Goal: Task Accomplishment & Management: Use online tool/utility

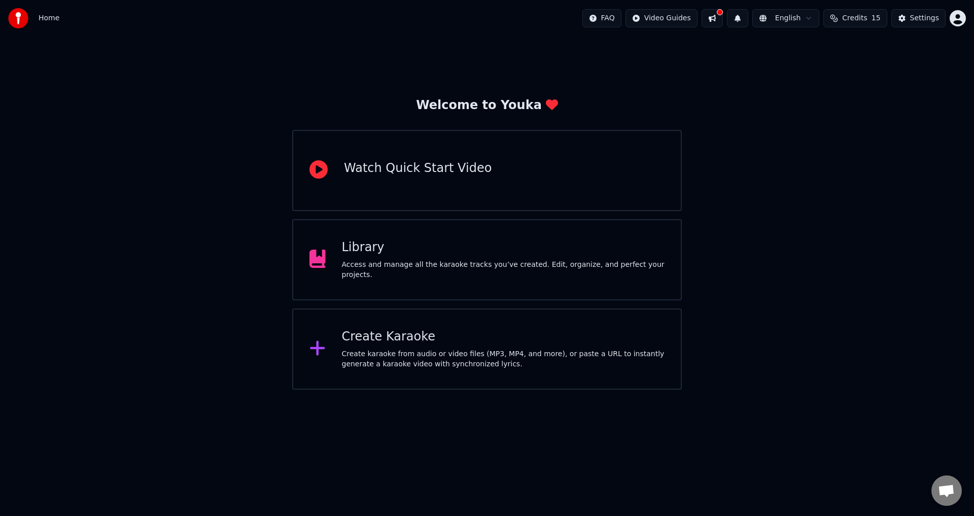
click at [433, 338] on div "Create Karaoke" at bounding box center [503, 337] width 323 height 16
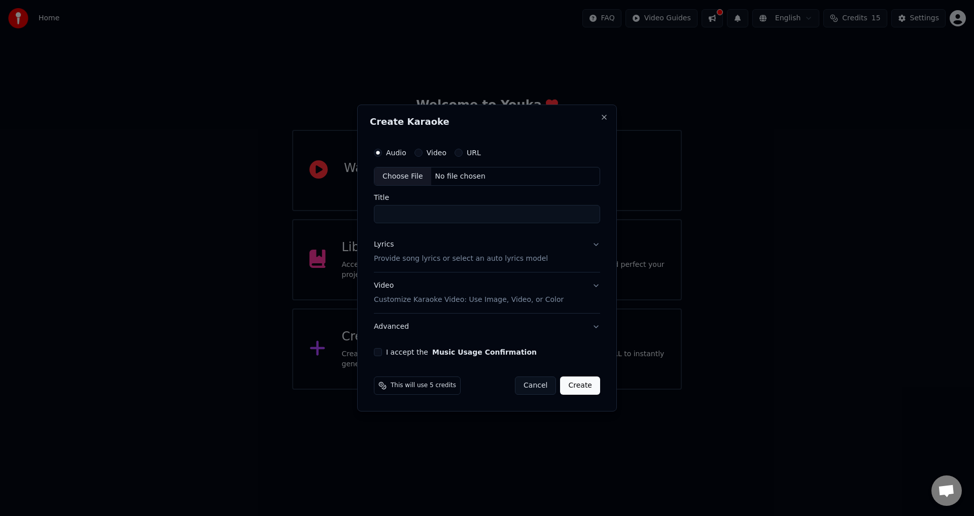
click at [388, 211] on input "Title" at bounding box center [487, 214] width 226 height 18
click at [395, 210] on input "Title" at bounding box center [487, 214] width 226 height 18
click at [402, 180] on div "Choose File" at bounding box center [402, 176] width 57 height 18
click at [410, 213] on input "**********" at bounding box center [487, 214] width 226 height 18
type input "**********"
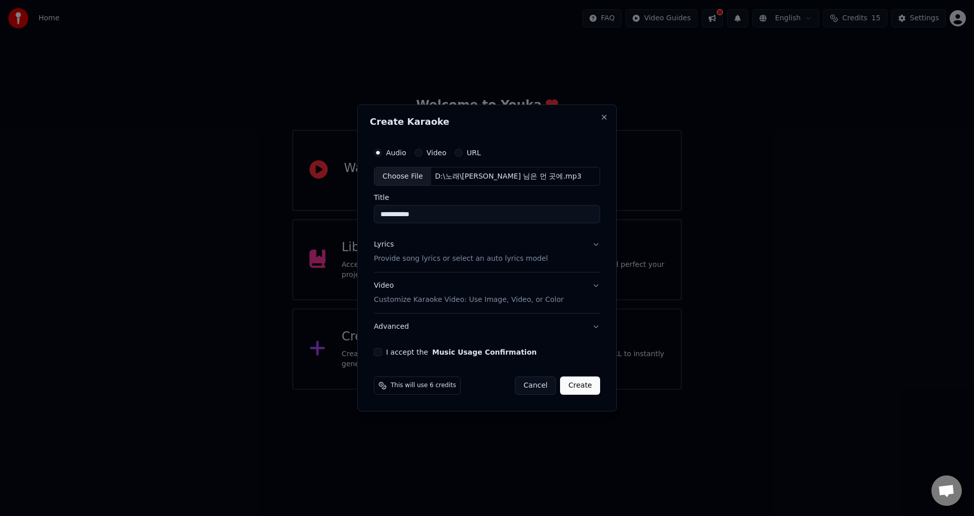
click at [601, 241] on div "**********" at bounding box center [487, 249] width 234 height 222
click at [597, 244] on button "Lyrics Provide song lyrics or select an auto lyrics model" at bounding box center [487, 252] width 226 height 41
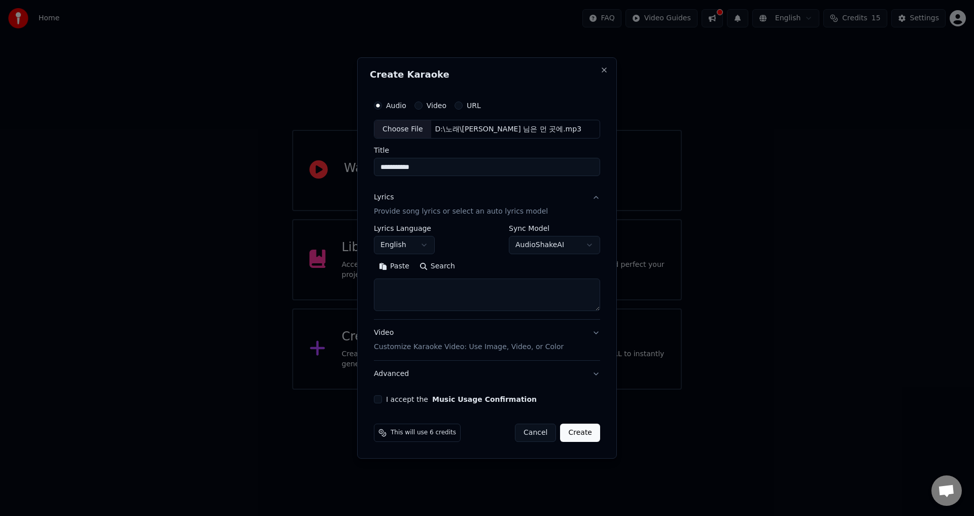
click at [427, 244] on body "**********" at bounding box center [487, 195] width 974 height 390
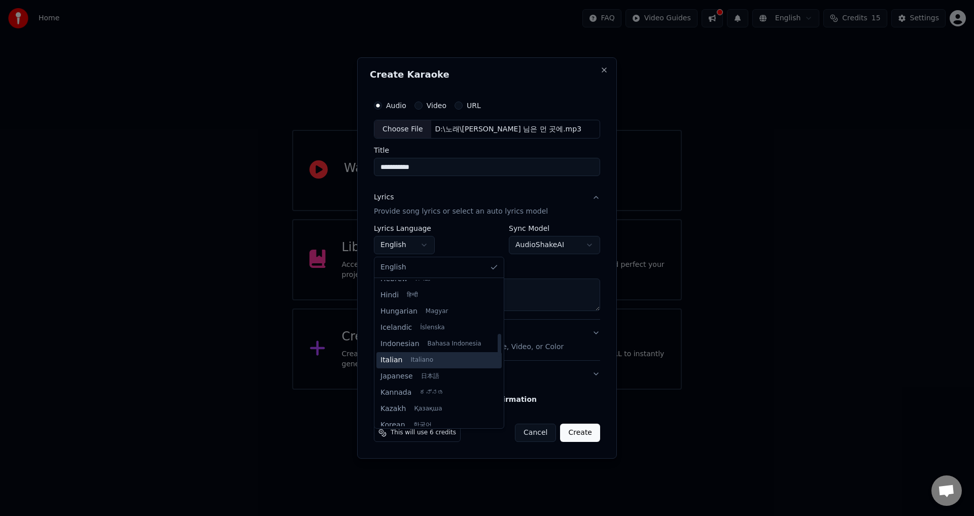
scroll to position [406, 0]
select select "**"
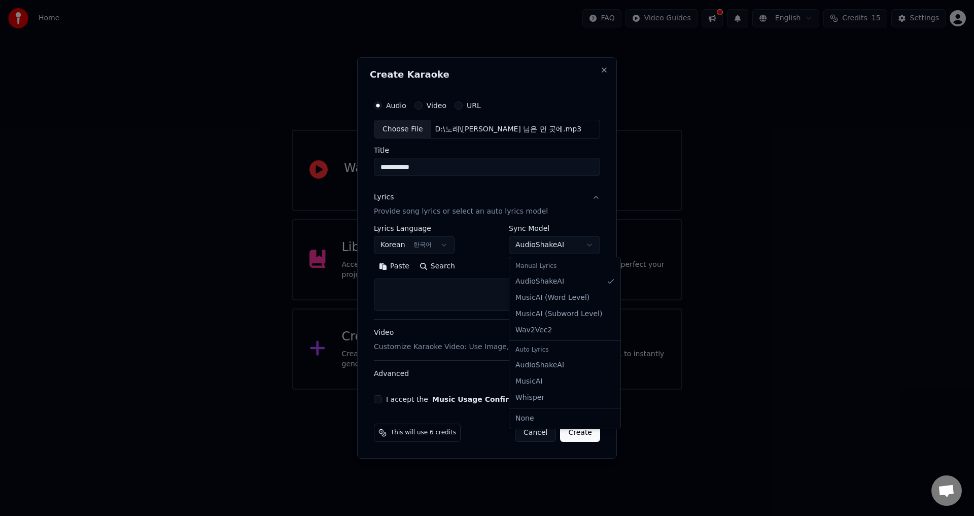
click at [548, 247] on body "**********" at bounding box center [487, 195] width 974 height 390
select select "**********"
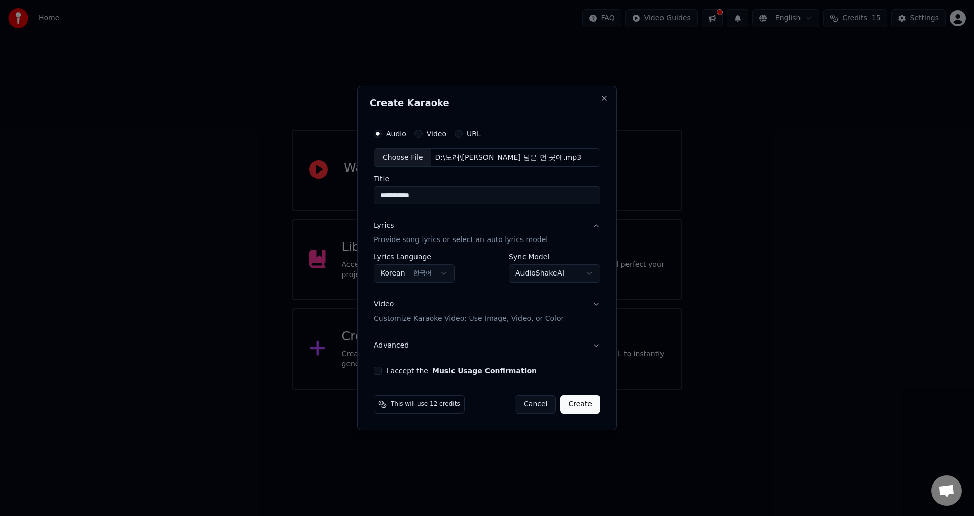
click at [484, 284] on div "**********" at bounding box center [487, 273] width 226 height 38
click at [596, 306] on button "Video Customize Karaoke Video: Use Image, Video, or Color" at bounding box center [487, 312] width 226 height 41
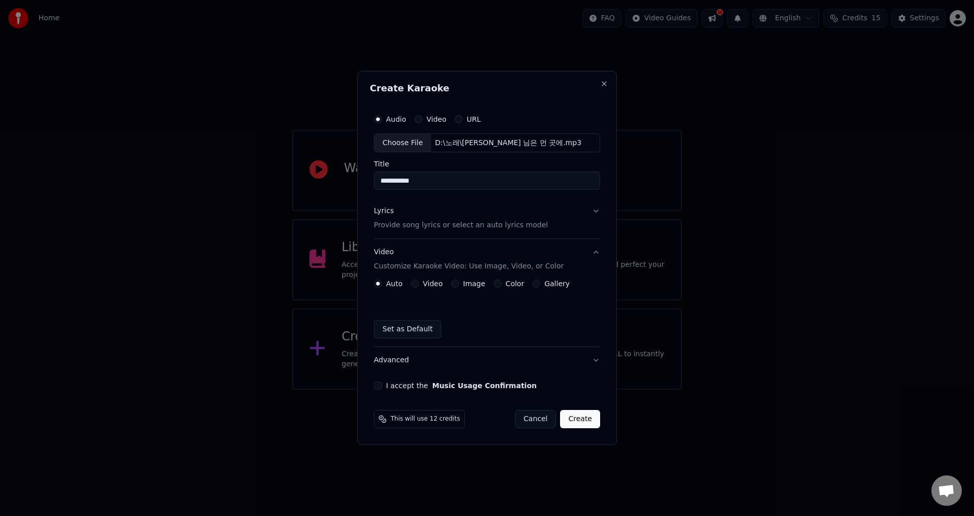
click at [413, 281] on button "Video" at bounding box center [415, 284] width 8 height 8
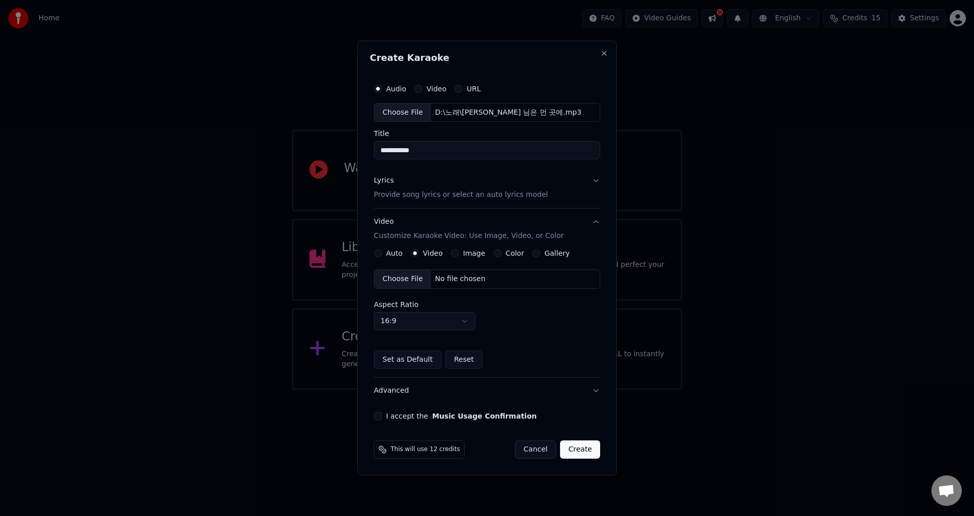
click at [411, 276] on div "Choose File" at bounding box center [402, 279] width 57 height 18
click at [532, 253] on button "Gallery" at bounding box center [536, 253] width 8 height 8
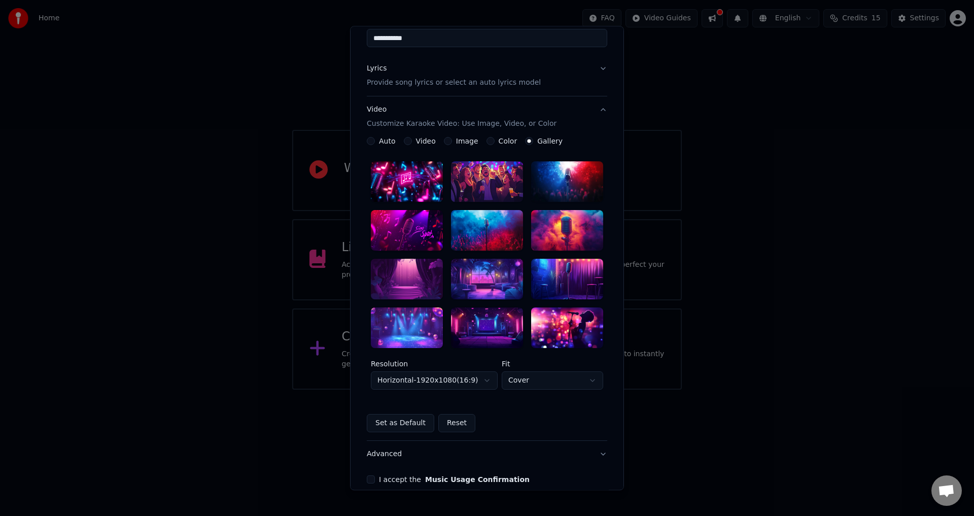
scroll to position [101, 0]
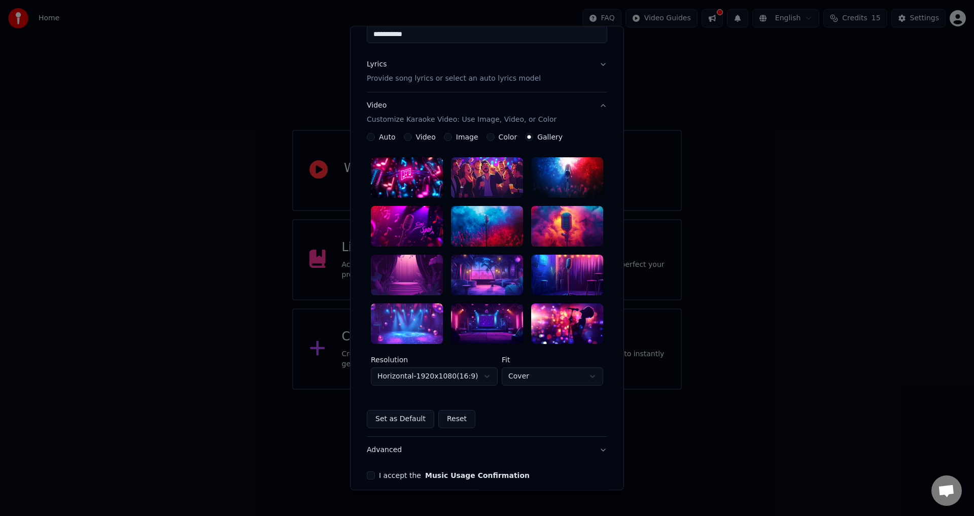
click at [413, 182] on div at bounding box center [407, 178] width 72 height 41
click at [548, 375] on body "**********" at bounding box center [487, 195] width 974 height 390
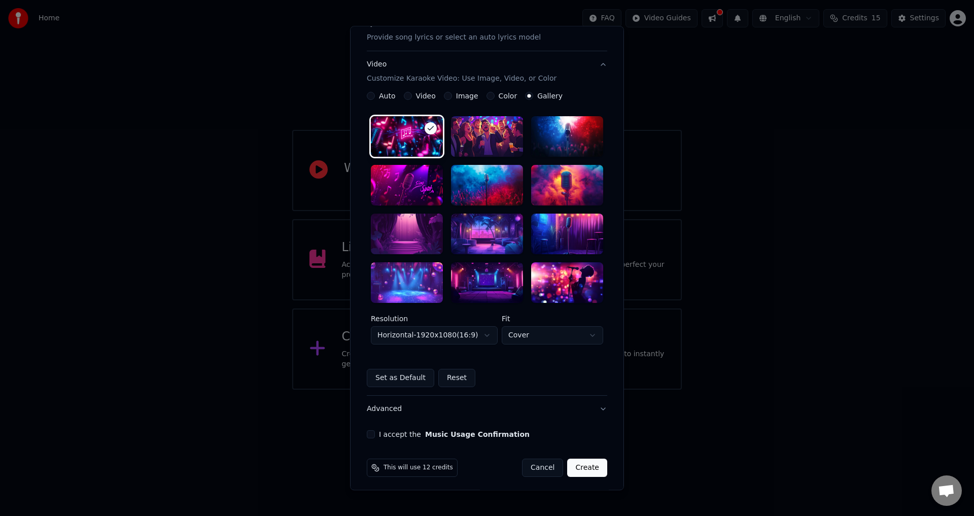
scroll to position [146, 0]
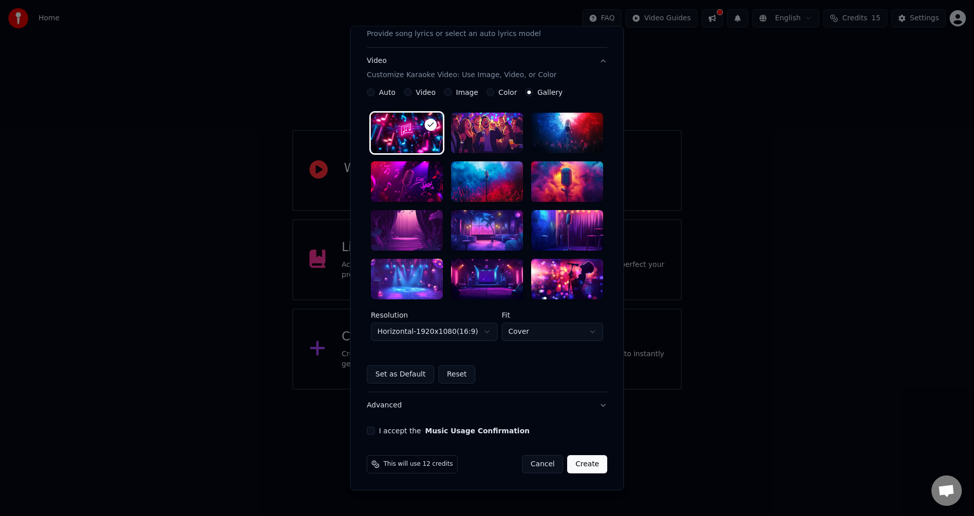
click at [478, 335] on body "**********" at bounding box center [487, 195] width 974 height 390
click at [524, 331] on body "**********" at bounding box center [487, 195] width 974 height 390
click at [599, 310] on body "**********" at bounding box center [487, 195] width 974 height 390
click at [415, 373] on button "Set as Default" at bounding box center [400, 374] width 67 height 18
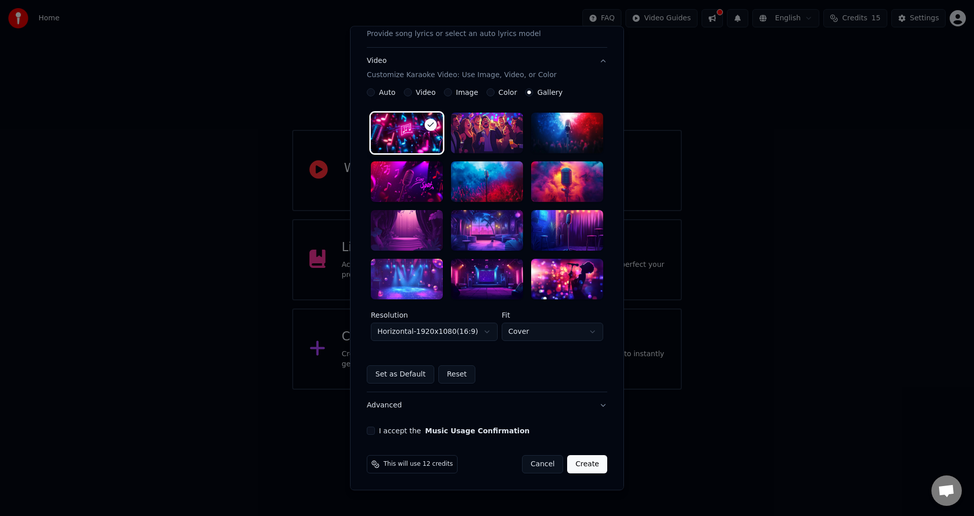
click at [367, 429] on button "I accept the Music Usage Confirmation" at bounding box center [371, 431] width 8 height 8
click at [583, 466] on button "Create" at bounding box center [587, 464] width 40 height 18
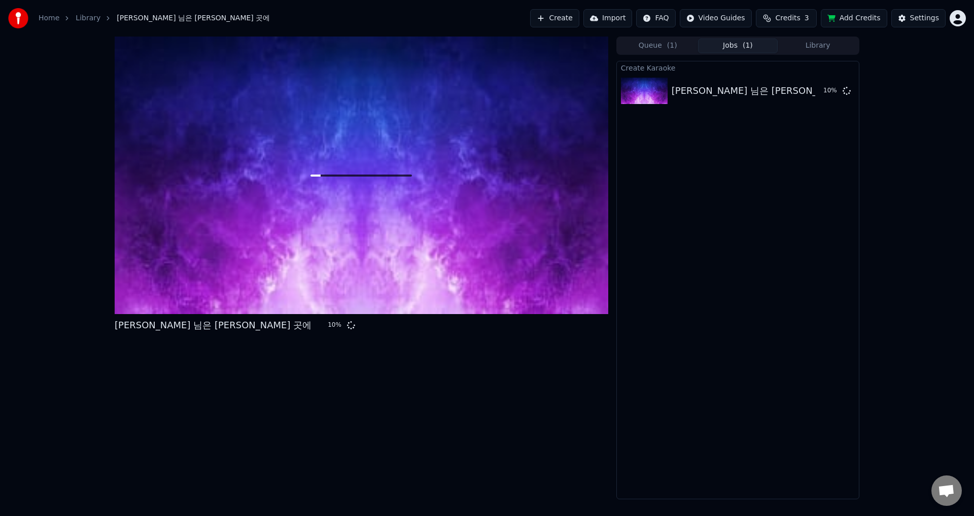
click at [660, 45] on button "Queue ( 1 )" at bounding box center [658, 46] width 80 height 15
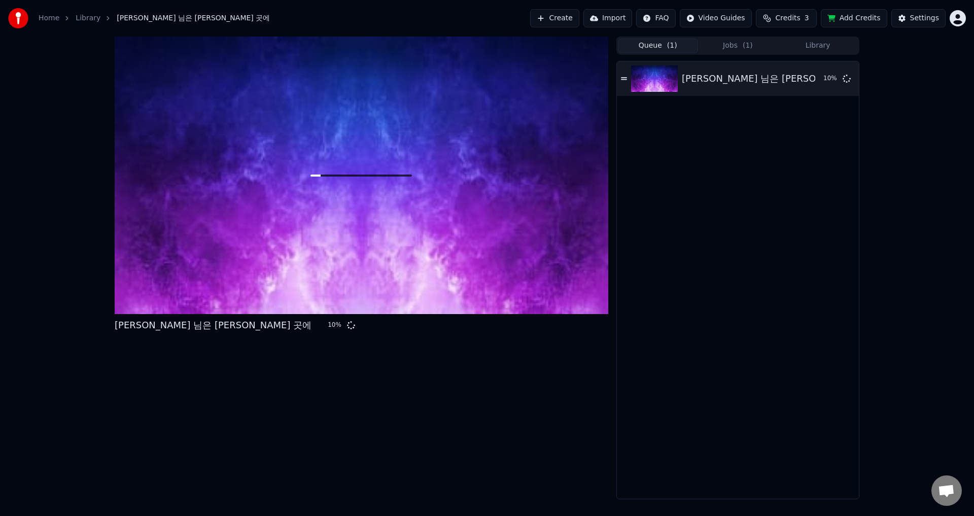
click at [728, 44] on button "Jobs ( 1 )" at bounding box center [738, 46] width 80 height 15
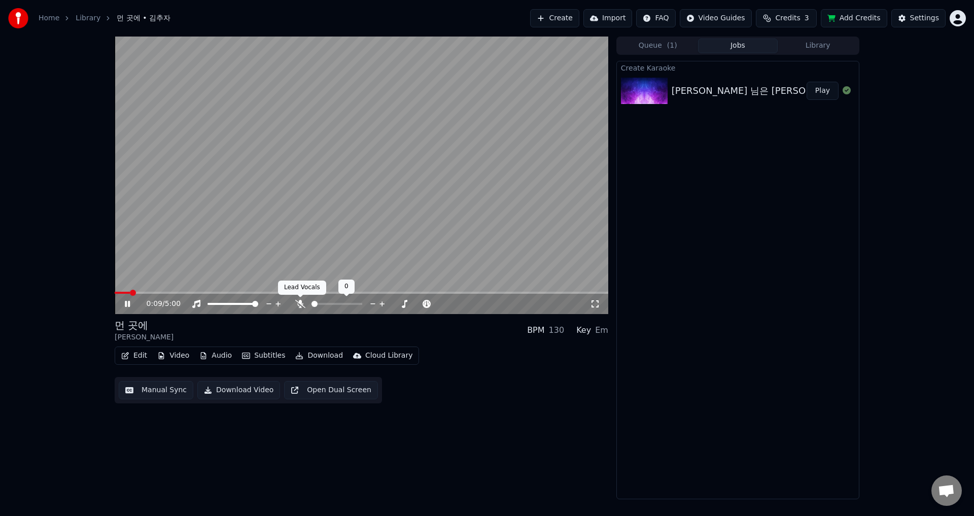
click at [300, 302] on icon at bounding box center [300, 304] width 10 height 8
click at [345, 303] on icon at bounding box center [345, 304] width 10 height 8
click at [323, 301] on icon at bounding box center [323, 304] width 6 height 8
click at [428, 302] on icon at bounding box center [427, 304] width 10 height 10
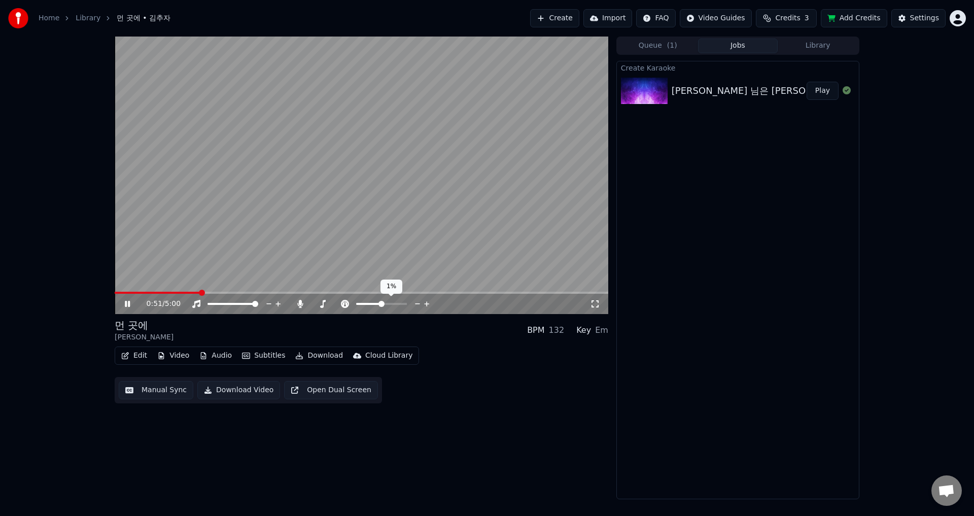
click at [428, 302] on icon at bounding box center [427, 304] width 10 height 10
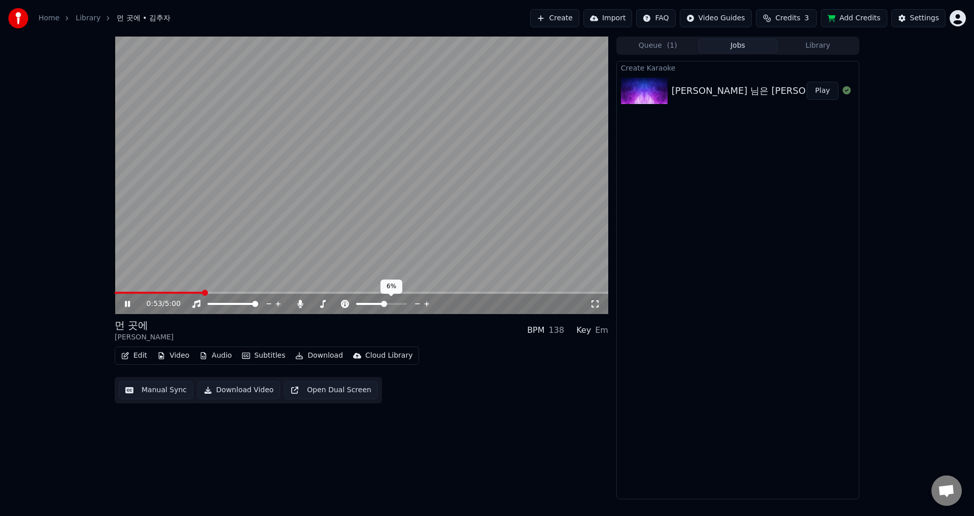
click at [428, 302] on icon at bounding box center [427, 304] width 10 height 10
click at [322, 300] on icon at bounding box center [323, 304] width 10 height 8
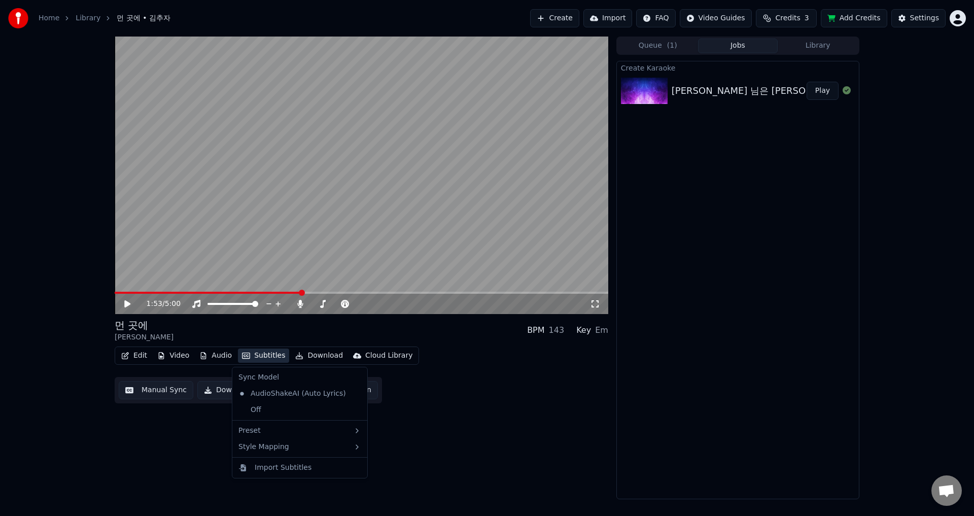
click at [257, 357] on button "Subtitles" at bounding box center [263, 356] width 51 height 14
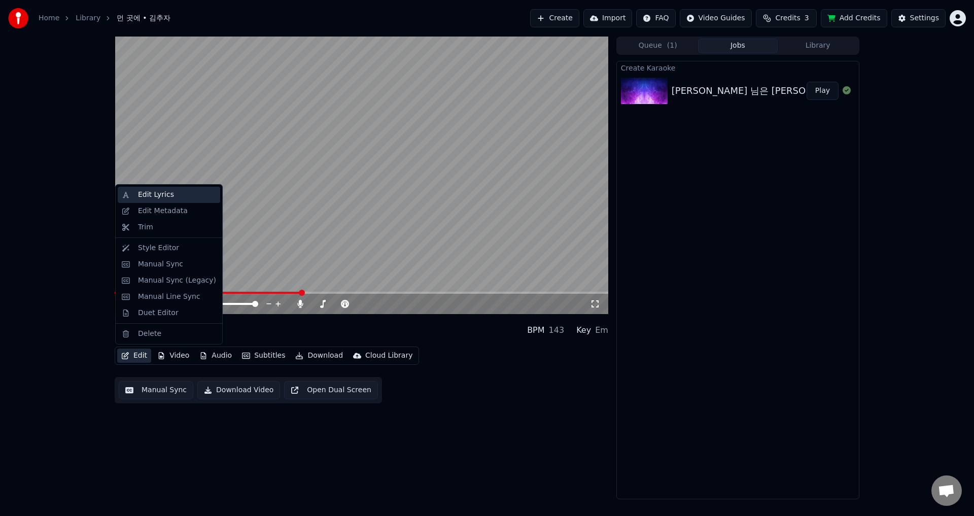
click at [159, 198] on div "Edit Lyrics" at bounding box center [156, 195] width 36 height 10
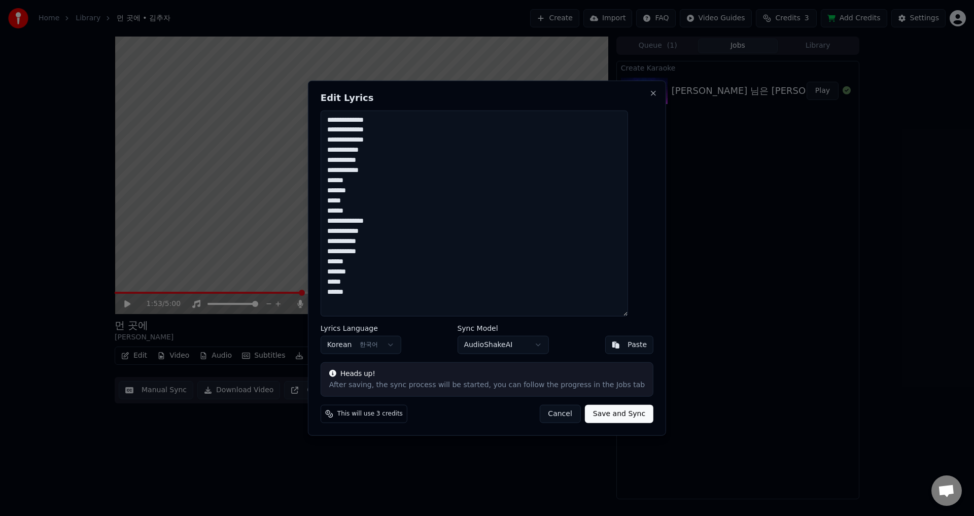
drag, startPoint x: 471, startPoint y: 87, endPoint x: 538, endPoint y: 99, distance: 68.1
click at [538, 99] on div "**********" at bounding box center [487, 258] width 358 height 356
drag, startPoint x: 518, startPoint y: 85, endPoint x: 664, endPoint y: 84, distance: 145.1
click at [664, 84] on body "**********" at bounding box center [487, 258] width 974 height 516
click at [389, 293] on textarea "**********" at bounding box center [474, 213] width 307 height 206
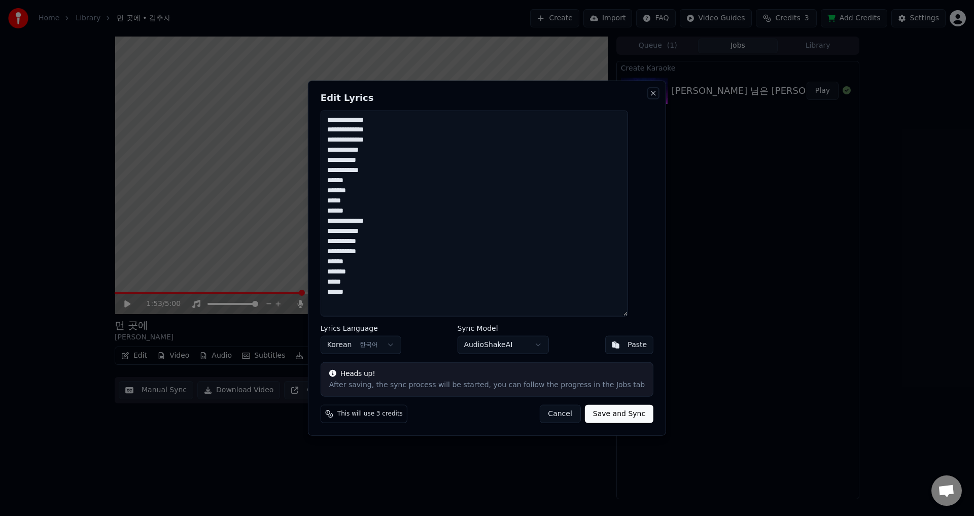
click at [649, 92] on button "Close" at bounding box center [653, 93] width 8 height 8
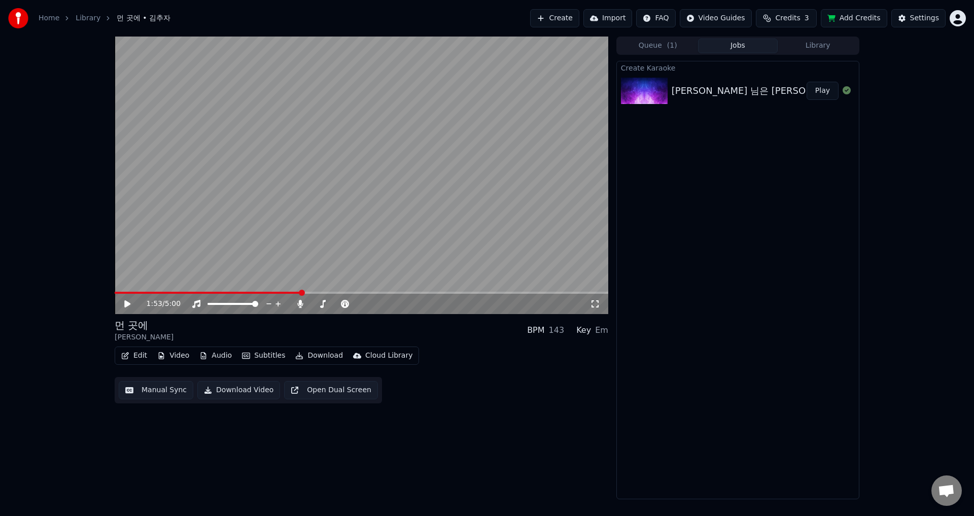
click at [355, 293] on span at bounding box center [362, 293] width 494 height 2
click at [412, 292] on span at bounding box center [362, 293] width 494 height 2
click at [446, 292] on span at bounding box center [362, 293] width 494 height 2
drag, startPoint x: 479, startPoint y: 291, endPoint x: 501, endPoint y: 290, distance: 21.3
click at [480, 291] on video at bounding box center [362, 176] width 494 height 278
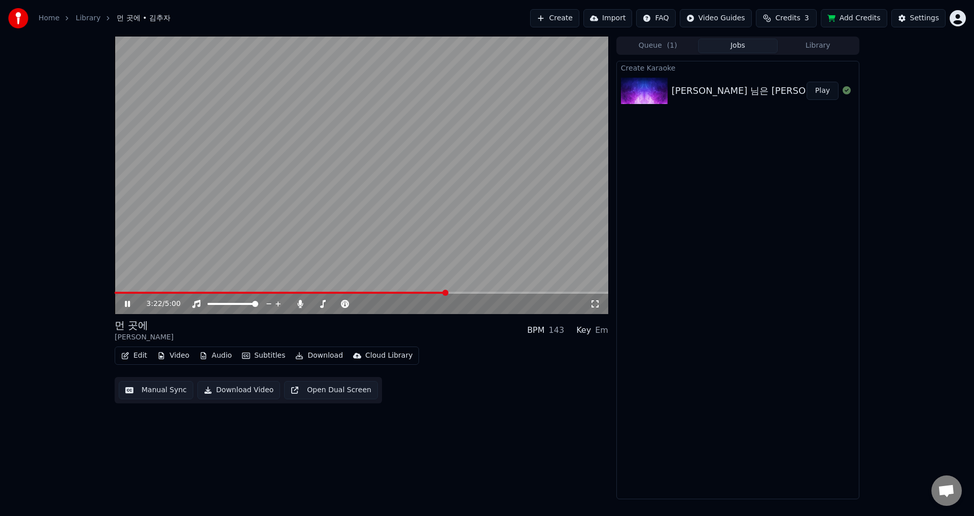
drag, startPoint x: 509, startPoint y: 290, endPoint x: 533, endPoint y: 290, distance: 23.3
click at [510, 290] on video at bounding box center [362, 176] width 494 height 278
click at [541, 290] on video at bounding box center [362, 176] width 494 height 278
click at [572, 292] on span at bounding box center [362, 293] width 494 height 2
click at [584, 292] on span at bounding box center [362, 293] width 494 height 2
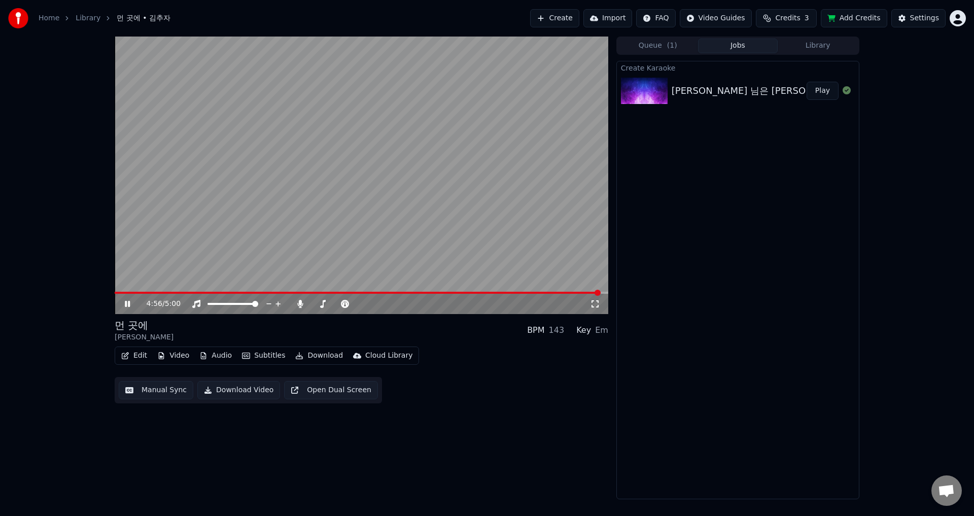
click at [601, 292] on span at bounding box center [362, 293] width 494 height 2
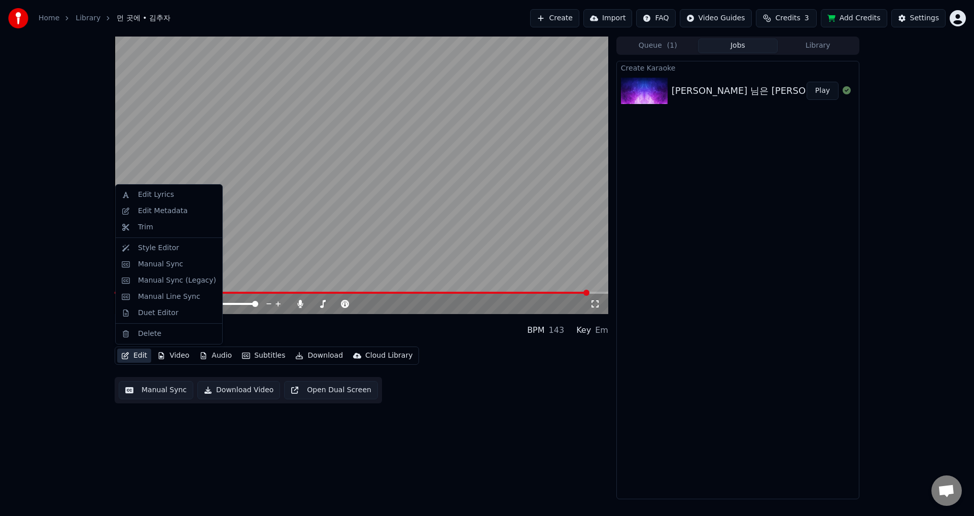
click at [141, 356] on button "Edit" at bounding box center [134, 356] width 34 height 14
click at [154, 192] on div "Edit Lyrics" at bounding box center [156, 195] width 36 height 10
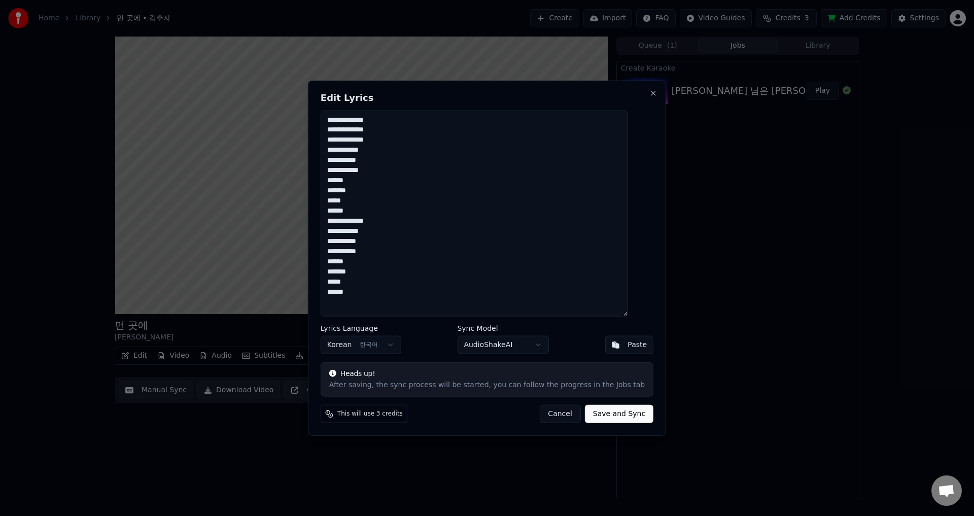
click at [475, 252] on textarea "**********" at bounding box center [474, 213] width 307 height 206
click at [454, 177] on textarea "**********" at bounding box center [474, 213] width 307 height 206
drag, startPoint x: 469, startPoint y: 88, endPoint x: 547, endPoint y: 84, distance: 78.7
click at [547, 84] on div "**********" at bounding box center [487, 258] width 358 height 356
drag, startPoint x: 530, startPoint y: 84, endPoint x: 642, endPoint y: 87, distance: 112.1
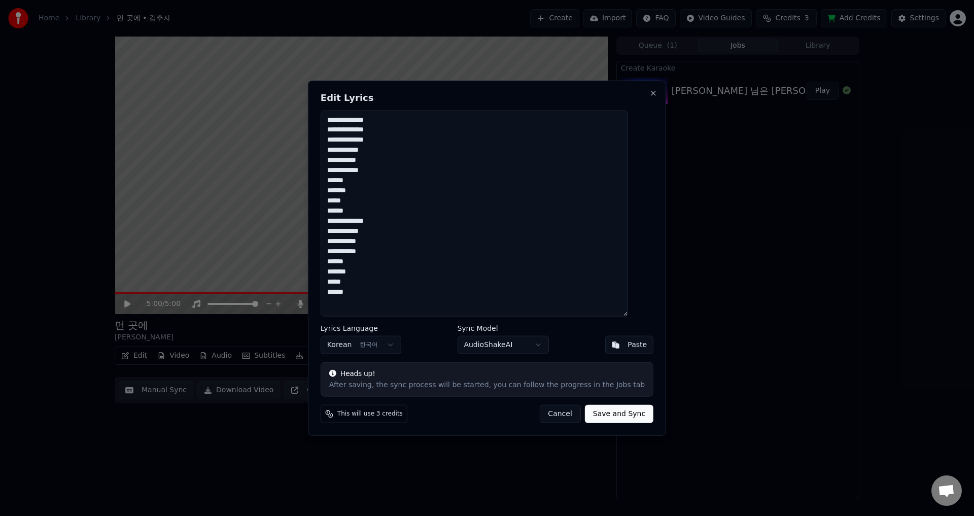
click at [642, 87] on div "**********" at bounding box center [487, 258] width 358 height 356
click at [423, 256] on textarea "**********" at bounding box center [474, 213] width 307 height 206
click at [405, 282] on textarea "**********" at bounding box center [474, 213] width 307 height 206
click at [390, 288] on textarea "**********" at bounding box center [474, 213] width 307 height 206
click at [392, 214] on textarea "**********" at bounding box center [474, 213] width 307 height 206
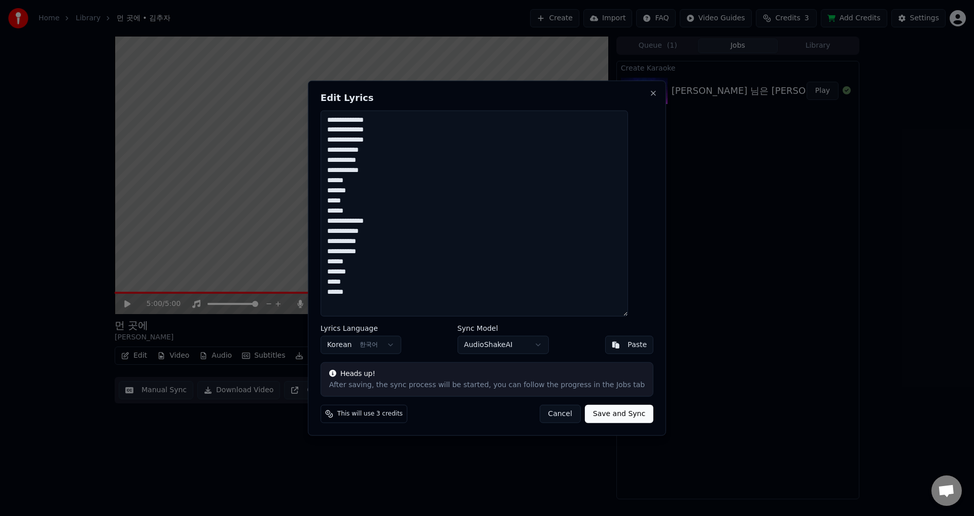
click at [385, 239] on textarea "**********" at bounding box center [474, 213] width 307 height 206
click at [380, 279] on textarea "**********" at bounding box center [474, 213] width 307 height 206
click at [376, 165] on textarea "**********" at bounding box center [474, 213] width 307 height 206
click at [386, 185] on textarea "**********" at bounding box center [474, 213] width 307 height 206
drag, startPoint x: 397, startPoint y: 298, endPoint x: 275, endPoint y: 87, distance: 243.4
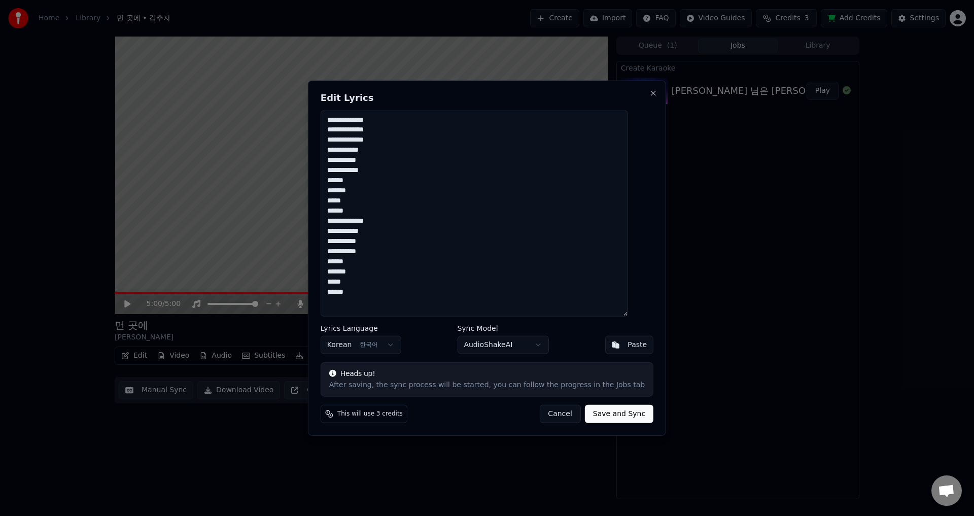
click at [275, 87] on body "**********" at bounding box center [487, 258] width 974 height 516
click at [393, 162] on textarea at bounding box center [474, 213] width 307 height 206
paste textarea "**********"
click at [447, 215] on textarea "**********" at bounding box center [474, 213] width 307 height 206
click at [424, 190] on textarea "**********" at bounding box center [474, 213] width 307 height 206
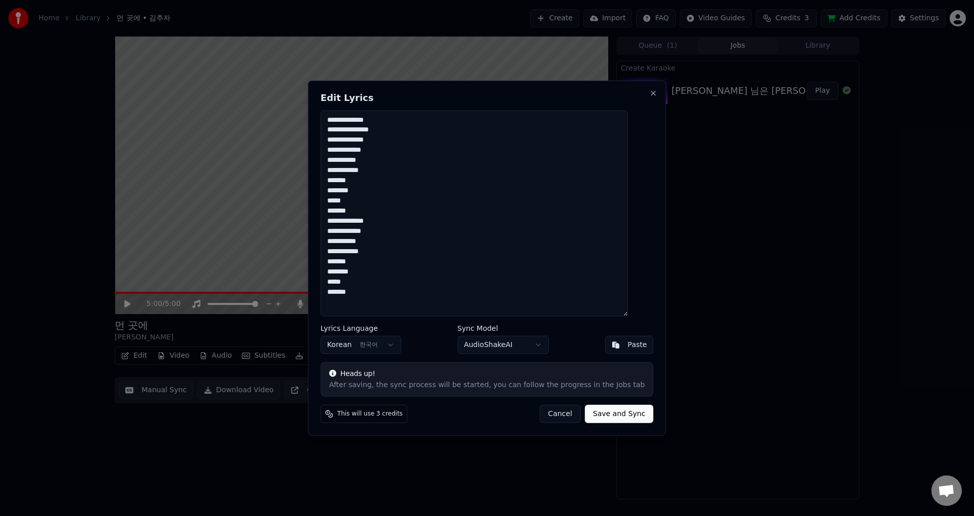
type textarea "**********"
click at [612, 417] on button "Save and Sync" at bounding box center [619, 414] width 68 height 18
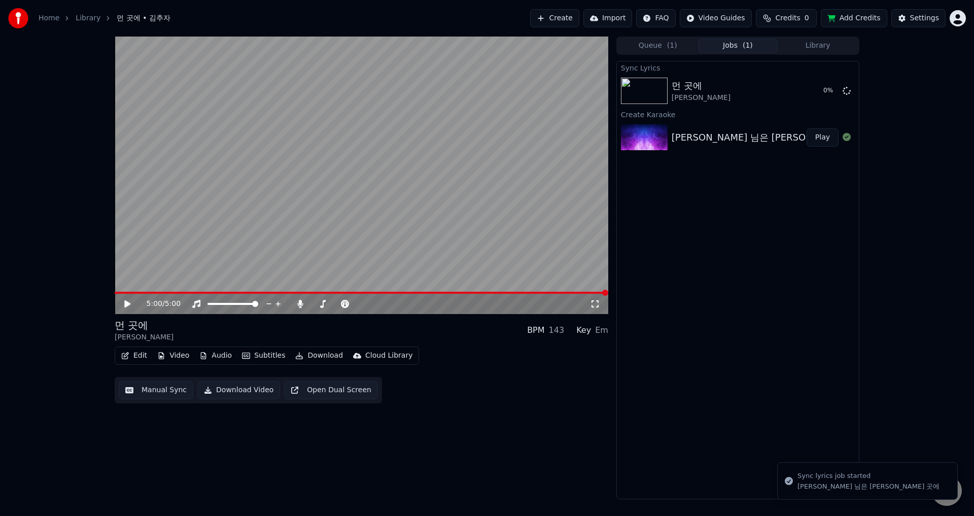
click at [129, 303] on icon at bounding box center [127, 303] width 6 height 7
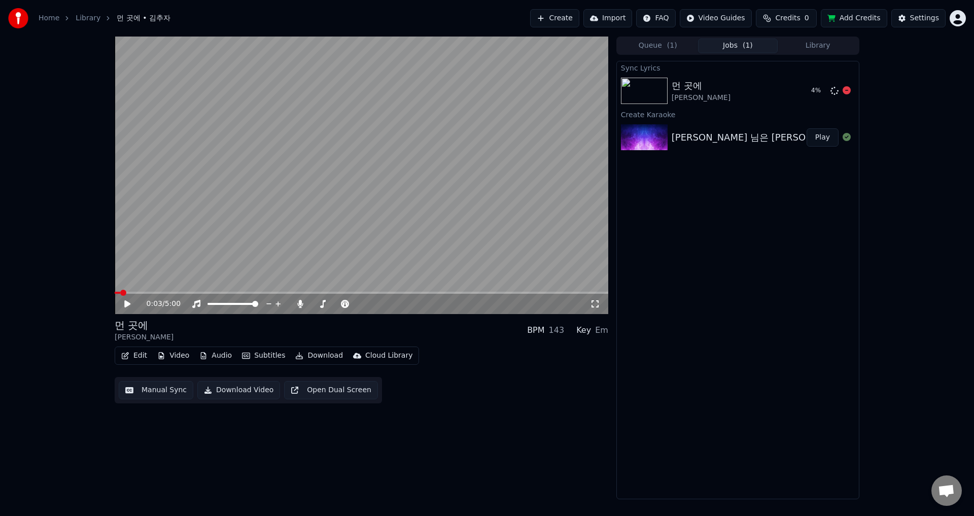
click at [687, 84] on div "먼 곳에" at bounding box center [701, 86] width 59 height 14
click at [847, 89] on icon at bounding box center [847, 90] width 8 height 8
click at [703, 217] on div "Sync Lyrics 먼 곳에 [PERSON_NAME] Create Karaoke 김추자 님은 먼 곳에 Play" at bounding box center [737, 280] width 243 height 438
click at [682, 88] on div "먼 곳에" at bounding box center [701, 86] width 59 height 14
click at [848, 89] on icon at bounding box center [847, 90] width 8 height 8
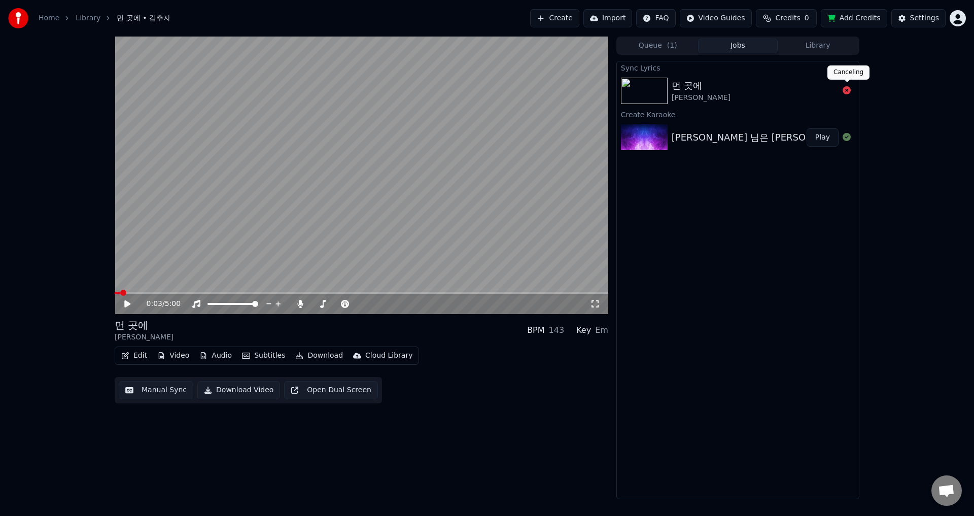
click at [847, 89] on icon at bounding box center [847, 90] width 8 height 8
click at [672, 48] on span "( 1 )" at bounding box center [672, 46] width 10 height 10
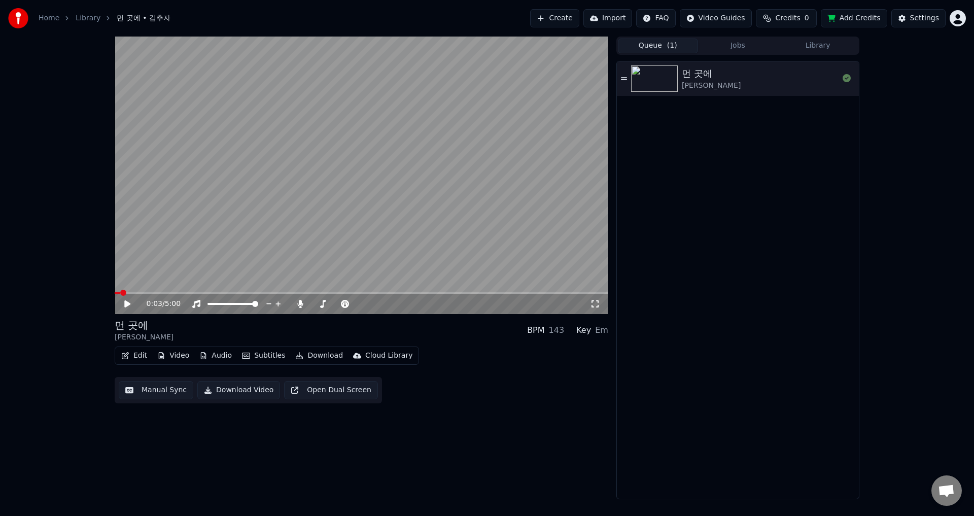
click at [130, 357] on button "Edit" at bounding box center [134, 356] width 34 height 14
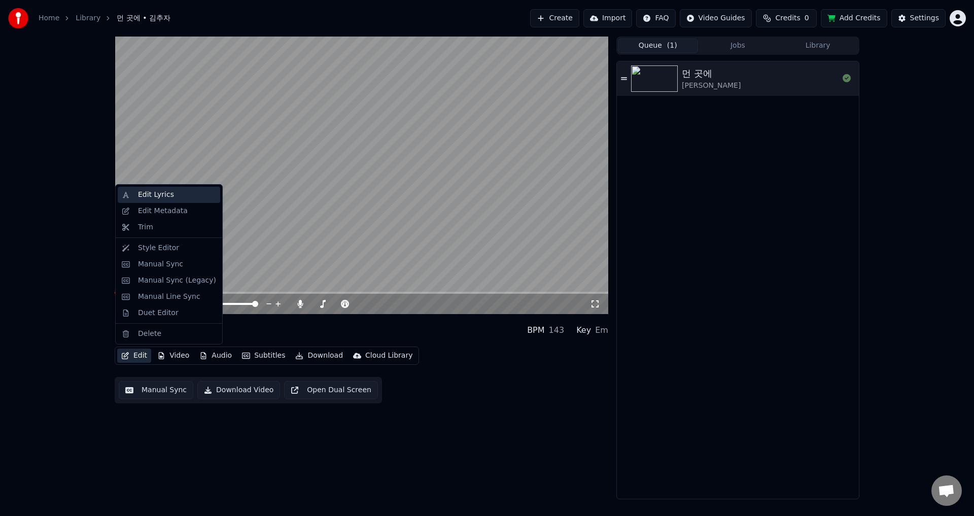
click at [158, 196] on div "Edit Lyrics" at bounding box center [156, 195] width 36 height 10
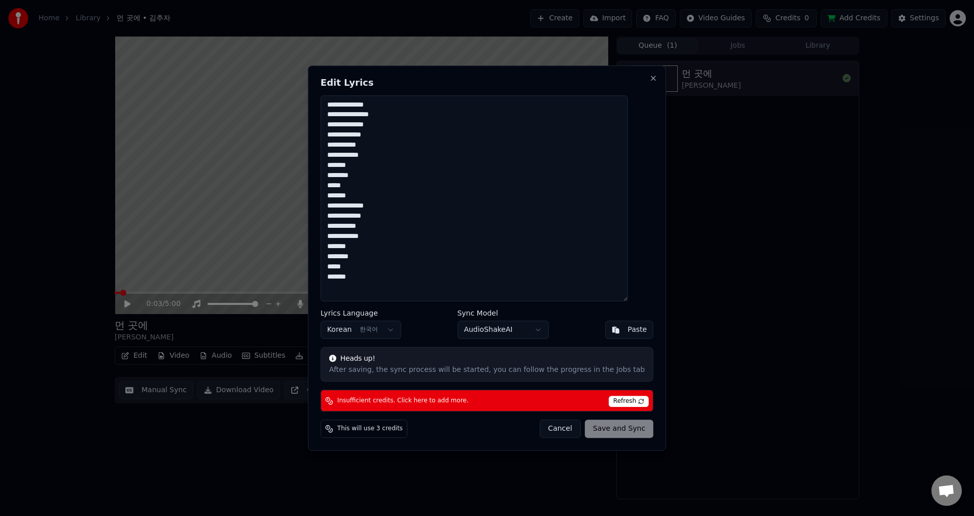
click at [468, 227] on textarea "**********" at bounding box center [474, 198] width 307 height 206
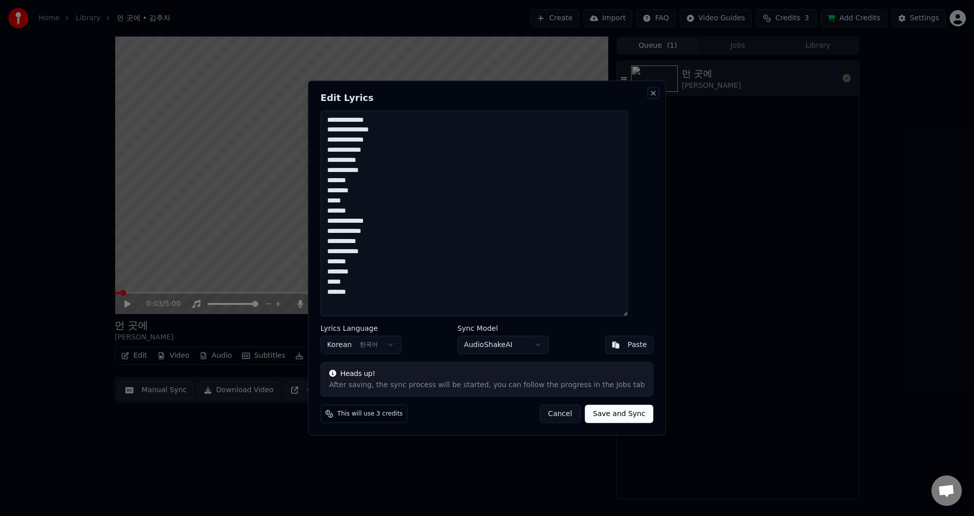
click at [649, 91] on button "Close" at bounding box center [653, 93] width 8 height 8
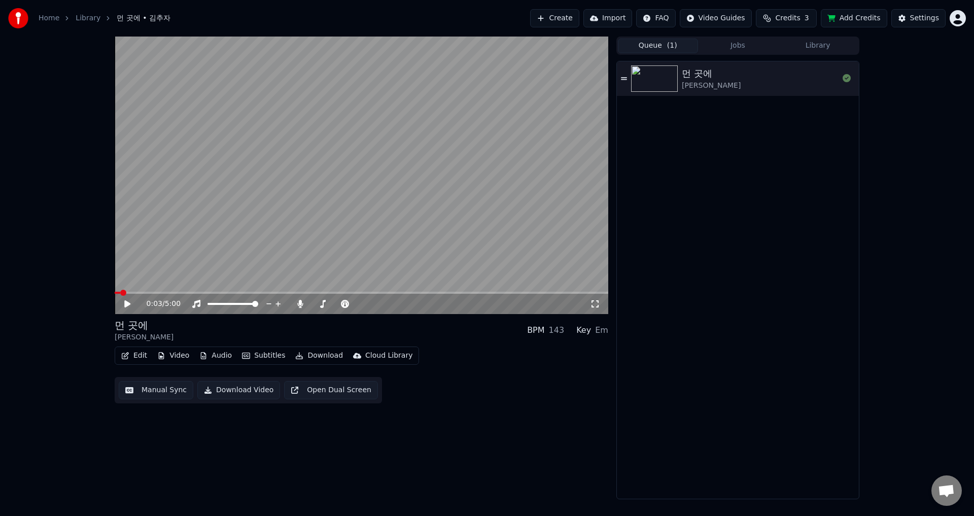
click at [261, 357] on button "Subtitles" at bounding box center [263, 356] width 51 height 14
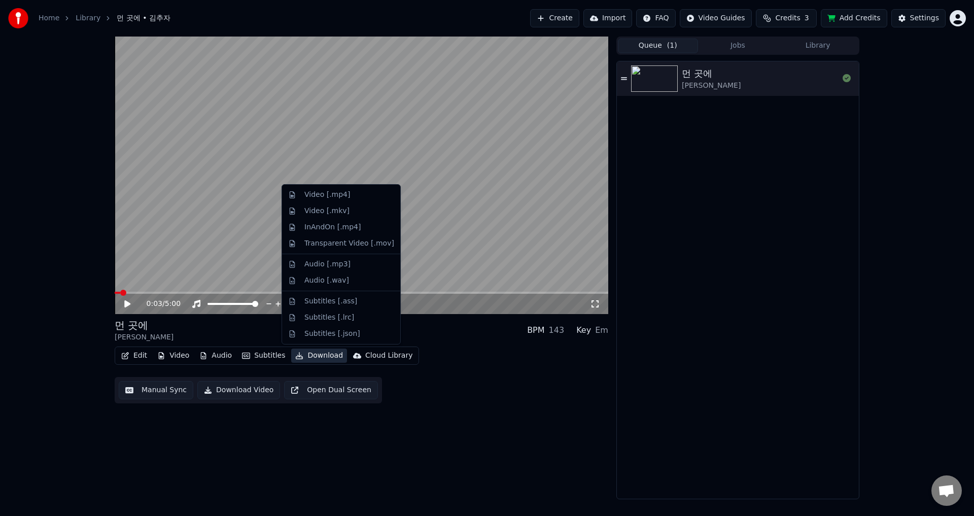
click at [626, 80] on icon at bounding box center [624, 78] width 6 height 3
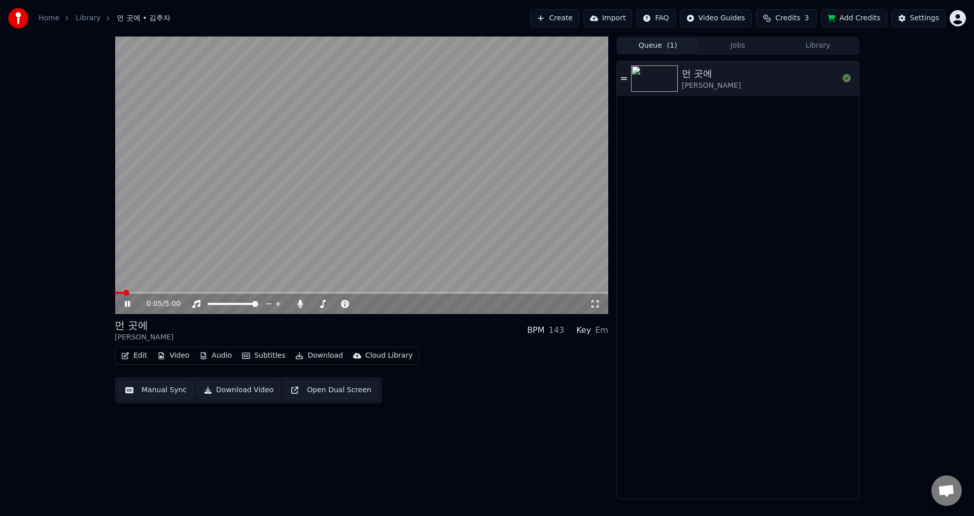
click at [349, 105] on video at bounding box center [362, 176] width 494 height 278
click at [252, 355] on button "Subtitles" at bounding box center [263, 356] width 51 height 14
click at [162, 390] on button "Manual Sync" at bounding box center [156, 390] width 75 height 18
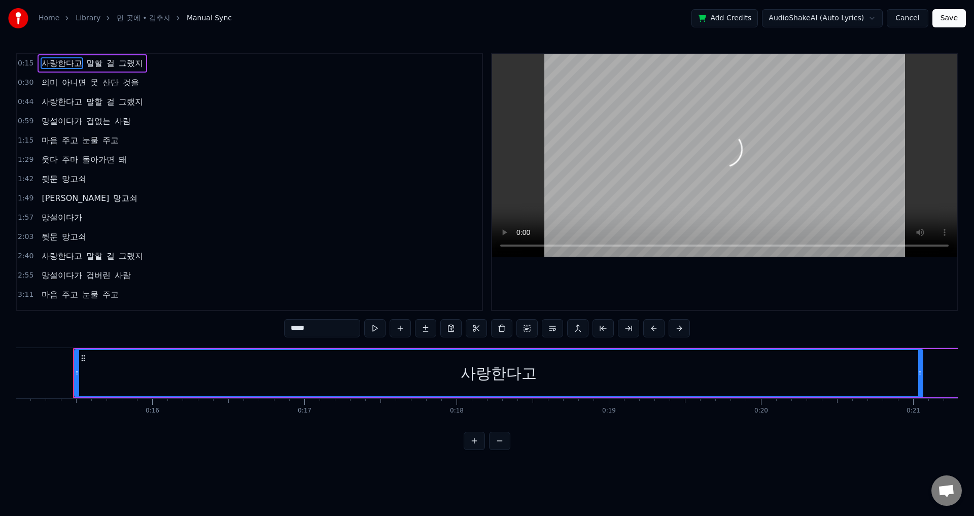
scroll to position [0, 2305]
click at [906, 18] on button "Cancel" at bounding box center [907, 18] width 41 height 18
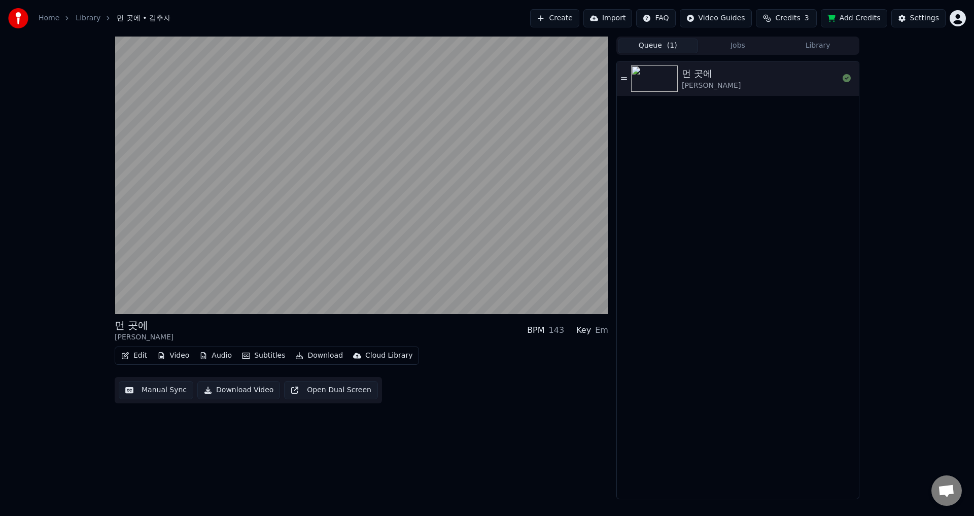
click at [742, 45] on button "Jobs" at bounding box center [738, 46] width 80 height 15
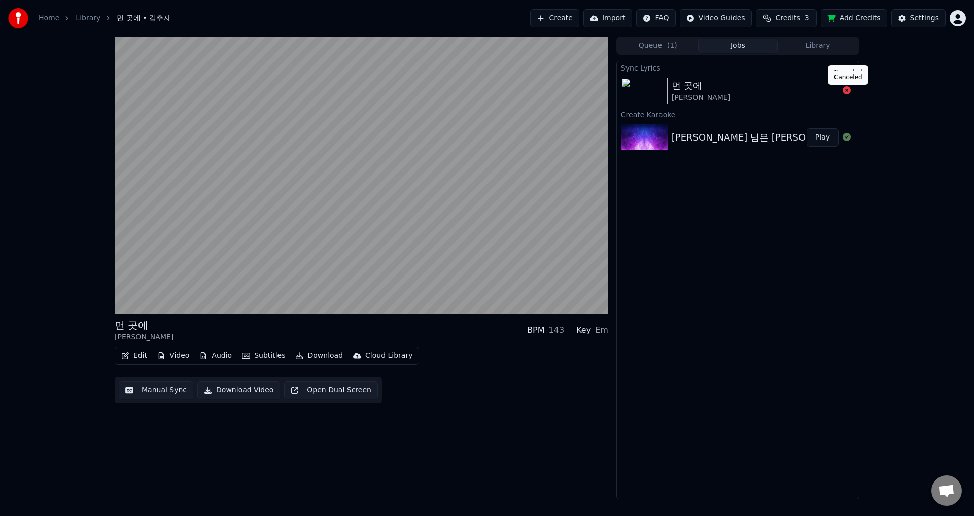
click at [847, 90] on icon at bounding box center [847, 90] width 8 height 8
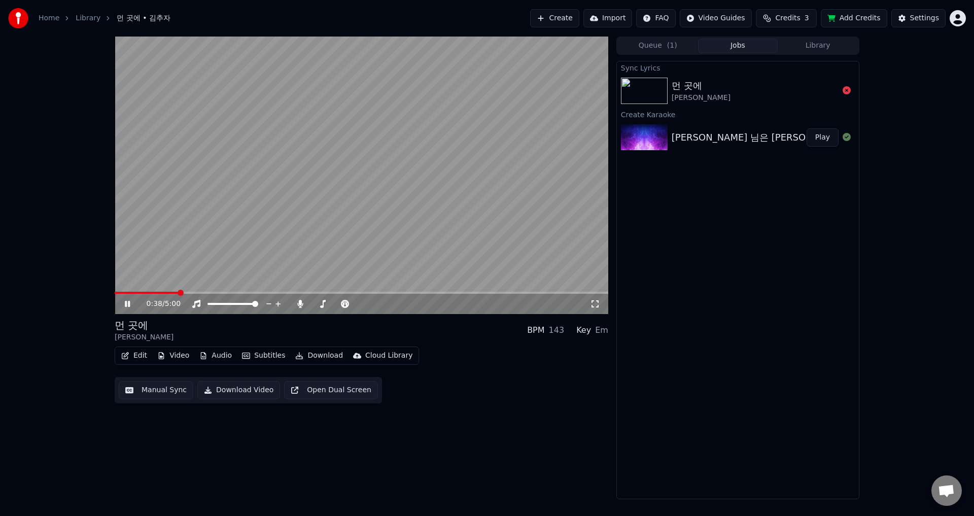
click at [130, 302] on icon at bounding box center [127, 304] width 5 height 6
click at [713, 137] on div "[PERSON_NAME] 님은 [PERSON_NAME] 곳에" at bounding box center [770, 137] width 197 height 14
click at [723, 135] on div "[PERSON_NAME] 님은 [PERSON_NAME] 곳에" at bounding box center [770, 137] width 197 height 14
click at [824, 139] on button "Play" at bounding box center [823, 137] width 32 height 18
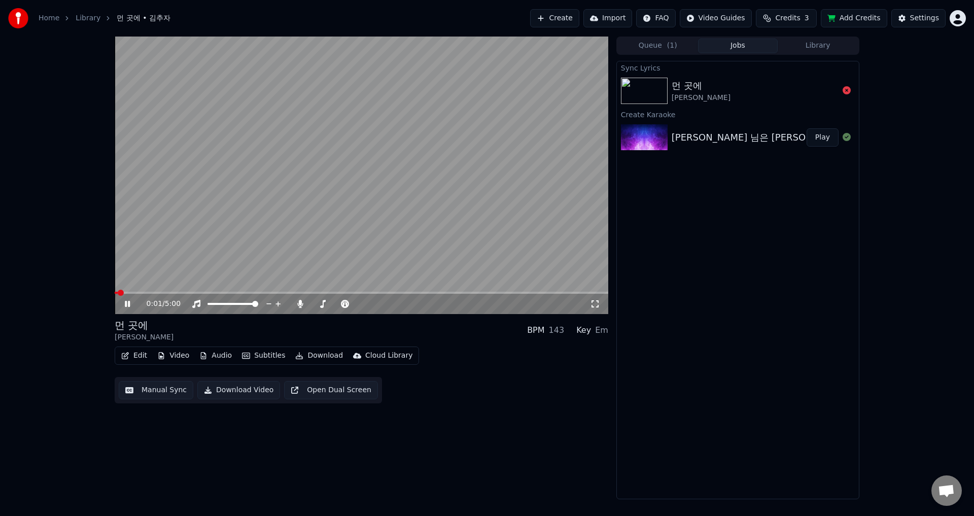
click at [807, 128] on button "Play" at bounding box center [823, 137] width 32 height 18
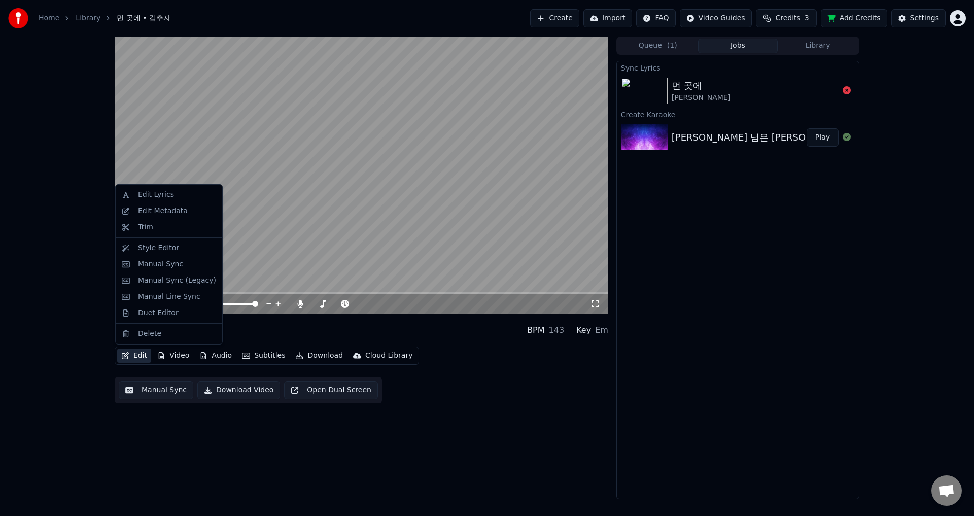
click at [141, 355] on button "Edit" at bounding box center [134, 356] width 34 height 14
click at [155, 209] on div "Edit Metadata" at bounding box center [163, 211] width 50 height 10
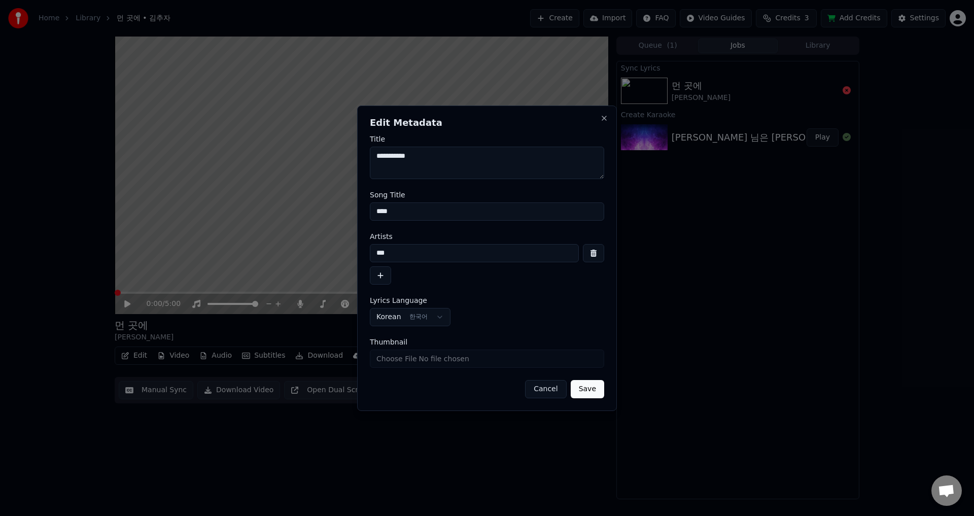
drag, startPoint x: 412, startPoint y: 214, endPoint x: 342, endPoint y: 215, distance: 70.0
click at [343, 215] on body "**********" at bounding box center [487, 258] width 974 height 516
type input "*"
drag, startPoint x: 492, startPoint y: 278, endPoint x: 500, endPoint y: 288, distance: 12.6
click at [492, 278] on div "***" at bounding box center [487, 264] width 234 height 41
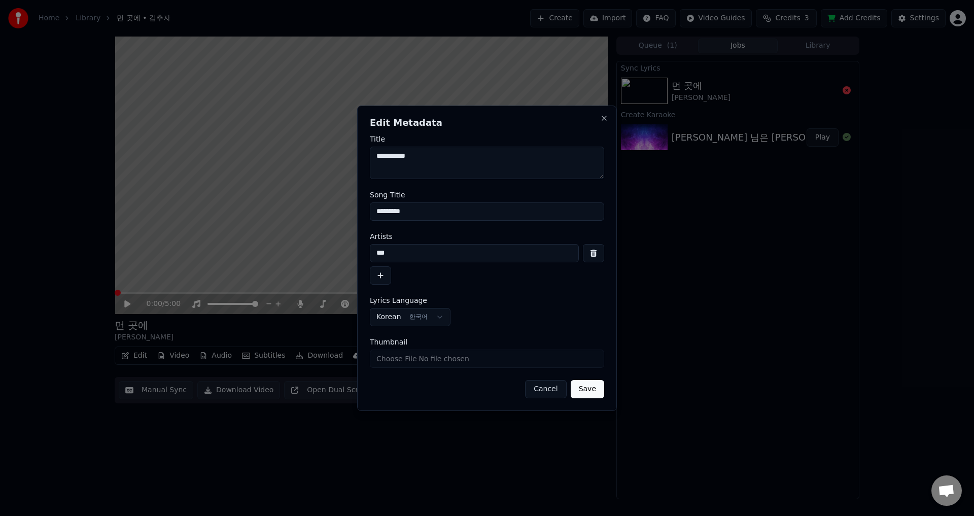
click at [444, 210] on input "*********" at bounding box center [487, 211] width 234 height 18
type input "*******"
click at [588, 390] on button "Save" at bounding box center [587, 389] width 33 height 18
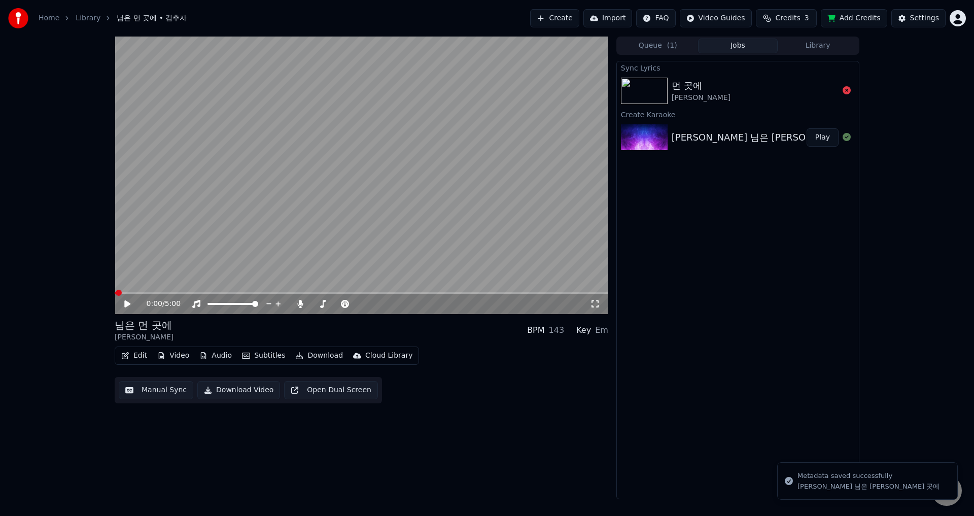
click at [127, 302] on icon at bounding box center [127, 303] width 6 height 7
click at [126, 302] on icon at bounding box center [127, 304] width 5 height 6
click at [696, 140] on div "[PERSON_NAME] 님은 [PERSON_NAME] 곳에" at bounding box center [770, 137] width 197 height 14
click at [135, 358] on button "Edit" at bounding box center [134, 356] width 34 height 14
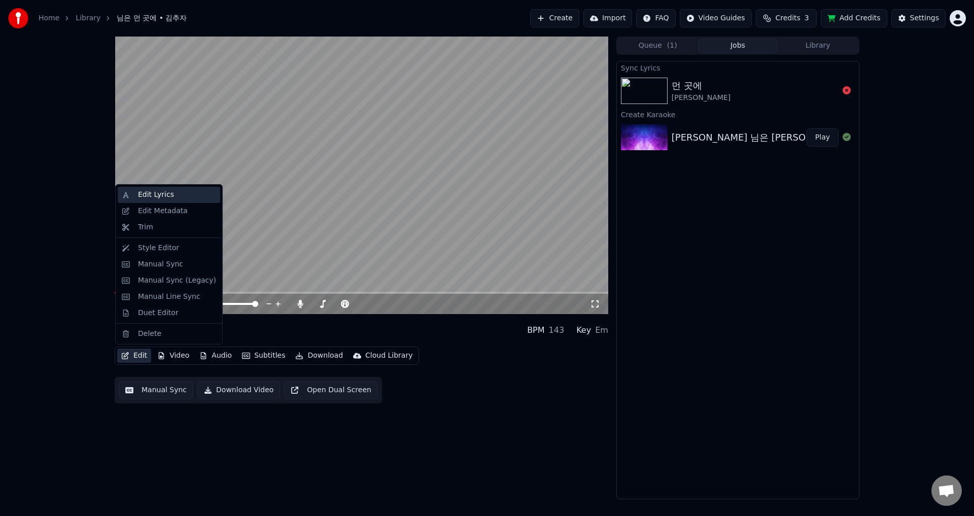
click at [152, 195] on div "Edit Lyrics" at bounding box center [156, 195] width 36 height 10
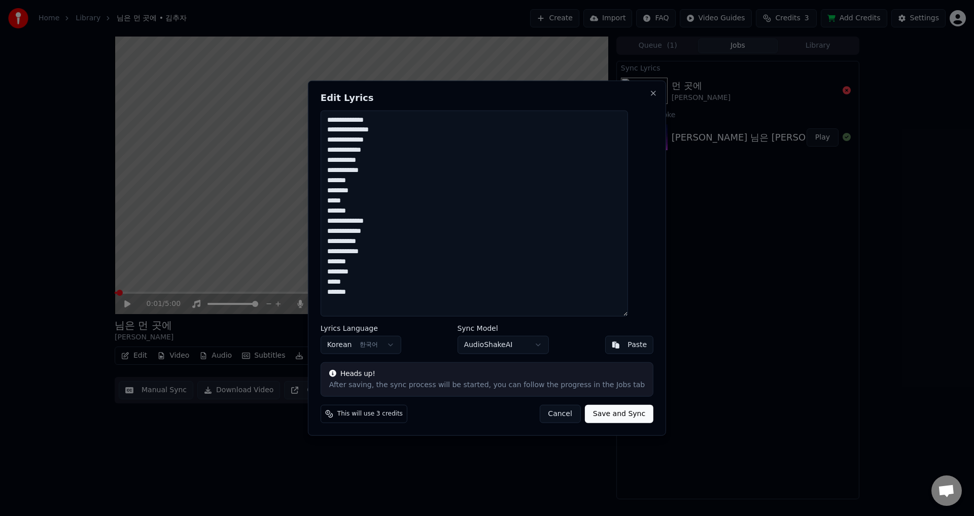
click at [431, 191] on textarea "**********" at bounding box center [474, 213] width 307 height 206
click at [557, 414] on button "Cancel" at bounding box center [559, 414] width 41 height 18
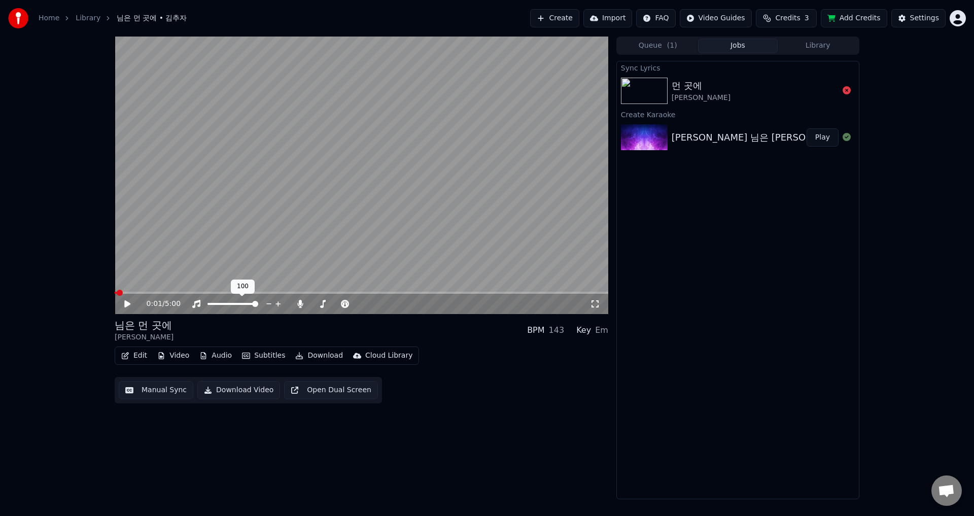
click at [280, 207] on video at bounding box center [362, 176] width 494 height 278
click at [669, 43] on span "( 1 )" at bounding box center [672, 46] width 10 height 10
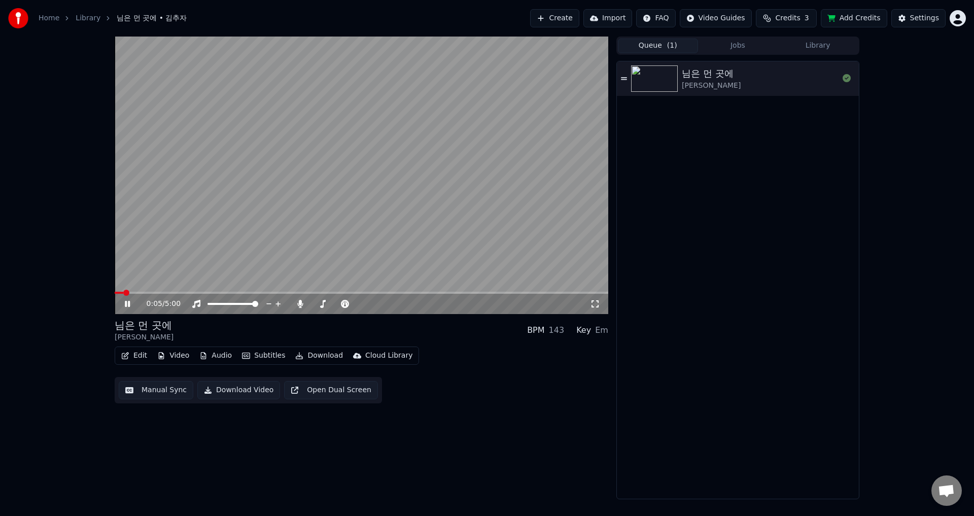
click at [732, 44] on button "Jobs" at bounding box center [738, 46] width 80 height 15
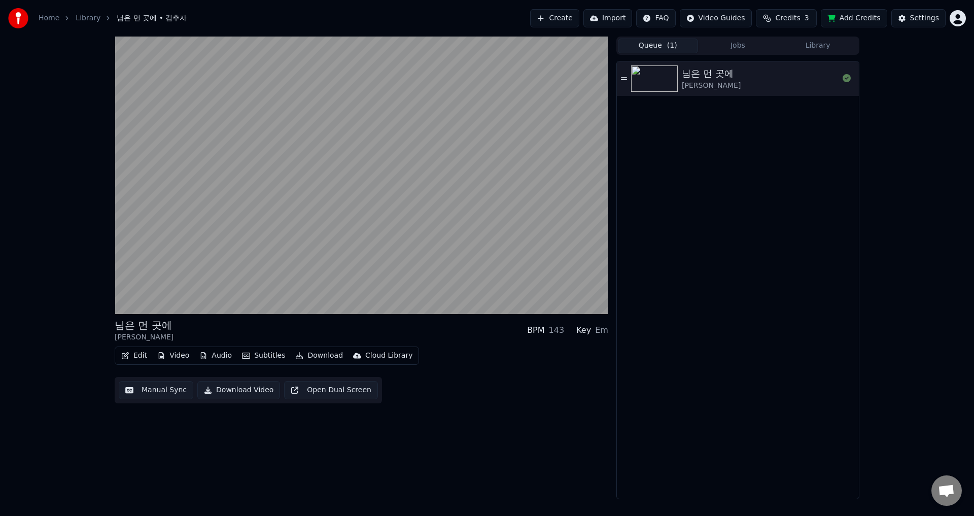
click at [669, 52] on button "Queue ( 1 )" at bounding box center [658, 46] width 80 height 15
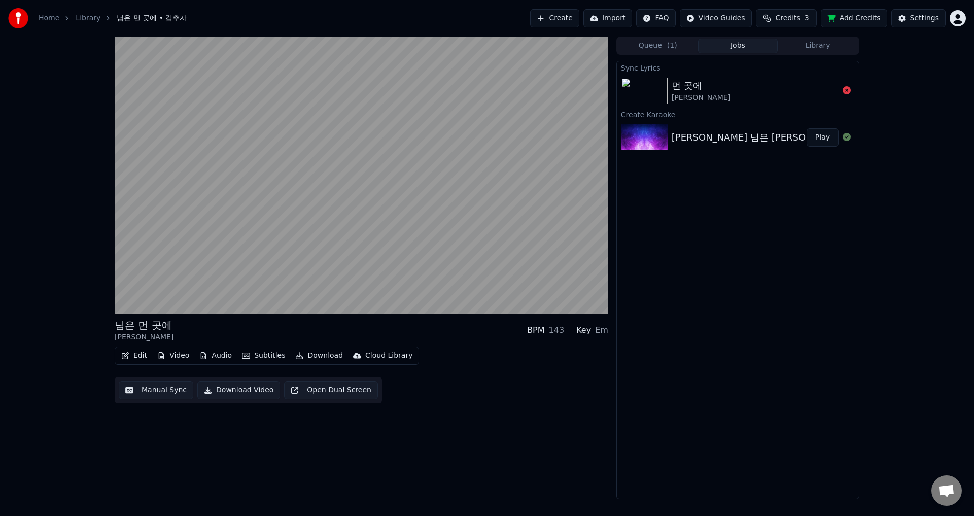
click at [734, 45] on button "Jobs" at bounding box center [738, 46] width 80 height 15
click at [692, 141] on div "[PERSON_NAME] 님은 [PERSON_NAME] 곳에" at bounding box center [770, 137] width 197 height 14
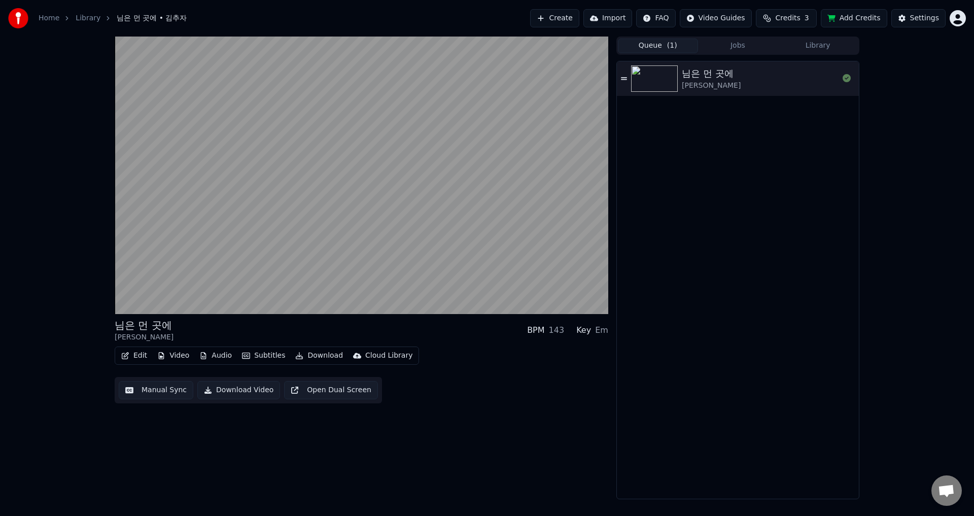
click at [662, 42] on button "Queue ( 1 )" at bounding box center [658, 46] width 80 height 15
click at [697, 71] on div "님은 먼 곳에" at bounding box center [711, 73] width 59 height 14
click at [697, 70] on div "님은 먼 곳에" at bounding box center [711, 73] width 59 height 14
click at [701, 78] on div "님은 먼 곳에" at bounding box center [711, 73] width 59 height 14
click at [139, 355] on button "Edit" at bounding box center [134, 356] width 34 height 14
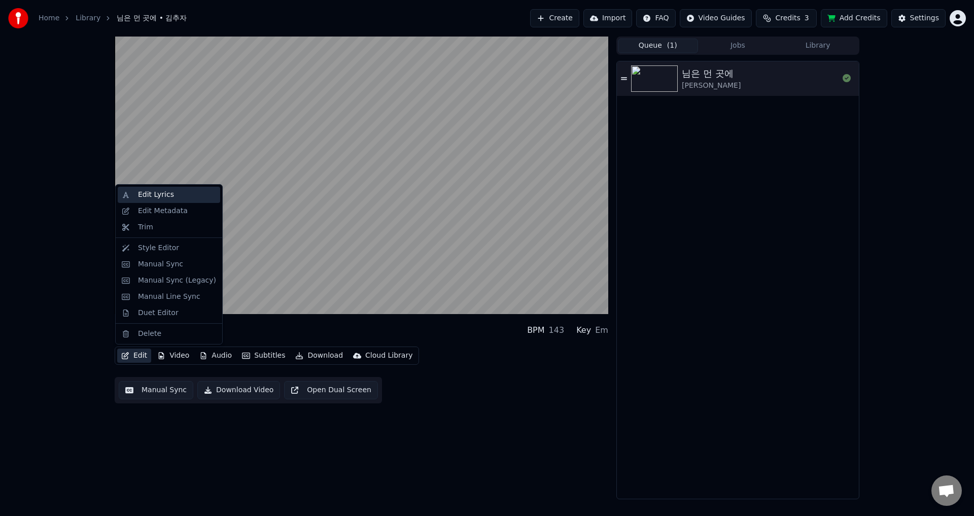
click at [152, 198] on div "Edit Lyrics" at bounding box center [156, 195] width 36 height 10
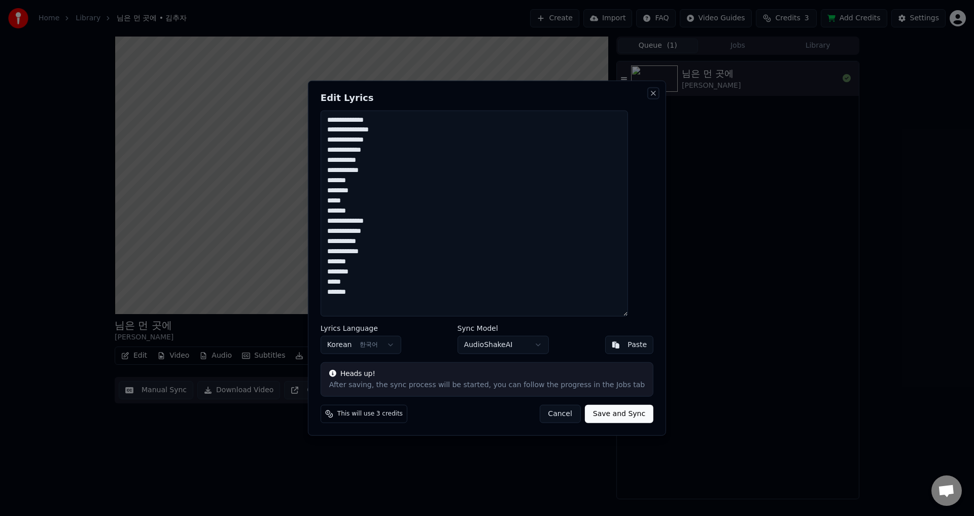
click at [649, 93] on button "Close" at bounding box center [653, 93] width 8 height 8
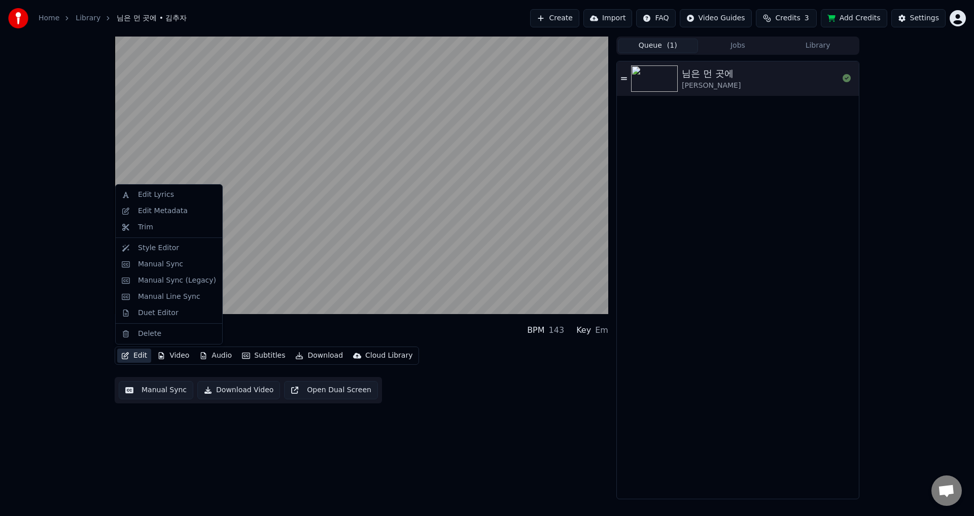
click at [135, 356] on button "Edit" at bounding box center [134, 356] width 34 height 14
click at [155, 199] on div "Edit Lyrics" at bounding box center [156, 195] width 36 height 10
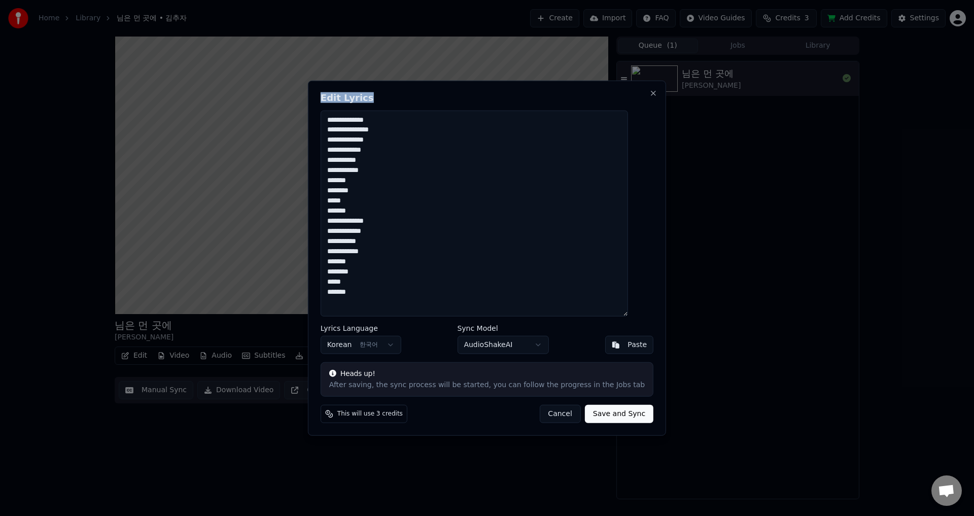
drag, startPoint x: 464, startPoint y: 91, endPoint x: 472, endPoint y: 148, distance: 57.9
click at [472, 148] on div "**********" at bounding box center [487, 258] width 358 height 356
click at [649, 92] on button "Close" at bounding box center [653, 93] width 8 height 8
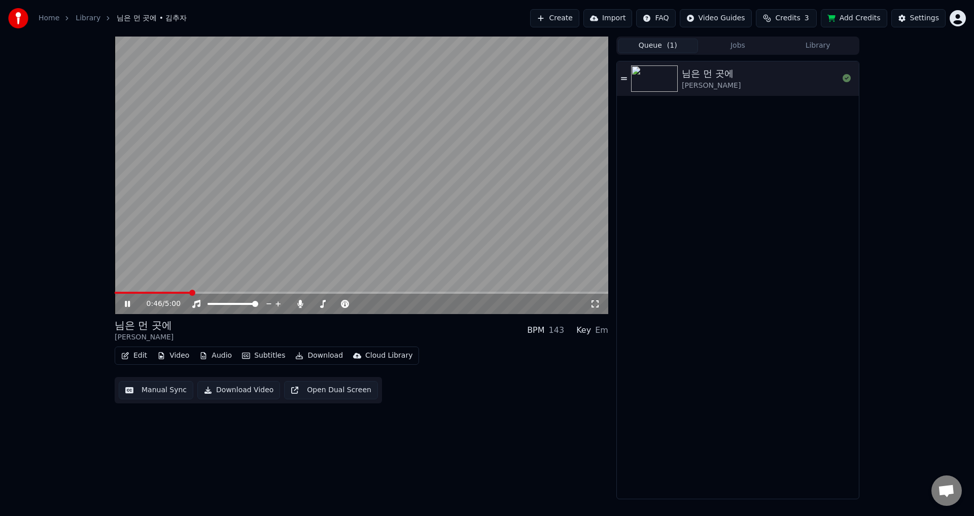
click at [132, 354] on button "Edit" at bounding box center [134, 356] width 34 height 14
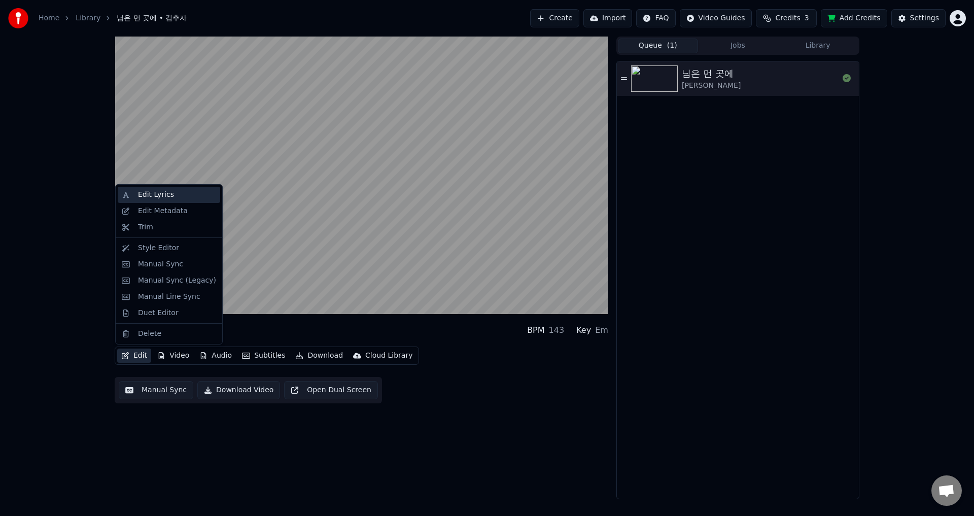
click at [150, 196] on div "Edit Lyrics" at bounding box center [156, 195] width 36 height 10
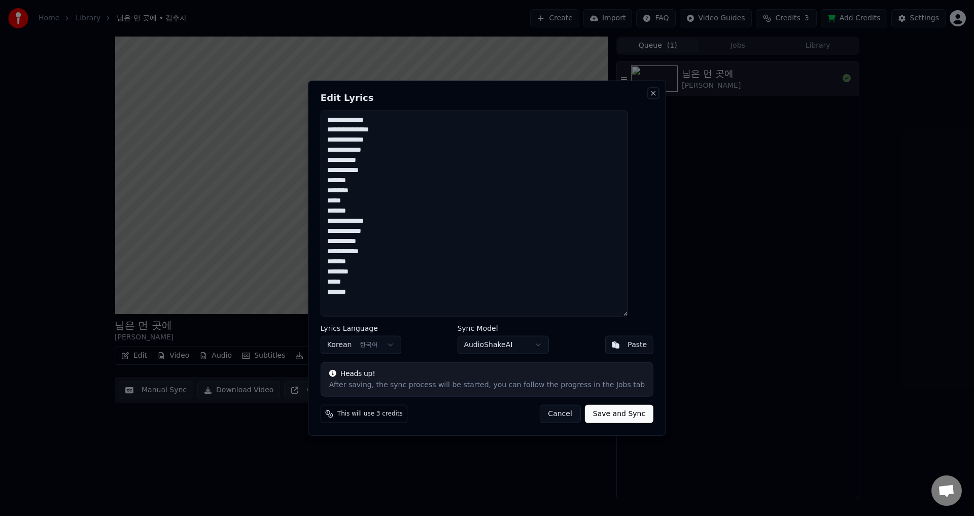
click at [649, 90] on button "Close" at bounding box center [653, 93] width 8 height 8
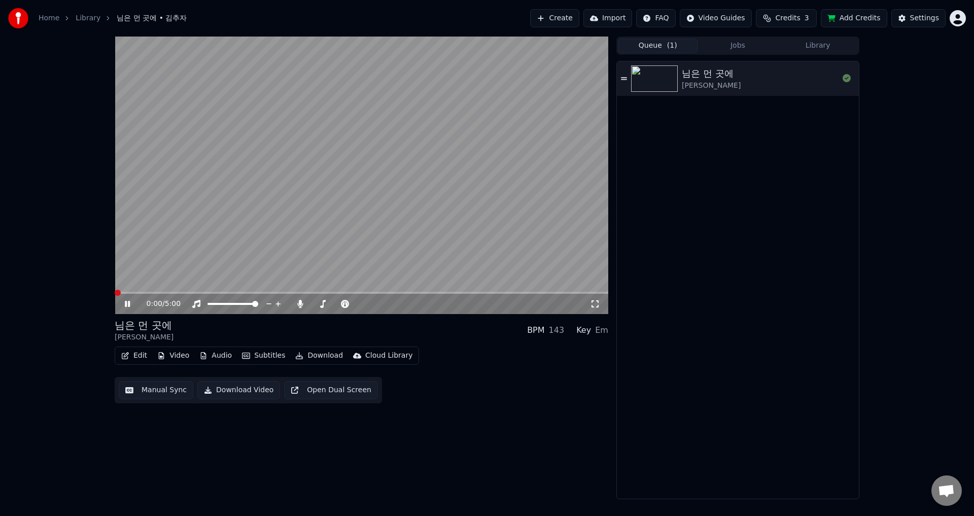
click at [115, 292] on span at bounding box center [115, 293] width 0 height 2
click at [734, 43] on button "Jobs" at bounding box center [738, 46] width 80 height 15
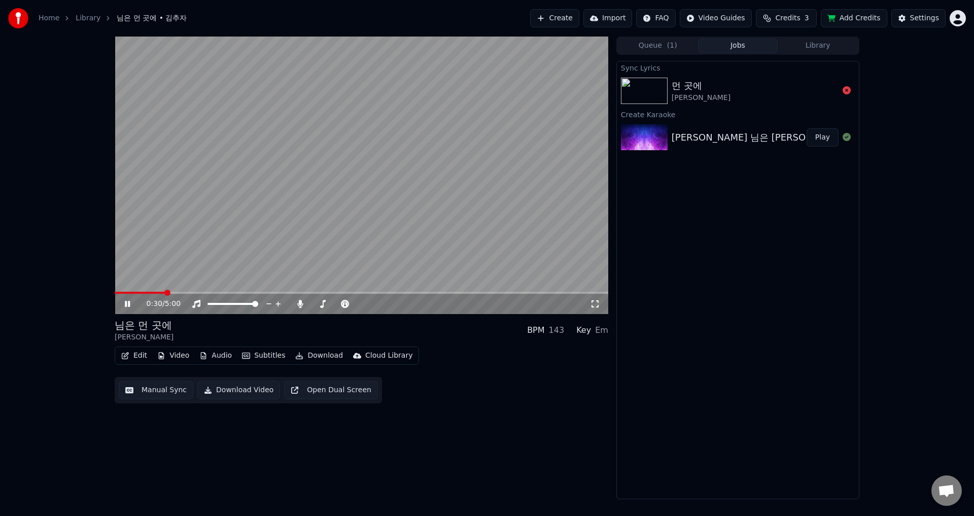
click at [360, 195] on video at bounding box center [362, 176] width 494 height 278
click at [127, 354] on icon "button" at bounding box center [125, 355] width 7 height 7
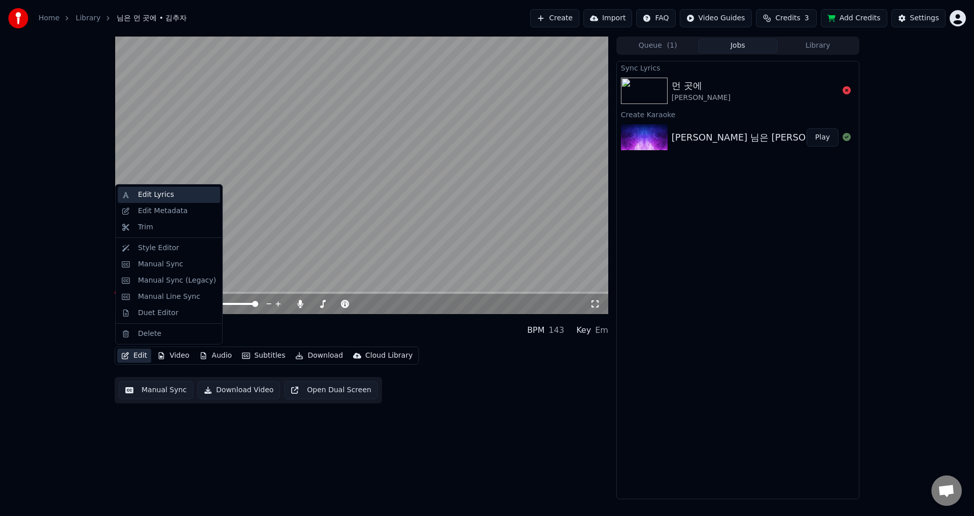
click at [156, 198] on div "Edit Lyrics" at bounding box center [156, 195] width 36 height 10
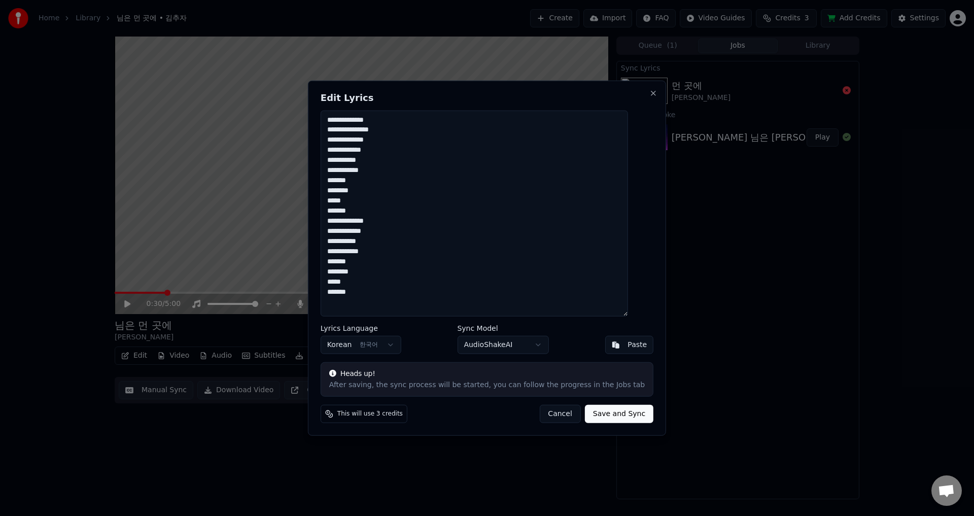
click at [354, 131] on textarea "**********" at bounding box center [474, 213] width 307 height 206
click at [649, 93] on button "Close" at bounding box center [653, 93] width 8 height 8
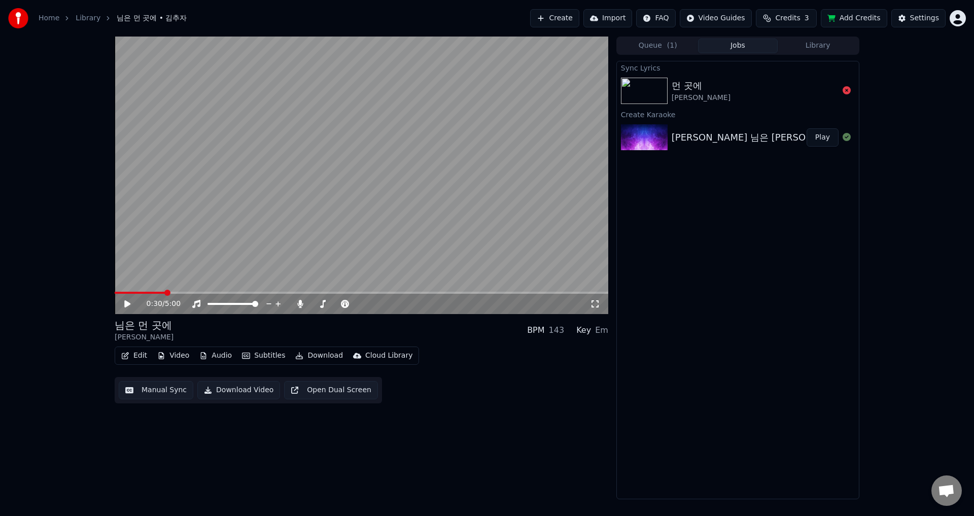
click at [146, 386] on button "Manual Sync" at bounding box center [156, 390] width 75 height 18
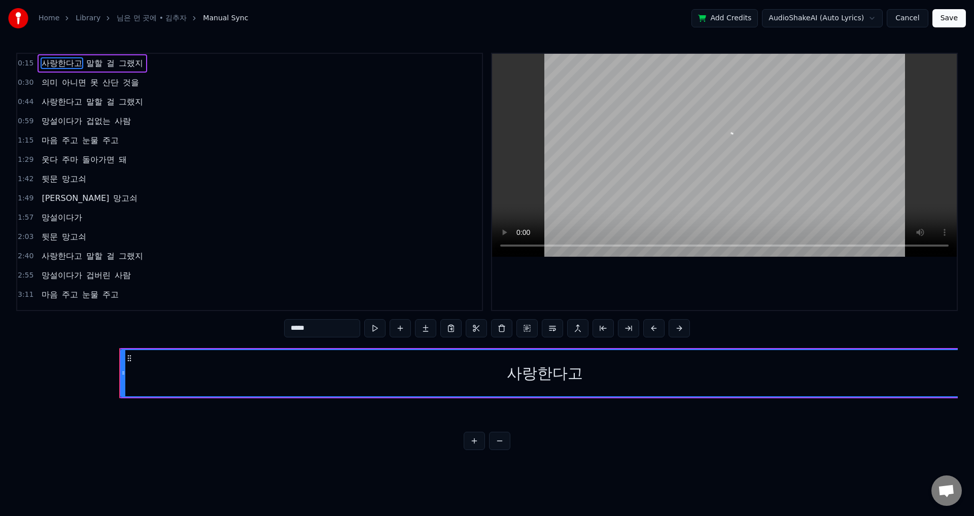
scroll to position [0, 2305]
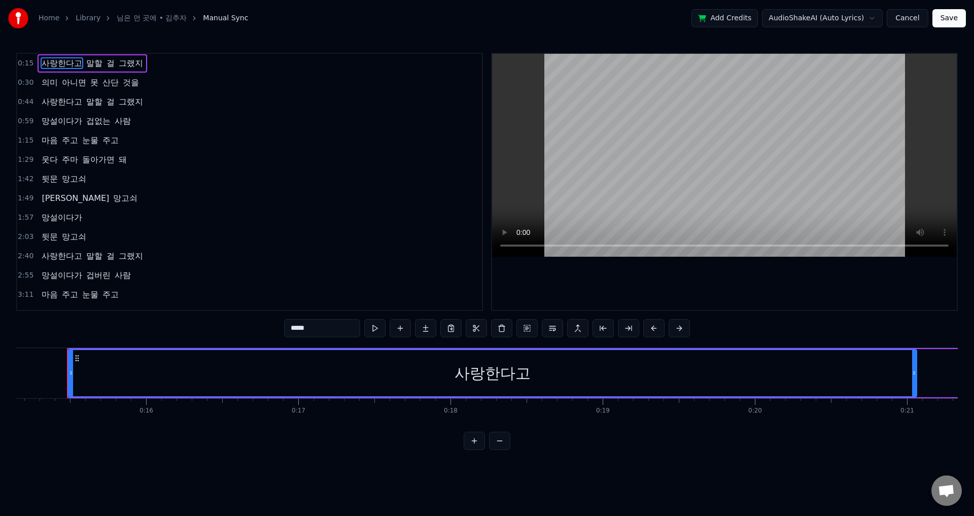
click at [48, 82] on span "의미" at bounding box center [50, 83] width 18 height 12
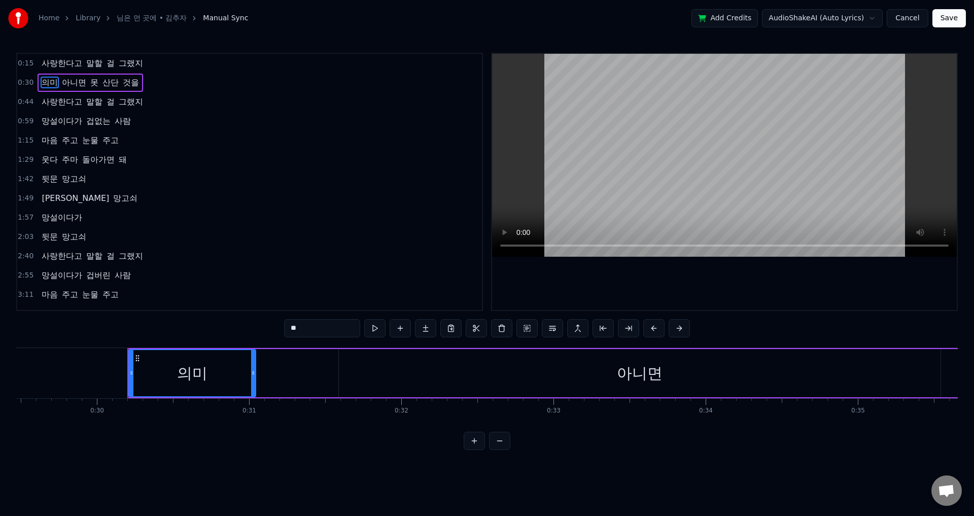
scroll to position [0, 4546]
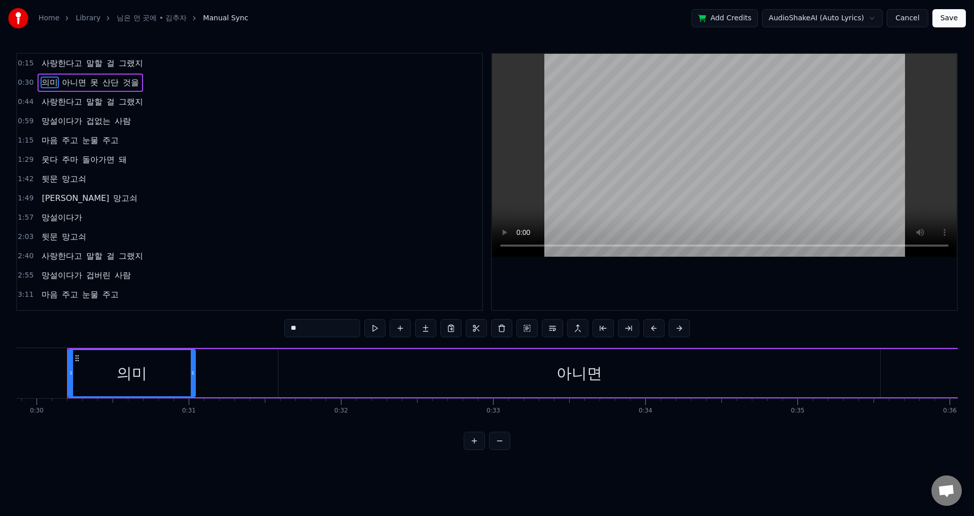
drag, startPoint x: 310, startPoint y: 328, endPoint x: 269, endPoint y: 329, distance: 40.6
click at [281, 328] on div "0:15 사랑한다고 말할 걸 그랬지 0:30 의미 아니면 못 산단 것을 0:44 사랑한다고 말할 걸 그랬지 0:59 망설이다가 겁없는 사람 1…" at bounding box center [487, 251] width 942 height 397
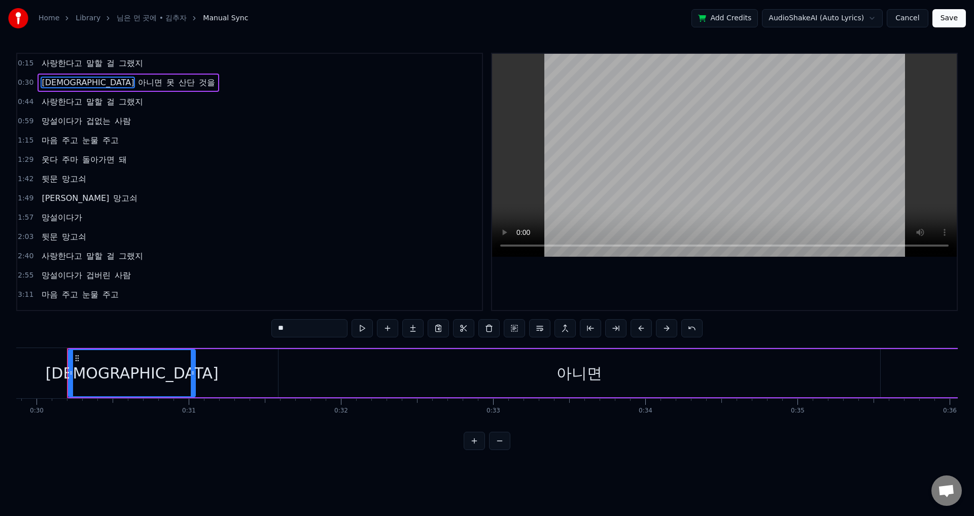
type input "*"
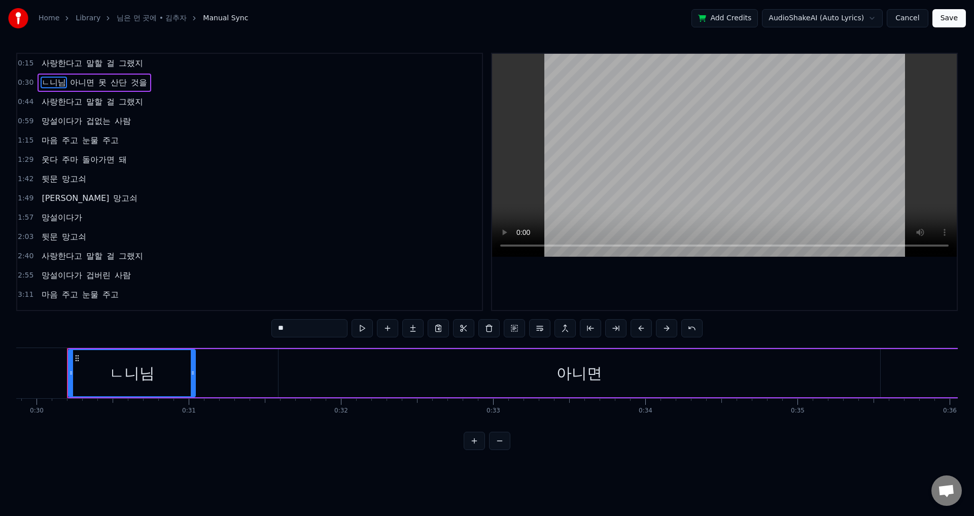
type input "*"
click at [907, 15] on button "Cancel" at bounding box center [907, 18] width 41 height 18
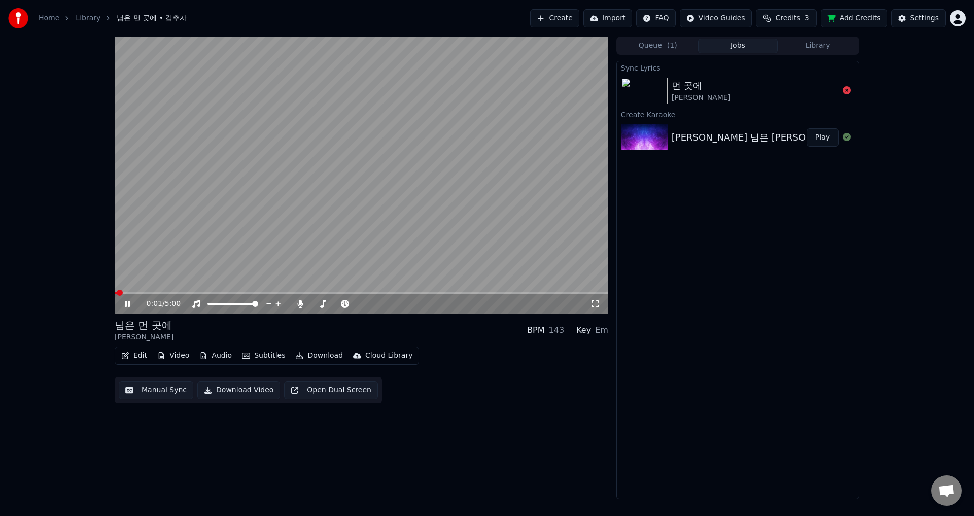
click at [134, 357] on button "Edit" at bounding box center [134, 356] width 34 height 14
click at [267, 197] on video at bounding box center [362, 176] width 494 height 278
click at [136, 353] on button "Edit" at bounding box center [134, 356] width 34 height 14
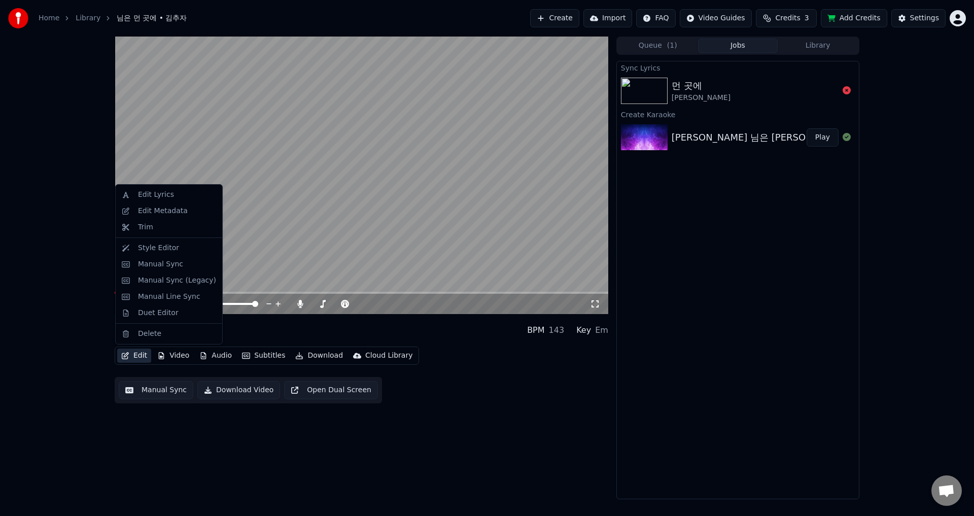
drag, startPoint x: 154, startPoint y: 228, endPoint x: 155, endPoint y: 250, distance: 22.3
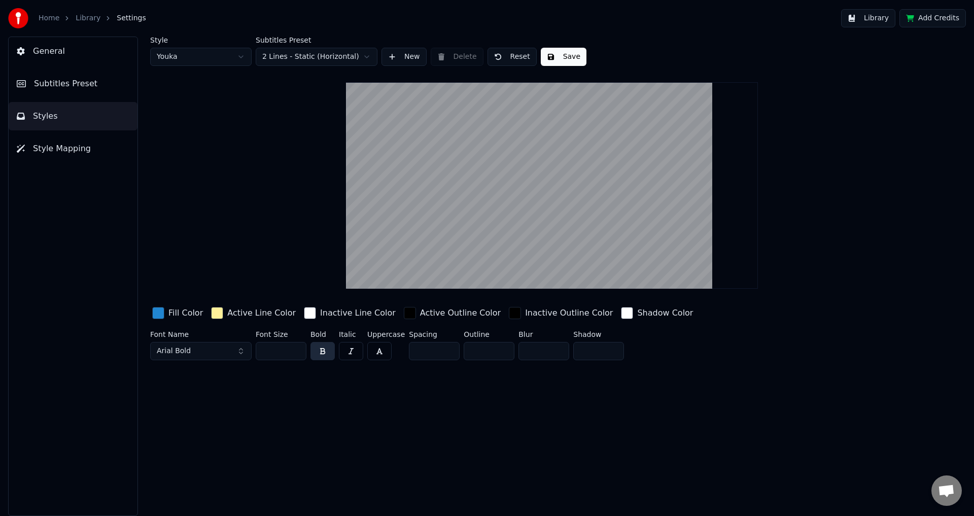
click at [205, 351] on button "Arial Bold" at bounding box center [200, 351] width 101 height 18
click at [241, 350] on button "Arial Bold" at bounding box center [200, 351] width 101 height 18
click at [234, 350] on button "Arial Bold" at bounding box center [200, 351] width 101 height 18
click at [205, 407] on div "Agency FB Bold" at bounding box center [209, 407] width 72 height 10
click at [243, 352] on button "Agency FB Bold" at bounding box center [200, 351] width 101 height 18
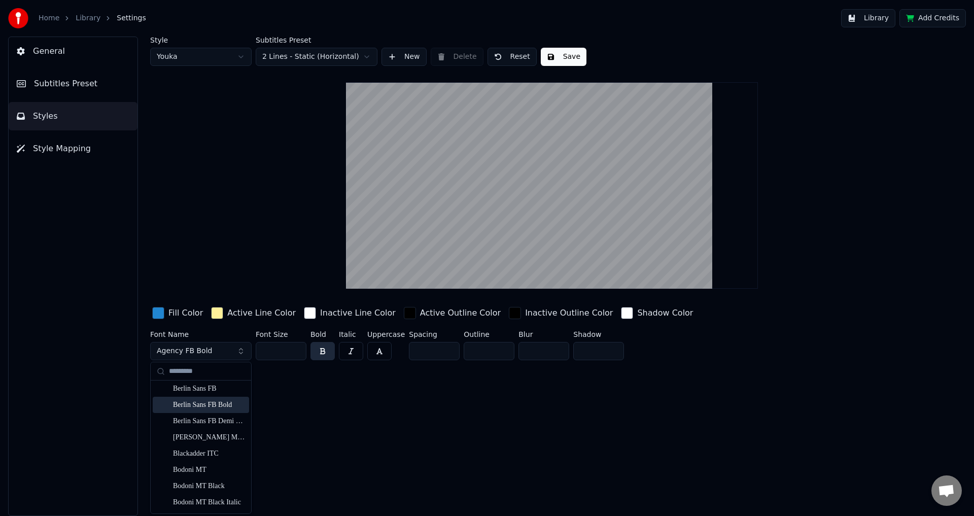
scroll to position [355, 0]
click at [211, 456] on div "Blackadder ITC" at bounding box center [209, 458] width 72 height 10
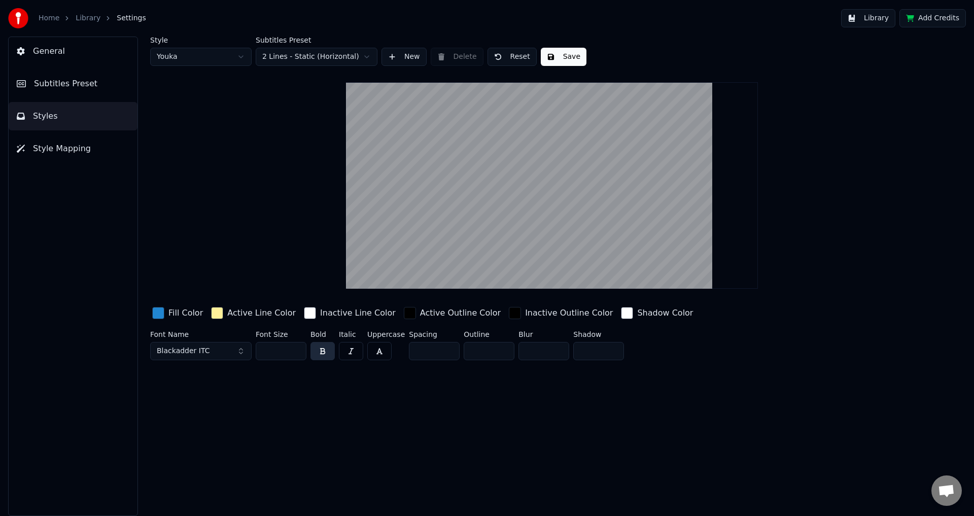
click at [242, 353] on button "Blackadder ITC" at bounding box center [200, 351] width 101 height 18
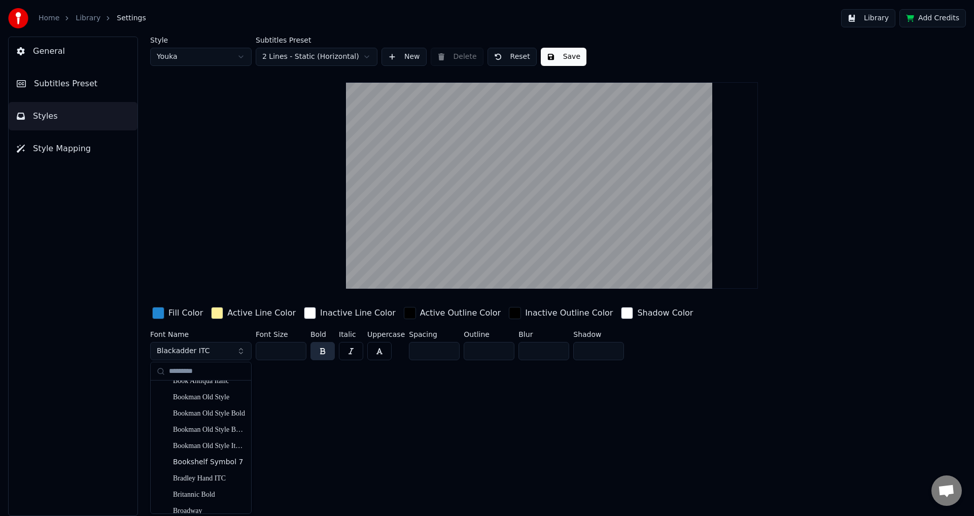
scroll to position [710, 0]
click at [221, 412] on div "Bookman Old Style Italic" at bounding box center [209, 410] width 72 height 10
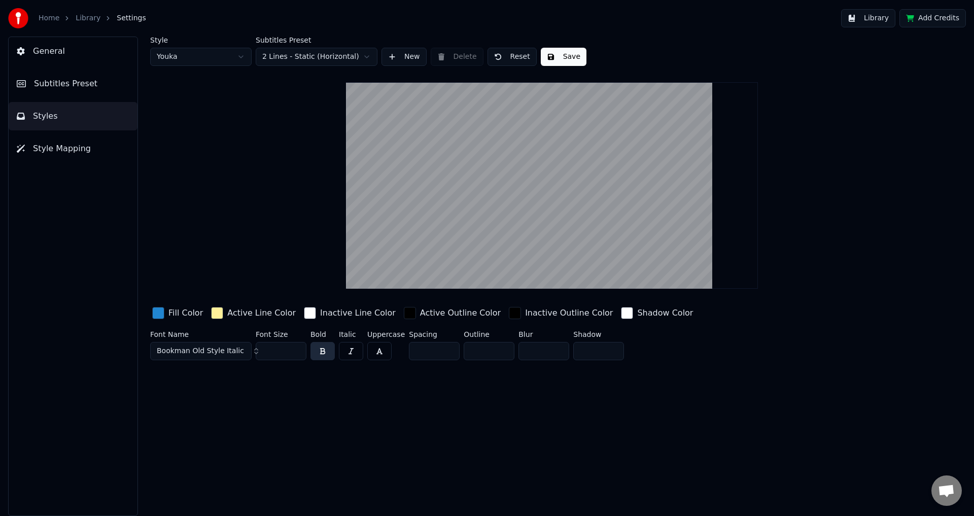
click at [243, 350] on button "Bookman Old Style Italic" at bounding box center [200, 351] width 101 height 18
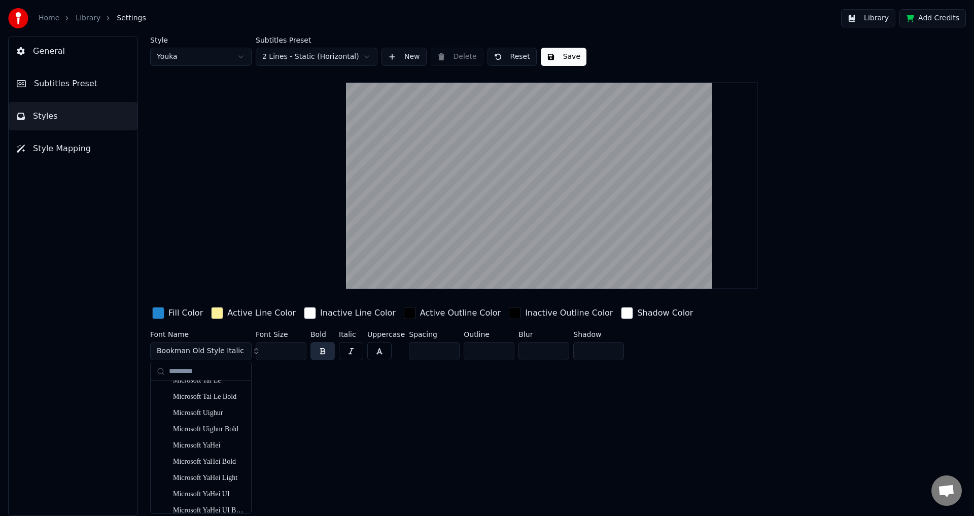
scroll to position [4277, 0]
click at [223, 432] on div "Microsoft YaHei Bold" at bounding box center [209, 430] width 72 height 10
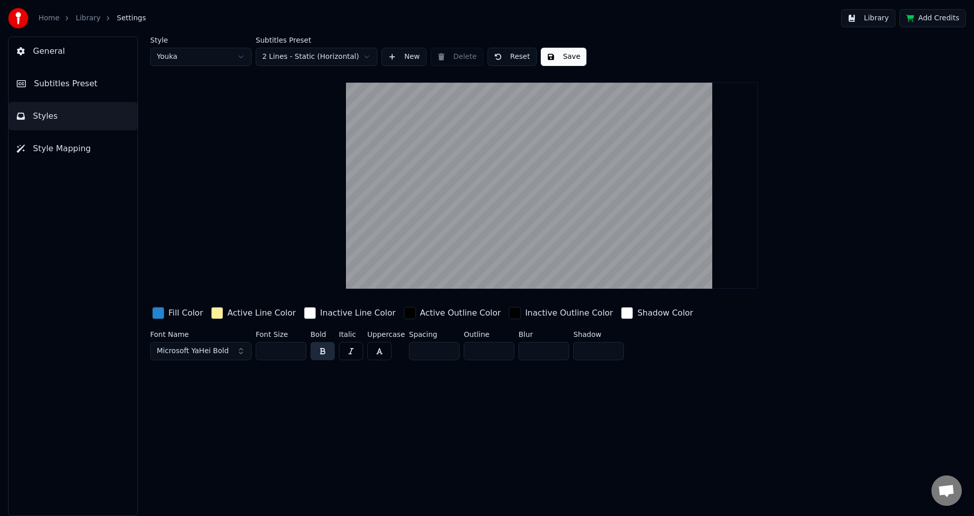
click at [554, 55] on button "Save" at bounding box center [564, 57] width 46 height 18
click at [60, 52] on span "General" at bounding box center [49, 51] width 32 height 12
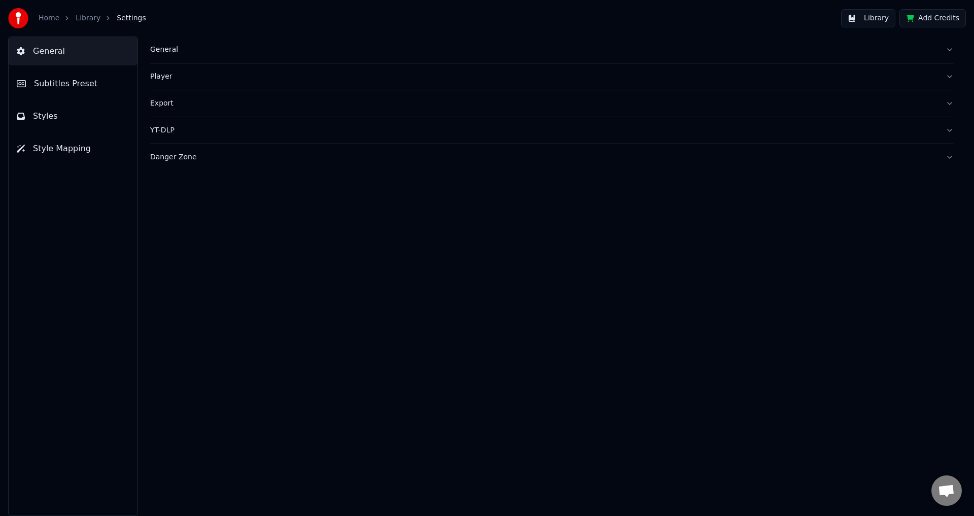
click at [45, 81] on span "Subtitles Preset" at bounding box center [65, 84] width 63 height 12
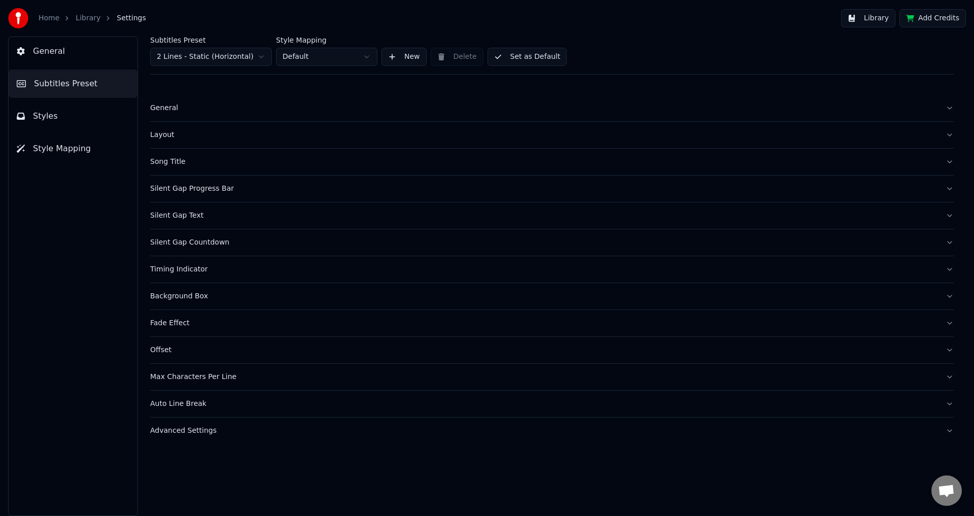
click at [87, 15] on link "Library" at bounding box center [88, 18] width 25 height 10
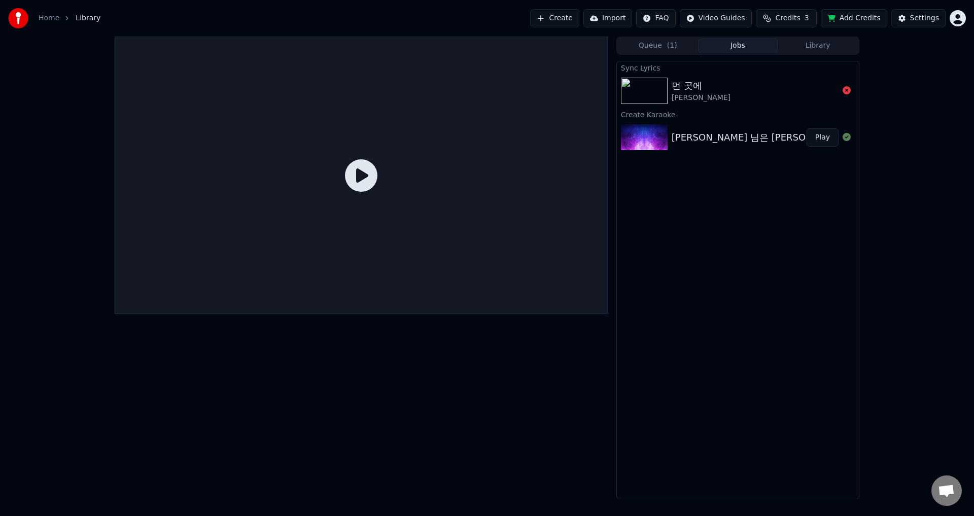
click at [705, 132] on div "[PERSON_NAME] 님은 [PERSON_NAME] 곳에" at bounding box center [770, 137] width 197 height 14
click at [713, 87] on div "먼 곳에 김추자" at bounding box center [755, 91] width 167 height 24
click at [674, 45] on span "( 1 )" at bounding box center [672, 46] width 10 height 10
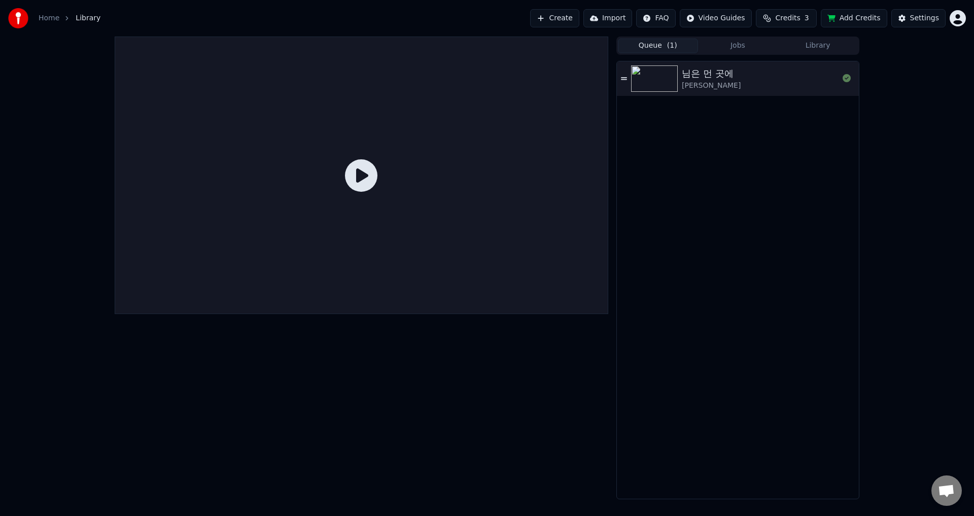
click at [720, 77] on div "님은 먼 곳에" at bounding box center [711, 73] width 59 height 14
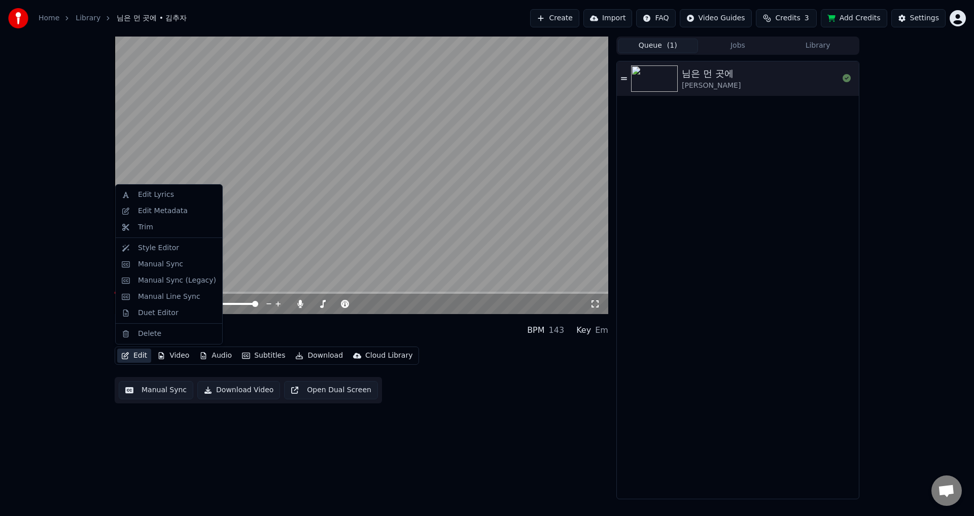
click at [136, 357] on button "Edit" at bounding box center [134, 356] width 34 height 14
click at [468, 326] on div "님은 먼 곳에 김추자 BPM 143 Key Em" at bounding box center [362, 330] width 494 height 24
click at [133, 356] on button "Edit" at bounding box center [134, 356] width 34 height 14
click at [158, 196] on div "Edit Lyrics" at bounding box center [156, 195] width 36 height 10
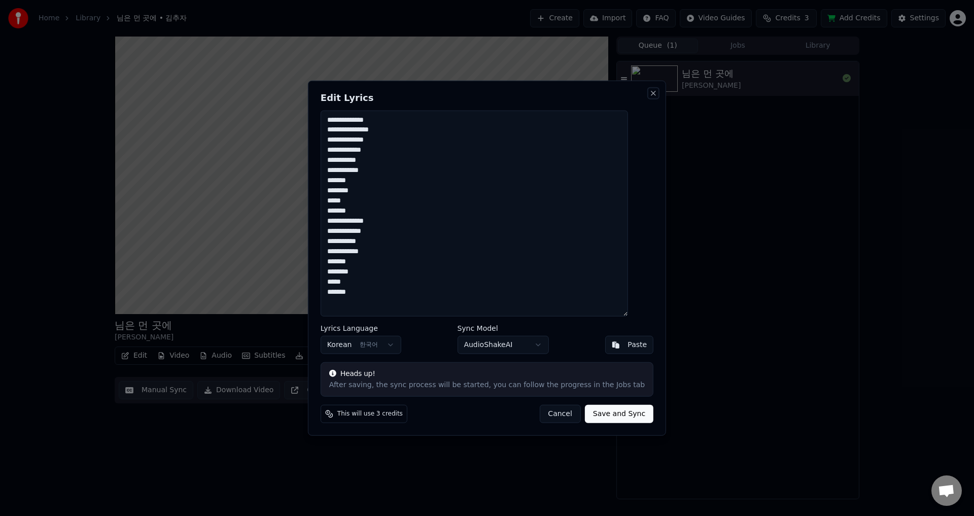
click at [649, 95] on button "Close" at bounding box center [653, 93] width 8 height 8
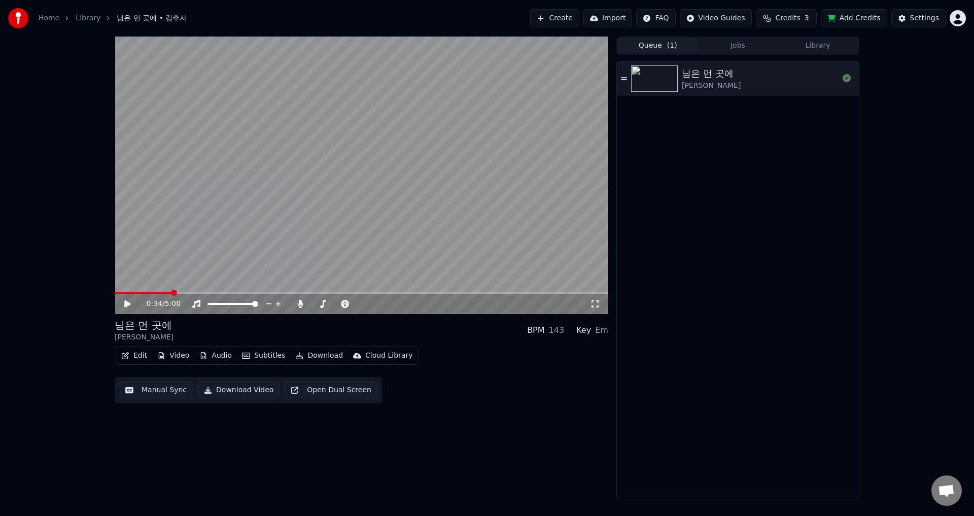
click at [157, 389] on button "Manual Sync" at bounding box center [156, 390] width 75 height 18
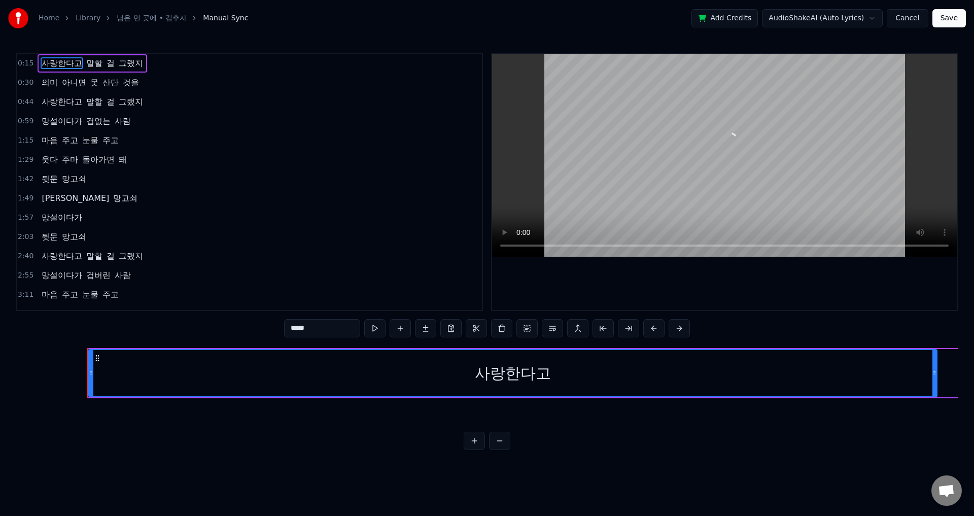
scroll to position [0, 2305]
click at [51, 81] on span "의미" at bounding box center [50, 83] width 18 height 12
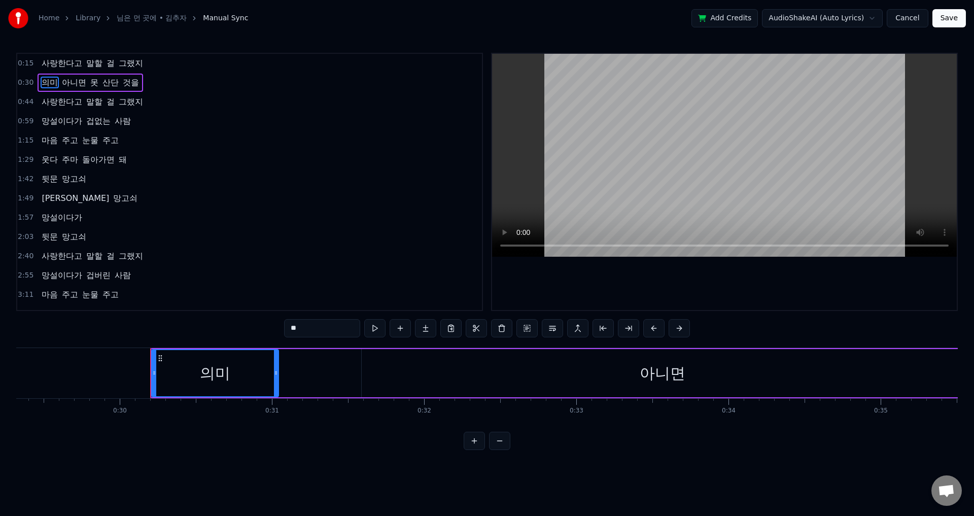
scroll to position [0, 4546]
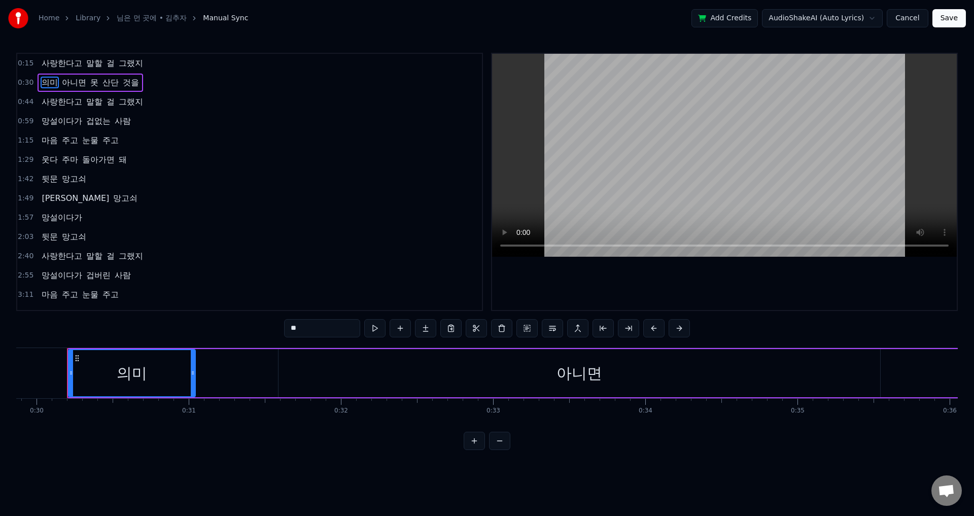
drag, startPoint x: 325, startPoint y: 333, endPoint x: 262, endPoint y: 330, distance: 63.5
click at [262, 330] on div "0:15 사랑한다고 말할 걸 그랬지 0:30 의미 아니면 못 산단 것을 0:44 사랑한다고 말할 걸 그랬지 0:59 망설이다가 겁없는 사람 1…" at bounding box center [487, 251] width 942 height 397
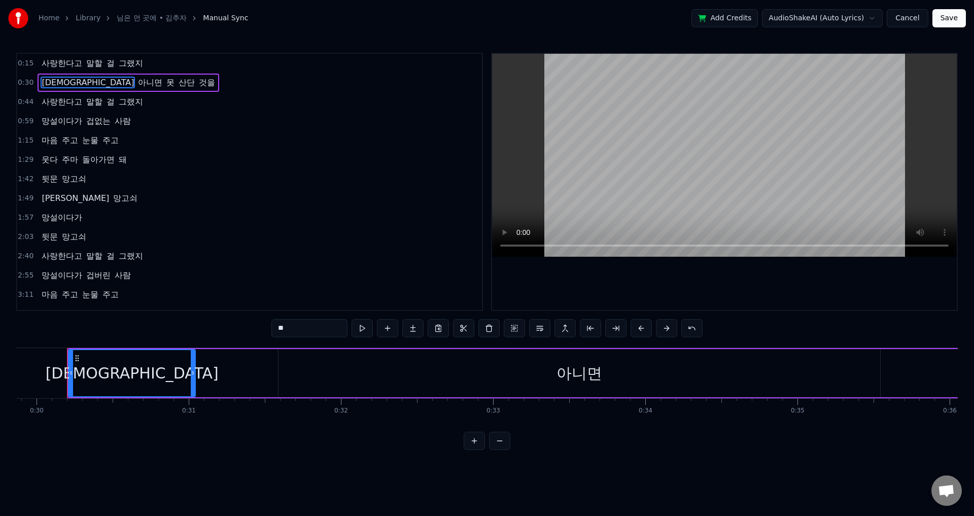
type input "*"
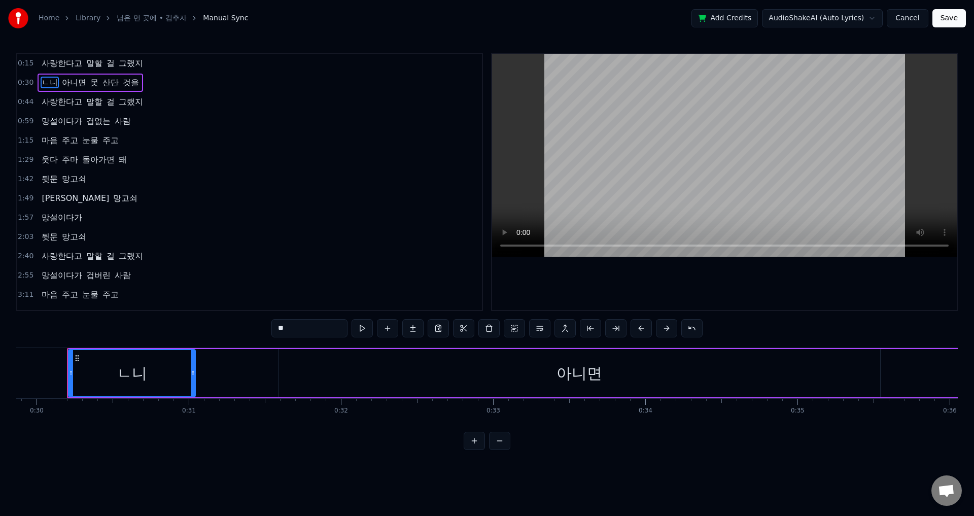
type input "*"
click at [913, 18] on button "Cancel" at bounding box center [907, 18] width 41 height 18
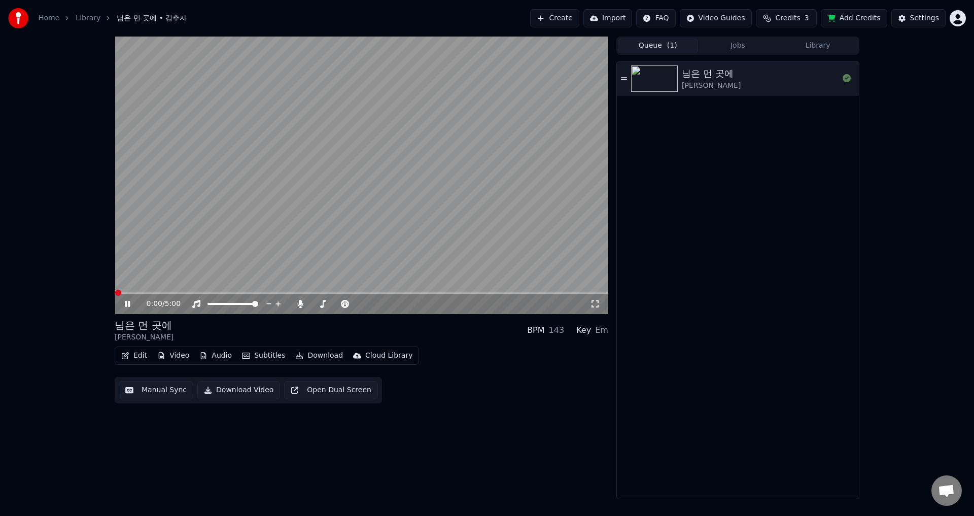
click at [346, 293] on span at bounding box center [362, 293] width 494 height 2
click at [391, 292] on span at bounding box center [362, 293] width 494 height 2
click at [442, 291] on video at bounding box center [362, 176] width 494 height 278
click at [492, 291] on video at bounding box center [362, 176] width 494 height 278
click at [511, 291] on video at bounding box center [362, 176] width 494 height 278
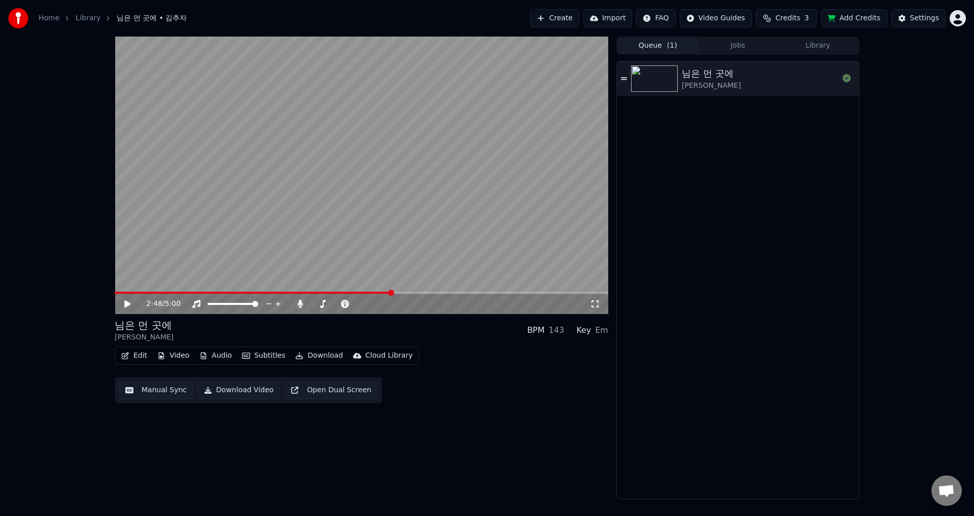
click at [532, 291] on video at bounding box center [362, 176] width 494 height 278
click at [531, 293] on span at bounding box center [362, 293] width 494 height 2
click at [541, 292] on span at bounding box center [362, 293] width 494 height 2
click at [498, 293] on span at bounding box center [328, 293] width 426 height 2
click at [463, 294] on div "3:53 / 5:00" at bounding box center [362, 304] width 494 height 20
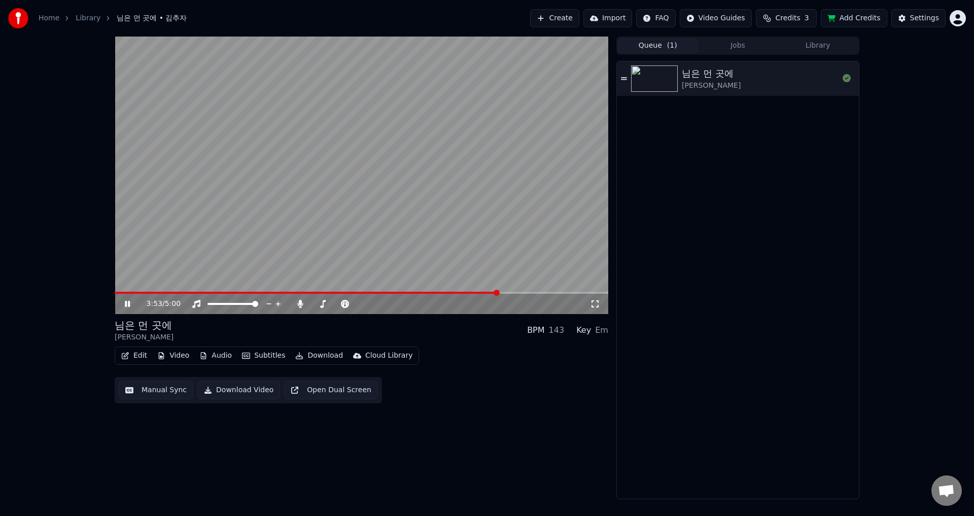
click at [451, 290] on video at bounding box center [362, 176] width 494 height 278
click at [433, 294] on span at bounding box center [307, 293] width 384 height 2
click at [418, 294] on div "3:14 / 5:00" at bounding box center [362, 304] width 494 height 20
click at [406, 293] on span at bounding box center [274, 293] width 319 height 2
click at [234, 292] on span at bounding box center [260, 293] width 291 height 2
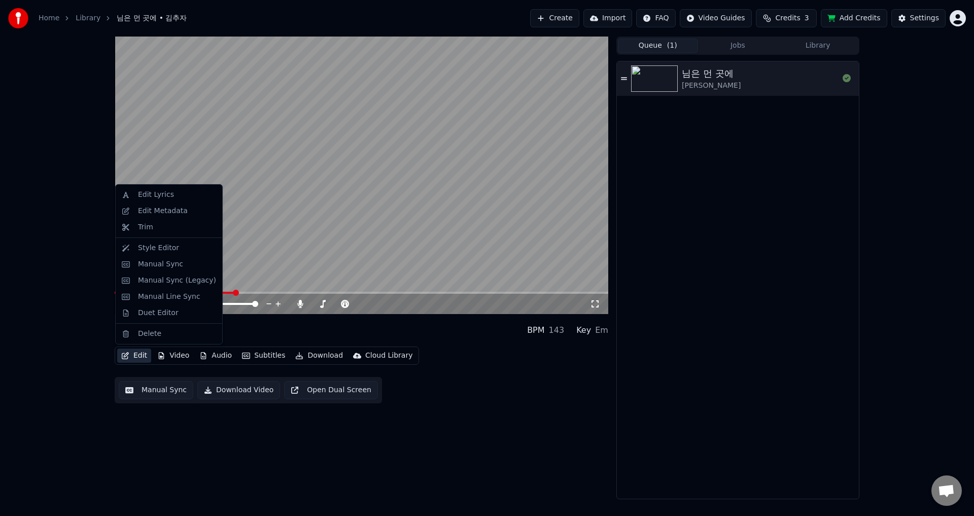
click at [128, 353] on icon "button" at bounding box center [125, 355] width 7 height 7
click at [155, 197] on div "Edit Lyrics" at bounding box center [156, 195] width 36 height 10
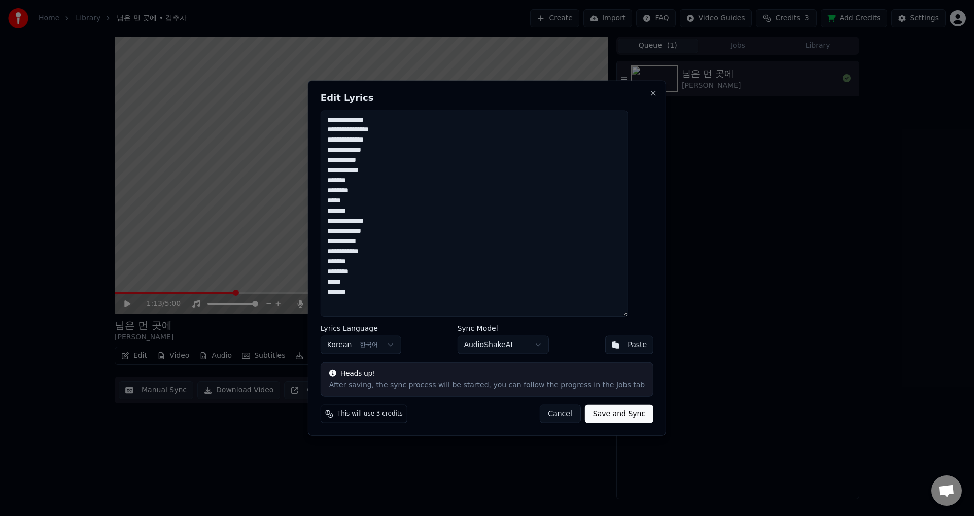
click at [470, 215] on textarea "**********" at bounding box center [474, 213] width 307 height 206
click at [649, 91] on button "Close" at bounding box center [653, 93] width 8 height 8
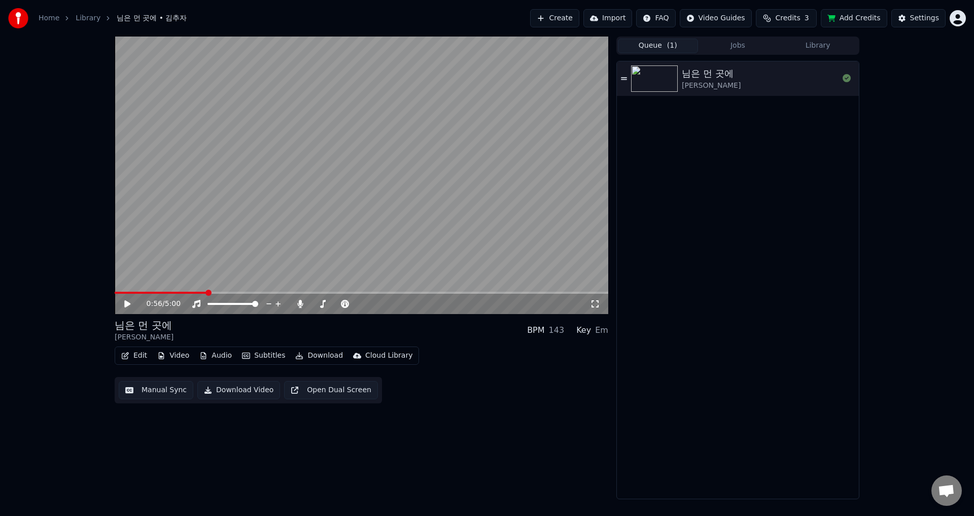
click at [194, 292] on span at bounding box center [161, 293] width 92 height 2
click at [194, 292] on span at bounding box center [195, 293] width 6 height 6
click at [177, 294] on span at bounding box center [146, 293] width 62 height 2
click at [205, 294] on span at bounding box center [362, 293] width 494 height 2
click at [226, 293] on span at bounding box center [362, 293] width 494 height 2
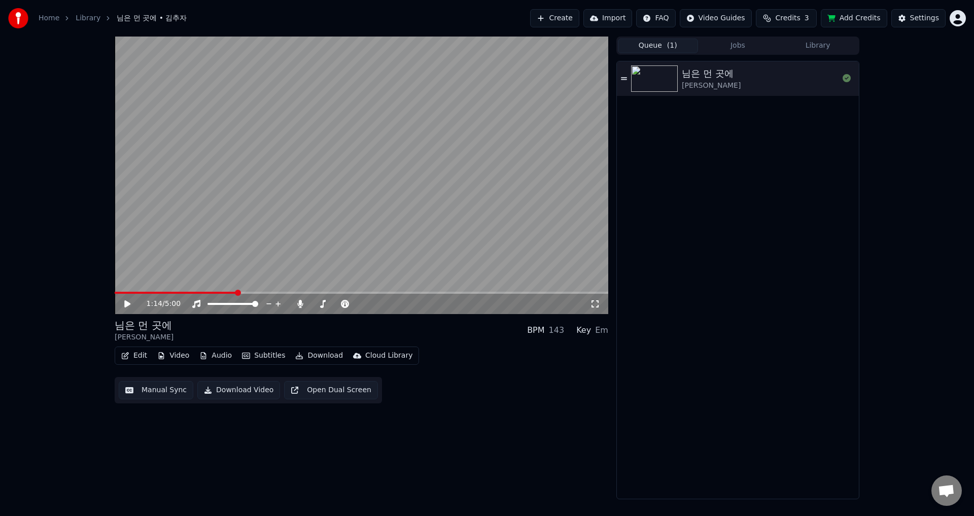
click at [237, 293] on span at bounding box center [362, 293] width 494 height 2
click at [252, 293] on span at bounding box center [362, 293] width 494 height 2
click at [263, 292] on span at bounding box center [362, 293] width 494 height 2
click at [272, 293] on span at bounding box center [362, 293] width 494 height 2
click at [229, 294] on div "1:36 / 5:00" at bounding box center [362, 304] width 494 height 20
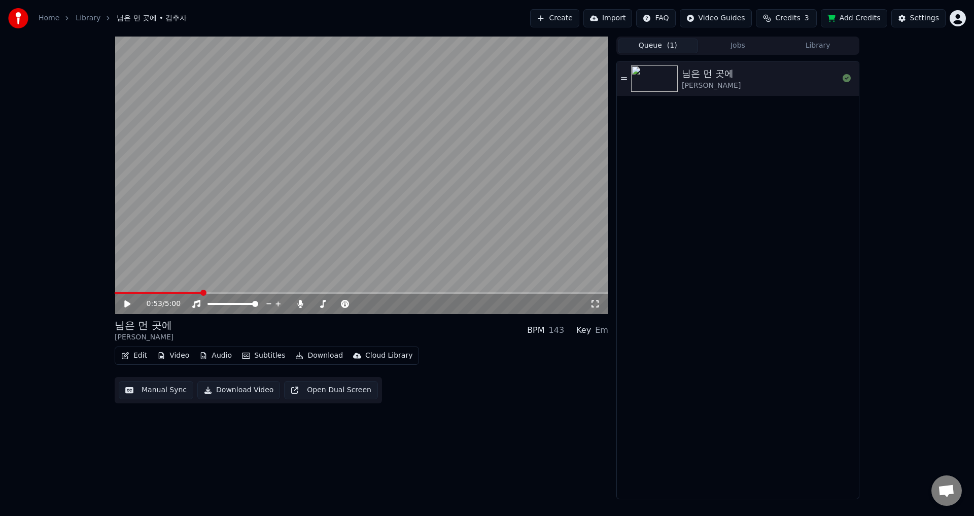
click at [202, 292] on span at bounding box center [158, 293] width 87 height 2
click at [184, 292] on span at bounding box center [158, 293] width 87 height 2
click at [171, 291] on video at bounding box center [362, 176] width 494 height 278
click at [165, 291] on video at bounding box center [362, 176] width 494 height 278
click at [154, 292] on span at bounding box center [135, 293] width 40 height 2
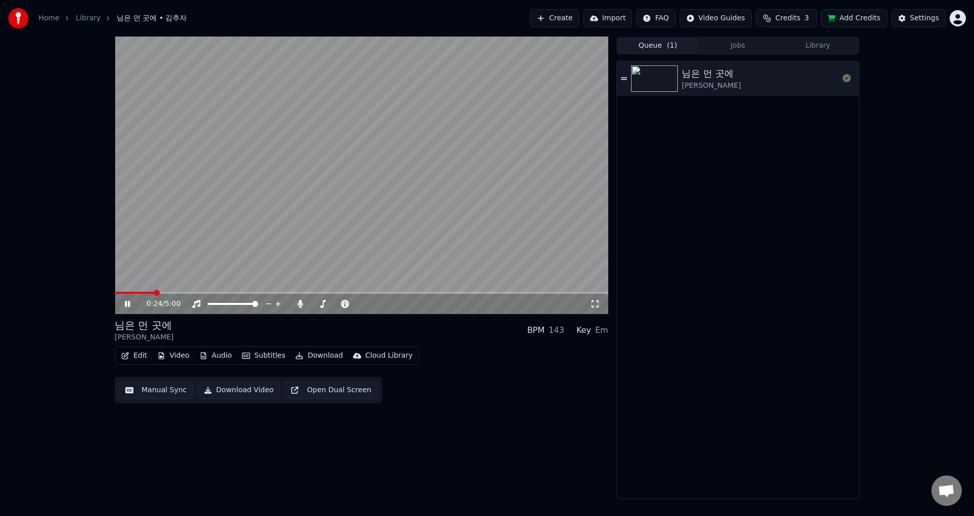
click at [146, 292] on span at bounding box center [135, 293] width 40 height 2
click at [148, 293] on span at bounding box center [149, 293] width 6 height 6
click at [140, 293] on span at bounding box center [130, 293] width 31 height 2
click at [156, 292] on span at bounding box center [362, 293] width 494 height 2
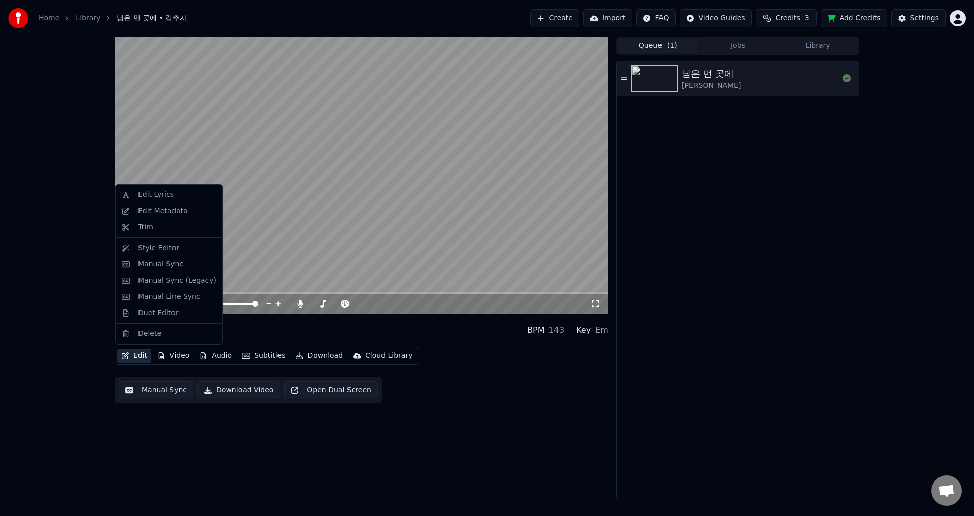
click at [134, 354] on button "Edit" at bounding box center [134, 356] width 34 height 14
click at [151, 199] on div "Edit Lyrics" at bounding box center [156, 195] width 36 height 10
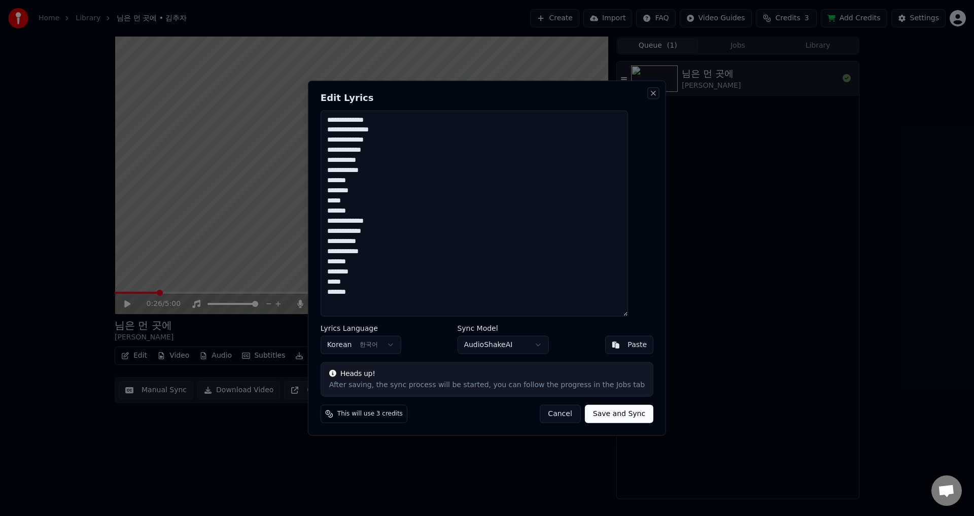
click at [649, 92] on button "Close" at bounding box center [653, 93] width 8 height 8
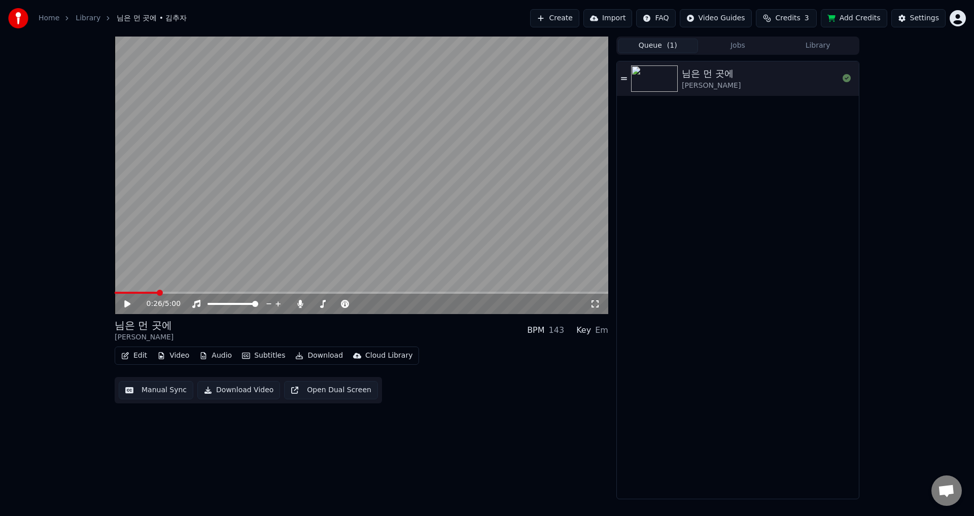
click at [332, 391] on button "Open Dual Screen" at bounding box center [331, 390] width 94 height 18
click at [284, 381] on button "Open Dual Screen" at bounding box center [331, 390] width 94 height 18
click at [129, 301] on icon at bounding box center [135, 304] width 24 height 8
drag, startPoint x: 914, startPoint y: 16, endPoint x: 619, endPoint y: 161, distance: 328.8
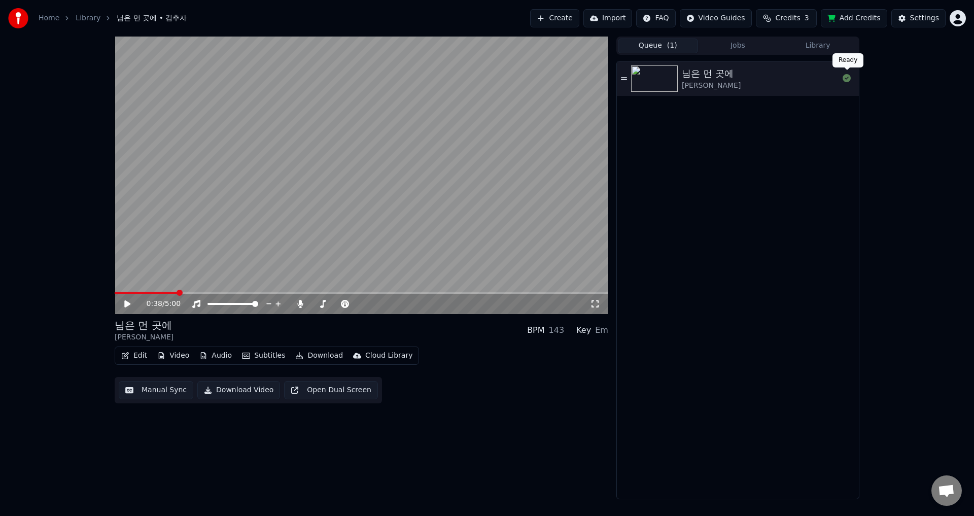
click at [734, 124] on div "Home Library 님은 먼 곳에 • 김추자 Create Import FAQ Video Guides Credits 3 Add Credits…" at bounding box center [487, 258] width 974 height 516
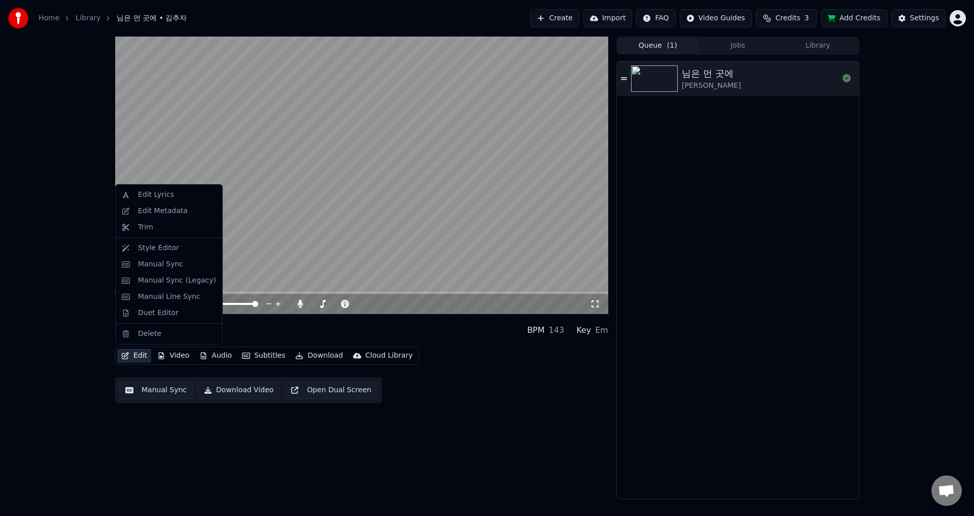
click at [143, 354] on button "Edit" at bounding box center [134, 356] width 34 height 14
click at [910, 15] on button "Settings" at bounding box center [918, 18] width 54 height 18
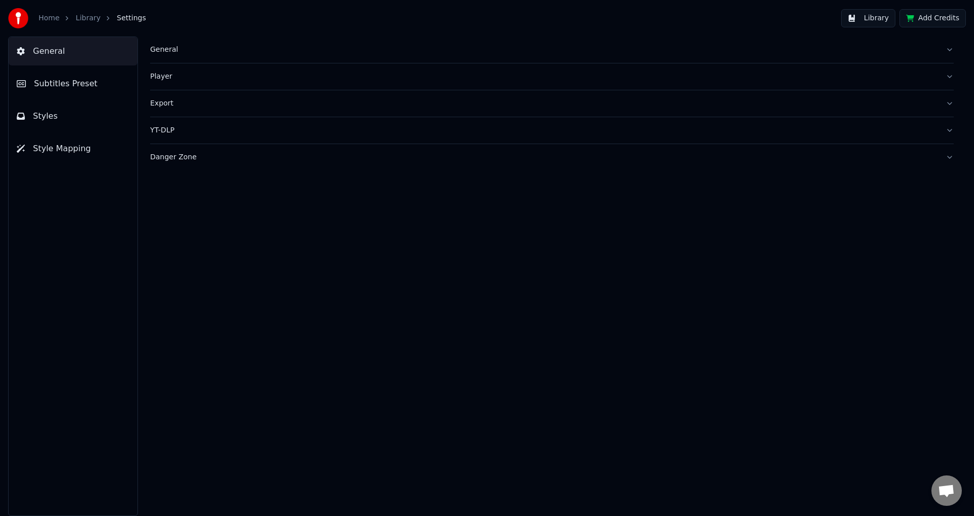
click at [162, 79] on div "Player" at bounding box center [543, 77] width 787 height 10
click at [159, 196] on div "Export" at bounding box center [543, 195] width 787 height 10
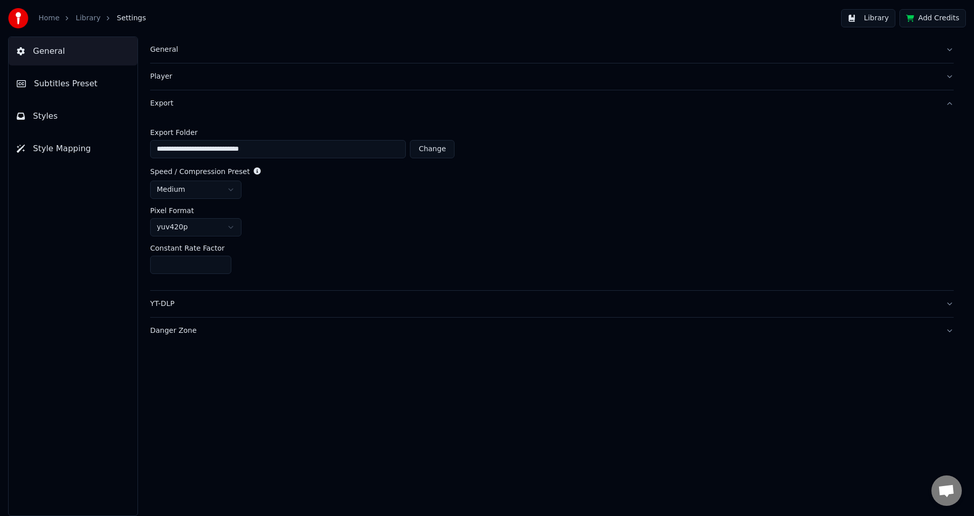
click at [164, 308] on div "YT-DLP" at bounding box center [543, 304] width 787 height 10
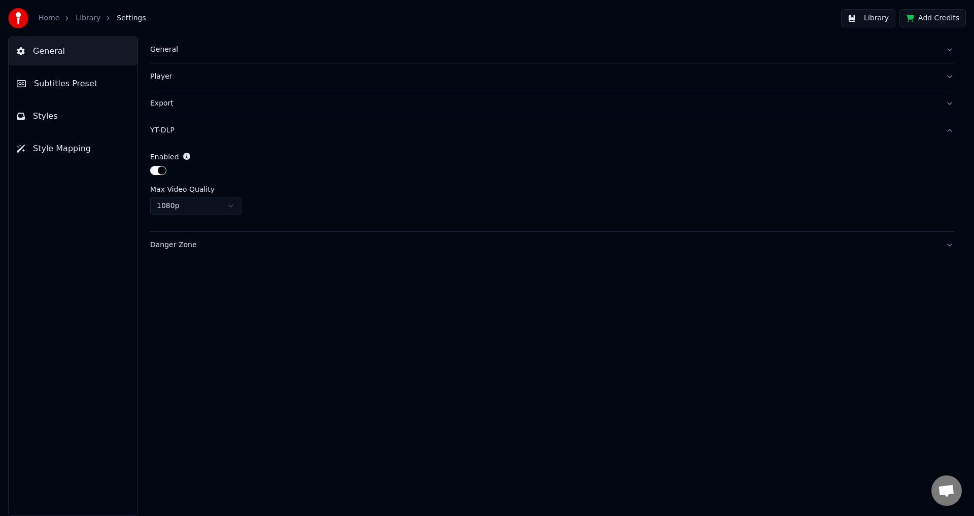
click at [57, 83] on span "Subtitles Preset" at bounding box center [65, 84] width 63 height 12
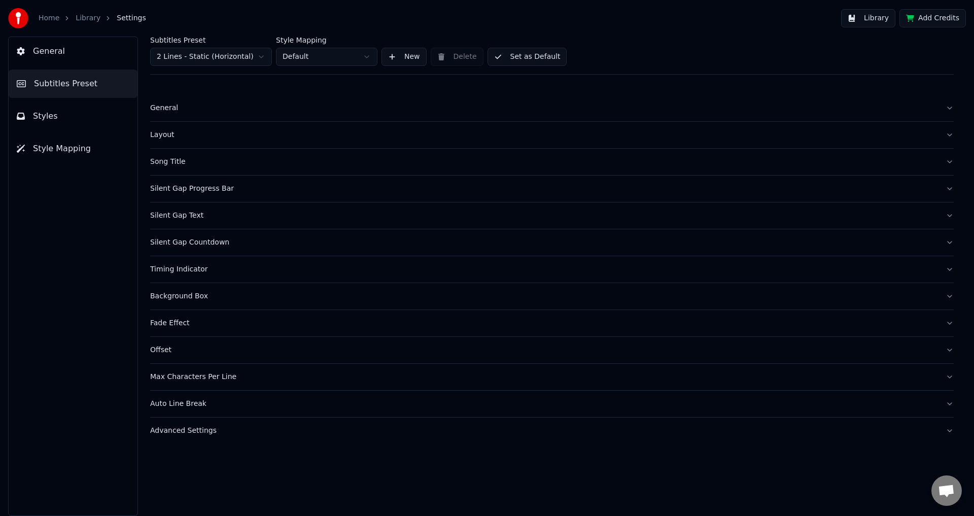
click at [42, 118] on span "Styles" at bounding box center [45, 116] width 25 height 12
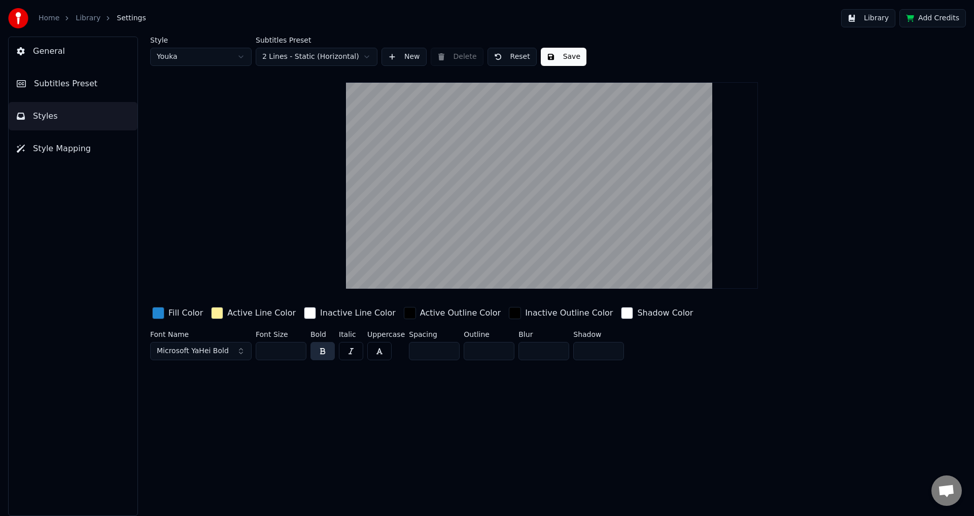
click at [241, 348] on button "Microsoft YaHei Bold" at bounding box center [200, 351] width 101 height 18
click at [199, 484] on div "Arial Bold" at bounding box center [209, 488] width 72 height 10
click at [548, 54] on button "Save" at bounding box center [564, 57] width 46 height 18
click at [878, 19] on button "Library" at bounding box center [868, 18] width 54 height 18
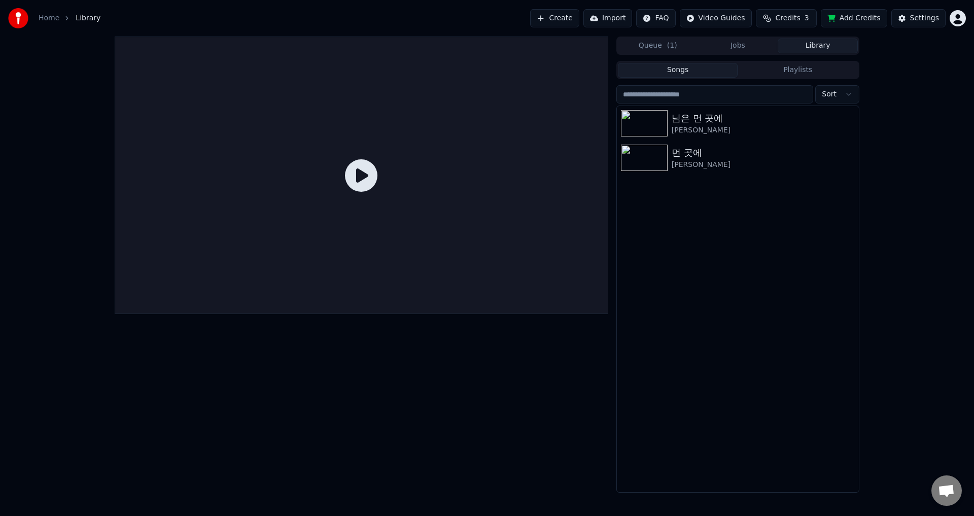
click at [671, 45] on span "( 1 )" at bounding box center [672, 46] width 10 height 10
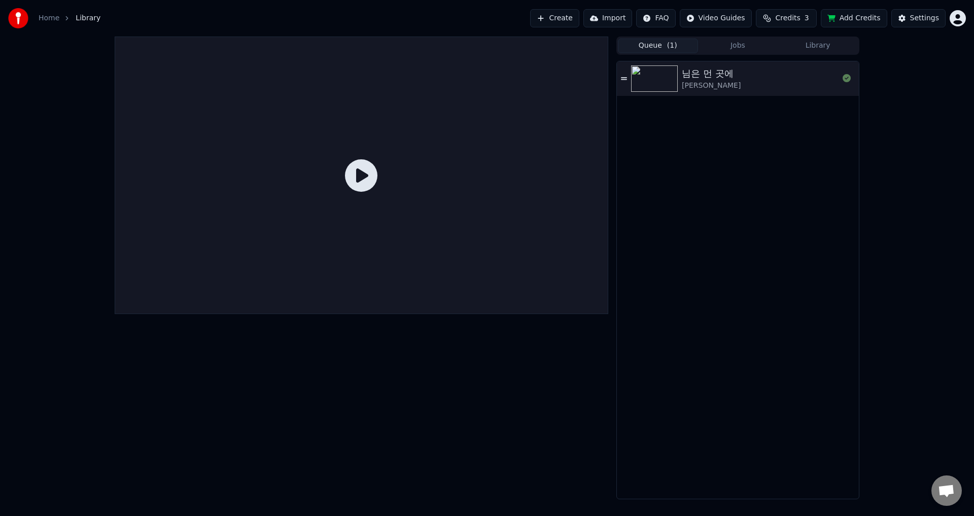
click at [713, 44] on button "Jobs" at bounding box center [738, 46] width 80 height 15
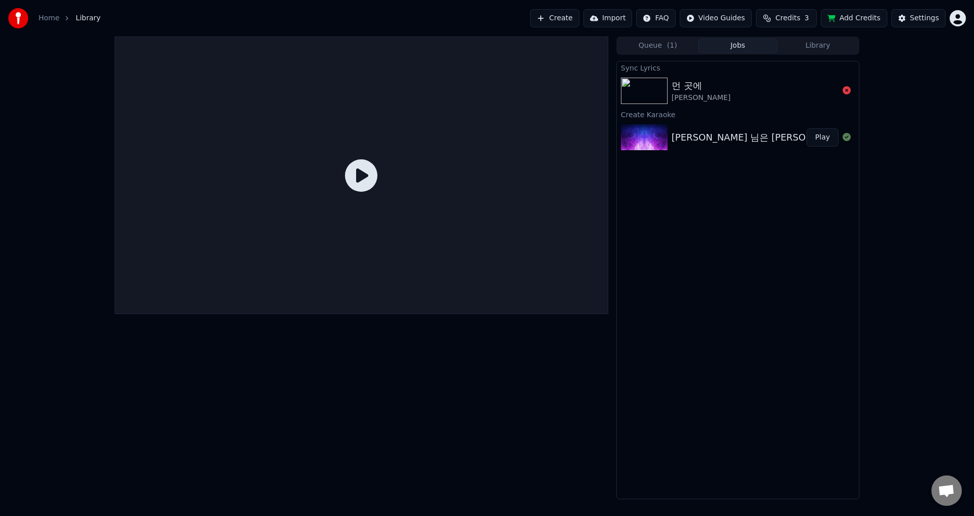
click at [427, 159] on div at bounding box center [362, 176] width 494 height 278
click at [663, 45] on button "Queue ( 1 )" at bounding box center [658, 46] width 80 height 15
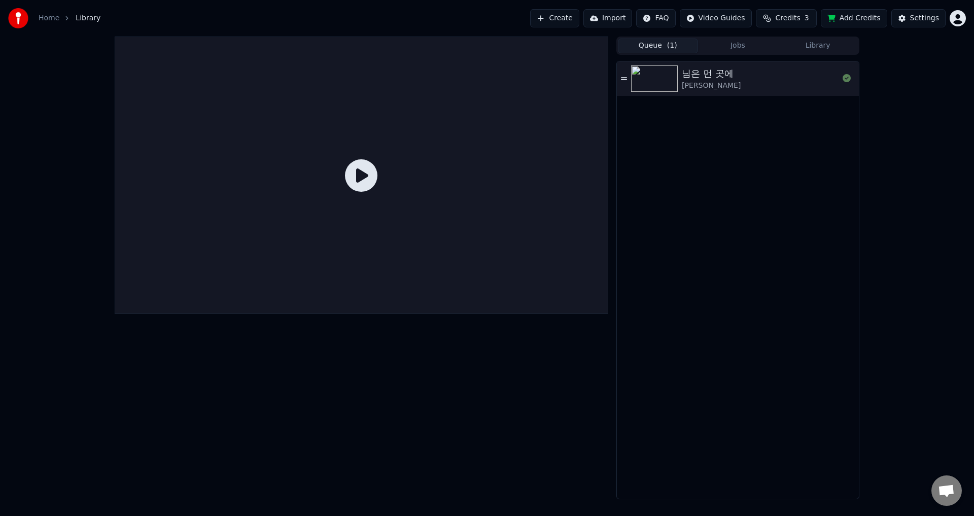
click at [685, 87] on div "[PERSON_NAME]" at bounding box center [711, 86] width 59 height 10
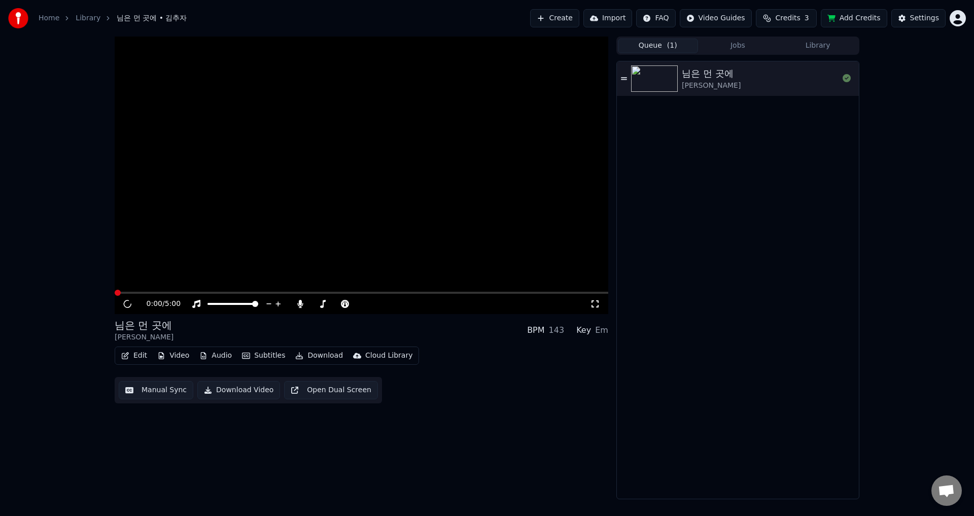
click at [685, 87] on div "[PERSON_NAME]" at bounding box center [711, 86] width 59 height 10
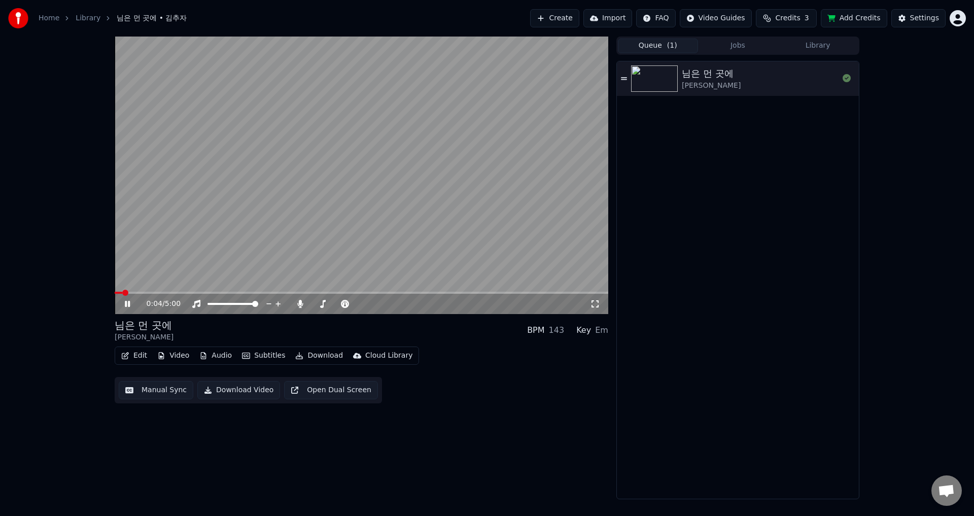
click at [152, 292] on span at bounding box center [362, 293] width 494 height 2
click at [162, 292] on span at bounding box center [362, 293] width 494 height 2
click at [166, 289] on video at bounding box center [362, 176] width 494 height 278
click at [153, 292] on span at bounding box center [140, 293] width 50 height 2
click at [144, 291] on video at bounding box center [362, 176] width 494 height 278
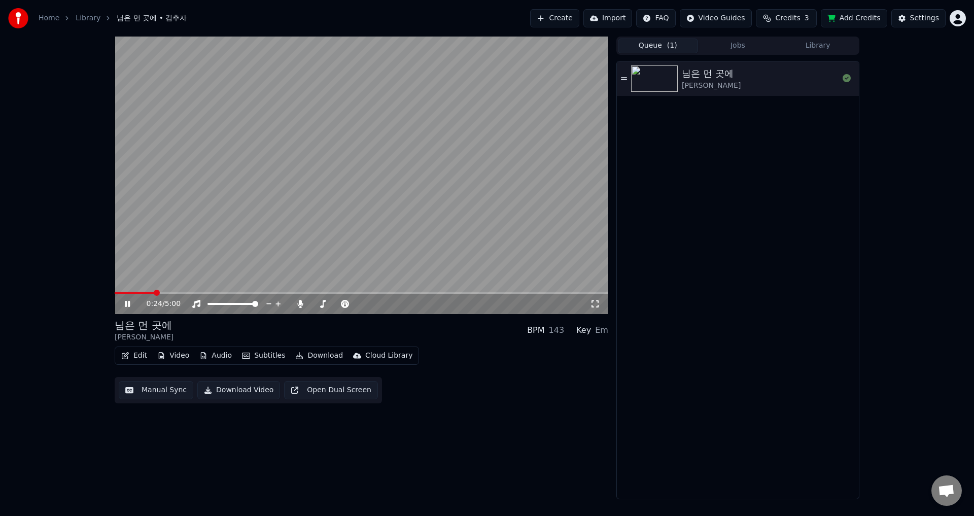
click at [312, 389] on button "Open Dual Screen" at bounding box center [331, 390] width 94 height 18
click at [284, 381] on button "Open Dual Screen" at bounding box center [331, 390] width 94 height 18
click at [137, 358] on button "Edit" at bounding box center [134, 356] width 34 height 14
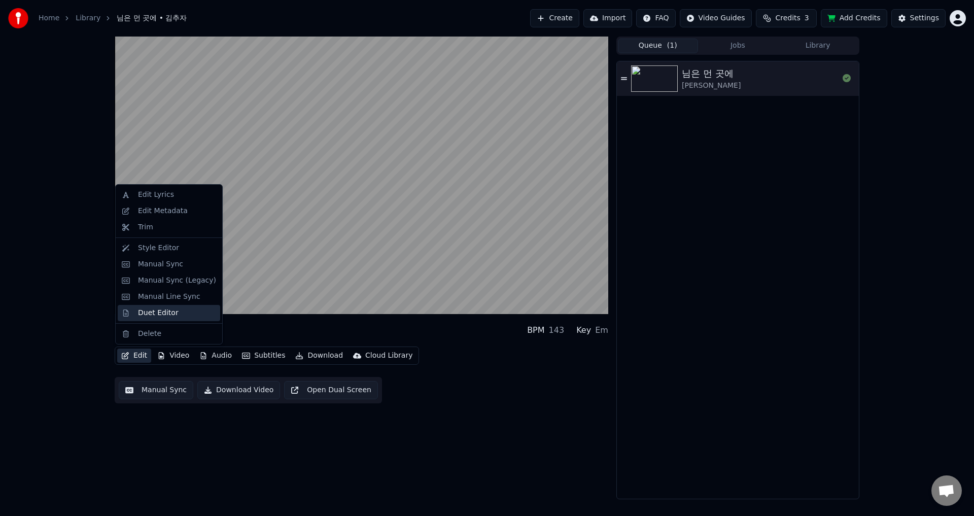
click at [158, 312] on div "Duet Editor" at bounding box center [158, 313] width 41 height 10
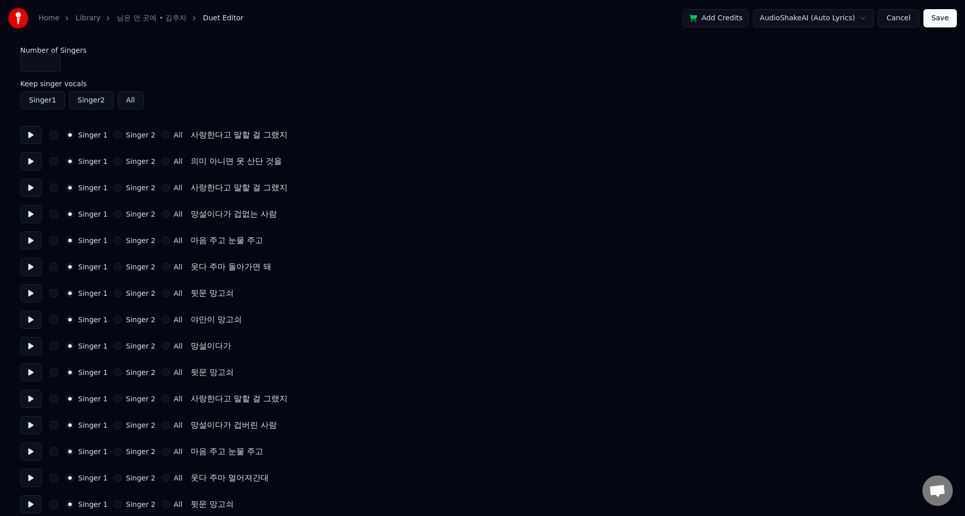
click at [253, 149] on div "Number of Singers * Keep singer vocals Singer 1 Singer 2 All Singer 1 Singer 2 …" at bounding box center [482, 320] width 925 height 546
click at [231, 133] on div "사랑한다고 말할 걸 그랬지" at bounding box center [239, 135] width 97 height 12
click at [207, 133] on div "사랑한다고 말할 걸 그랬지" at bounding box center [239, 135] width 97 height 12
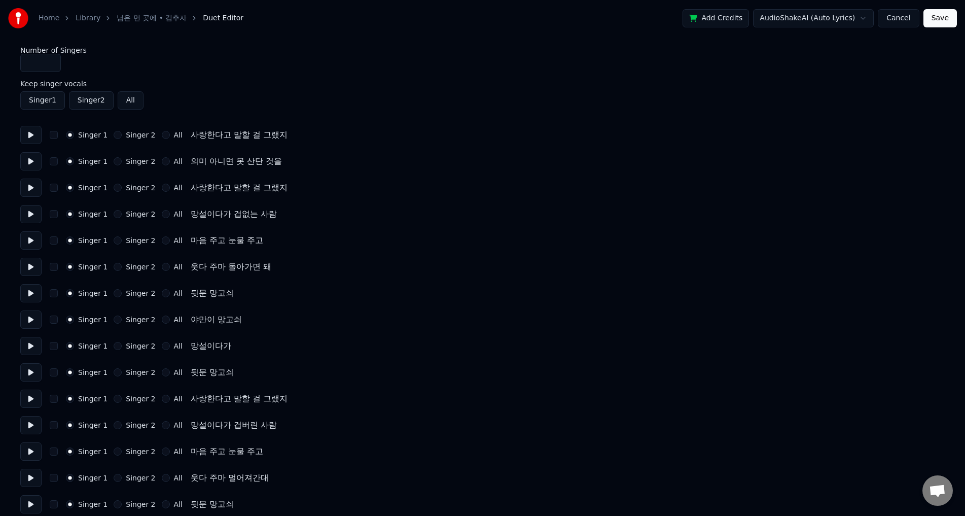
click at [225, 240] on div "마음 주고 눈물 주고" at bounding box center [227, 240] width 73 height 12
click at [206, 159] on div "의미 아니면 못 산단 것을" at bounding box center [236, 161] width 91 height 12
click at [193, 160] on div "의미 아니면 못 산단 것을" at bounding box center [236, 161] width 91 height 12
click at [904, 17] on button "Cancel" at bounding box center [898, 18] width 41 height 18
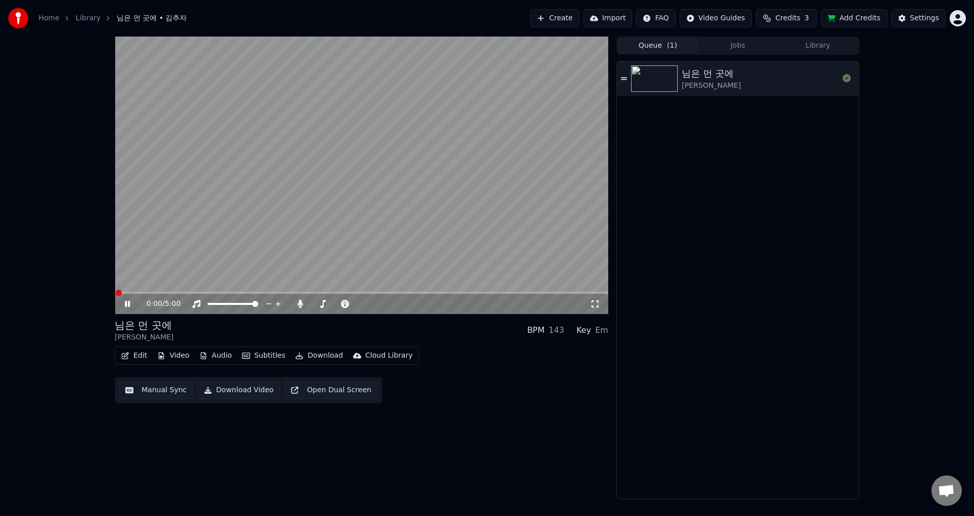
click at [248, 292] on span at bounding box center [362, 293] width 494 height 2
click at [286, 292] on span at bounding box center [362, 293] width 494 height 2
click at [333, 292] on span at bounding box center [362, 293] width 494 height 2
click at [376, 292] on span at bounding box center [362, 293] width 494 height 2
click at [411, 293] on span at bounding box center [362, 293] width 494 height 2
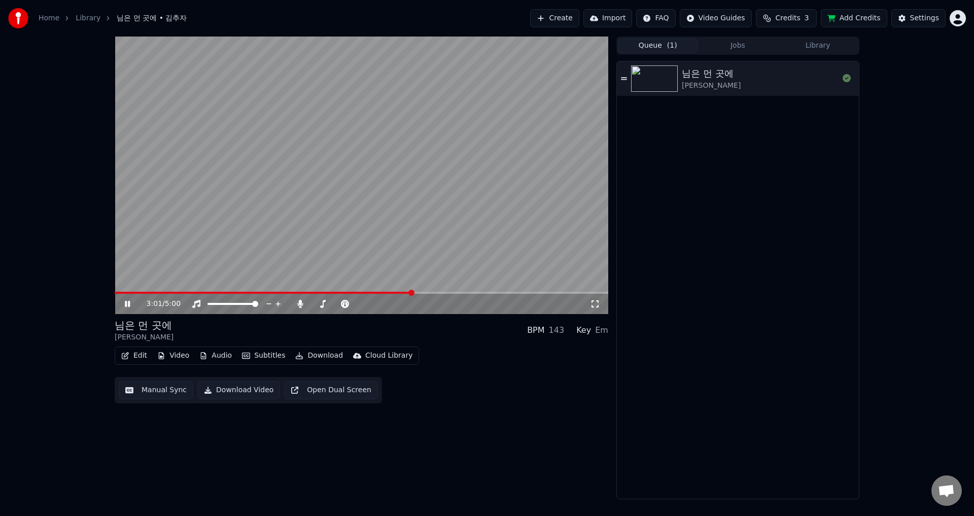
click at [438, 292] on span at bounding box center [362, 293] width 494 height 2
click at [459, 289] on video at bounding box center [362, 176] width 494 height 278
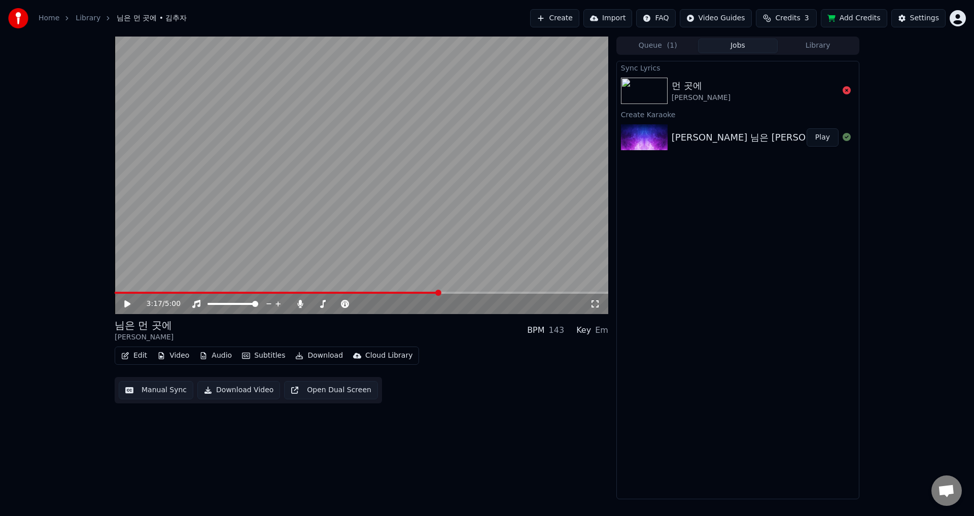
click at [735, 44] on button "Jobs" at bounding box center [738, 46] width 80 height 15
click at [713, 133] on div "[PERSON_NAME] 님은 [PERSON_NAME] 곳에" at bounding box center [770, 137] width 197 height 14
click at [826, 136] on button "Play" at bounding box center [823, 137] width 32 height 18
click at [807, 128] on button "Play" at bounding box center [823, 137] width 32 height 18
click at [340, 390] on button "Open Dual Screen" at bounding box center [331, 390] width 94 height 18
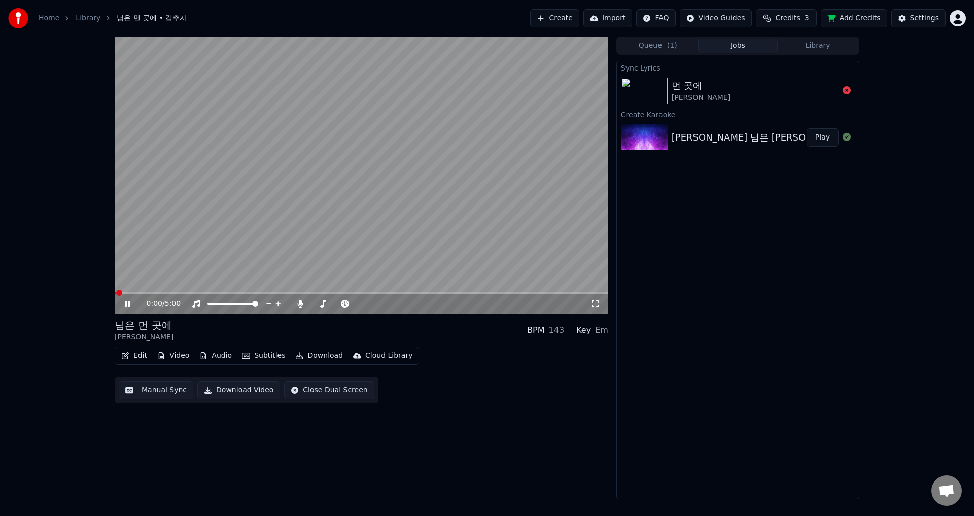
click at [175, 291] on video at bounding box center [362, 176] width 494 height 278
click at [198, 292] on span at bounding box center [362, 293] width 494 height 2
click at [334, 389] on button "Open Dual Screen" at bounding box center [331, 390] width 94 height 18
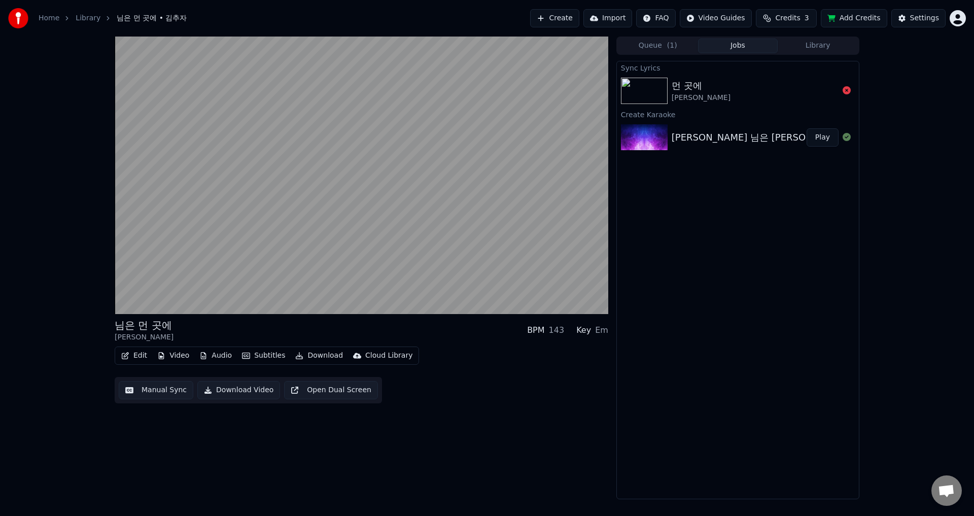
click at [284, 381] on button "Open Dual Screen" at bounding box center [331, 390] width 94 height 18
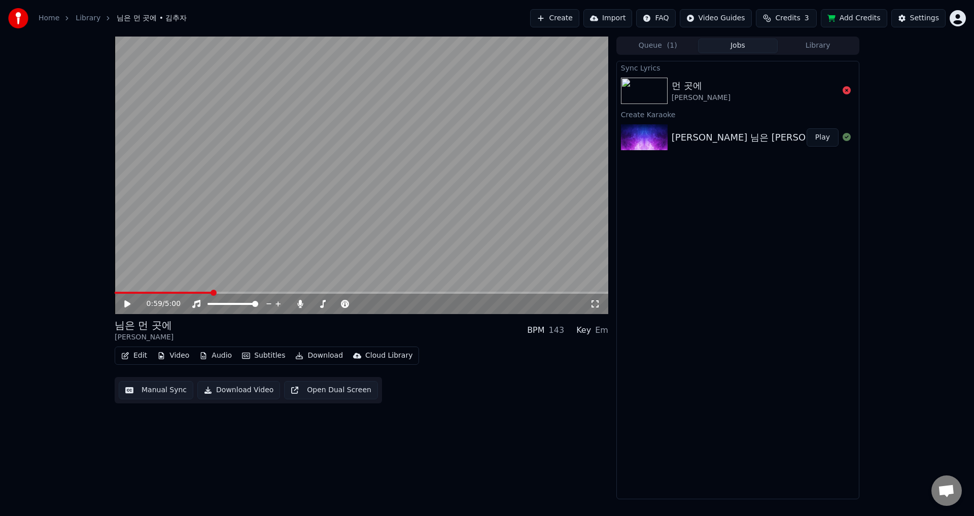
click at [284, 381] on button "Open Dual Screen" at bounding box center [331, 390] width 94 height 18
click at [125, 301] on icon at bounding box center [135, 304] width 24 height 8
click at [907, 19] on button "Settings" at bounding box center [918, 18] width 54 height 18
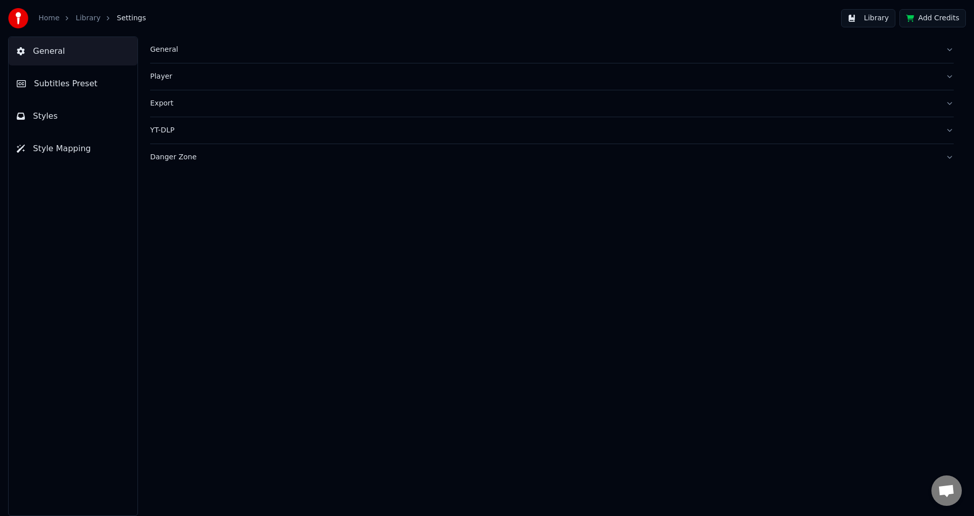
click at [68, 121] on button "Styles" at bounding box center [73, 116] width 129 height 28
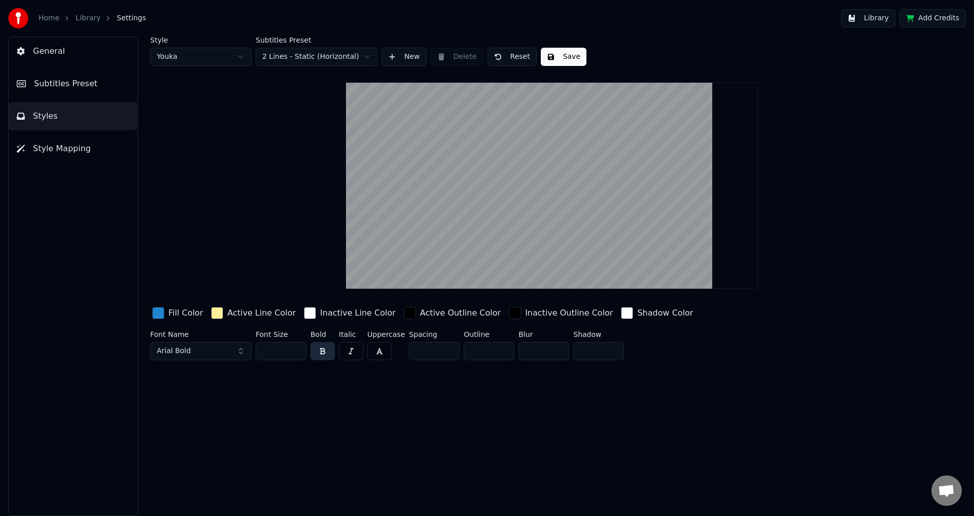
click at [241, 352] on button "Arial Bold" at bounding box center [200, 351] width 101 height 18
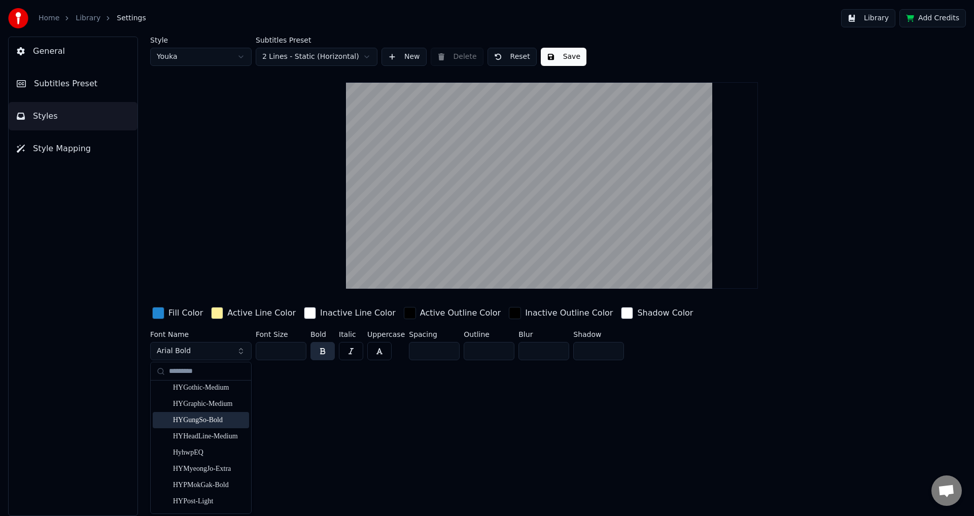
click at [216, 425] on div "HYGungSo-Bold" at bounding box center [209, 420] width 72 height 10
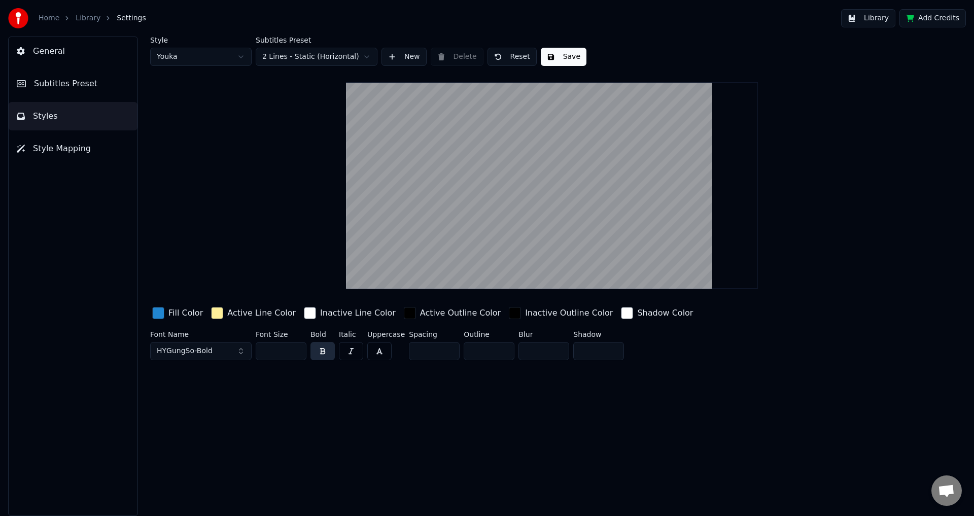
click at [238, 350] on button "HYGungSo-Bold" at bounding box center [200, 351] width 101 height 18
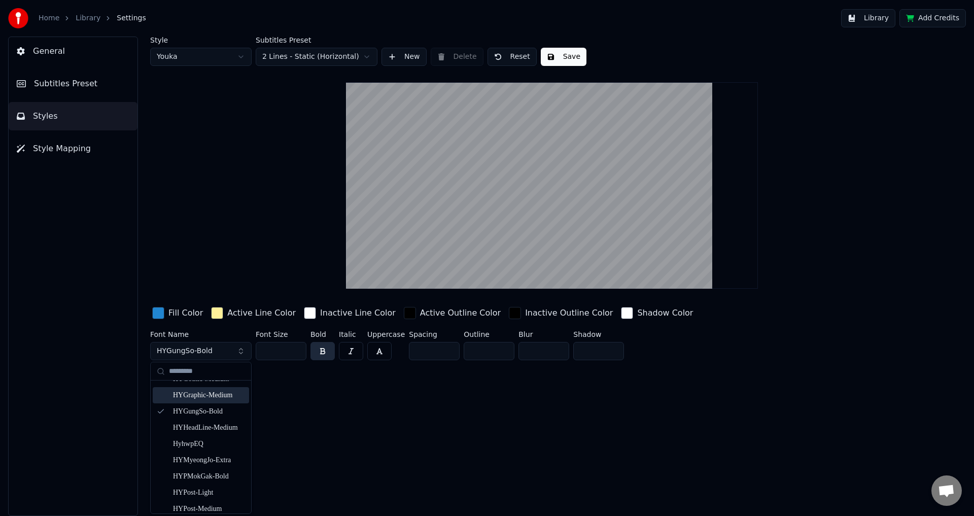
click at [223, 398] on div "HYGraphic-Medium" at bounding box center [209, 395] width 72 height 10
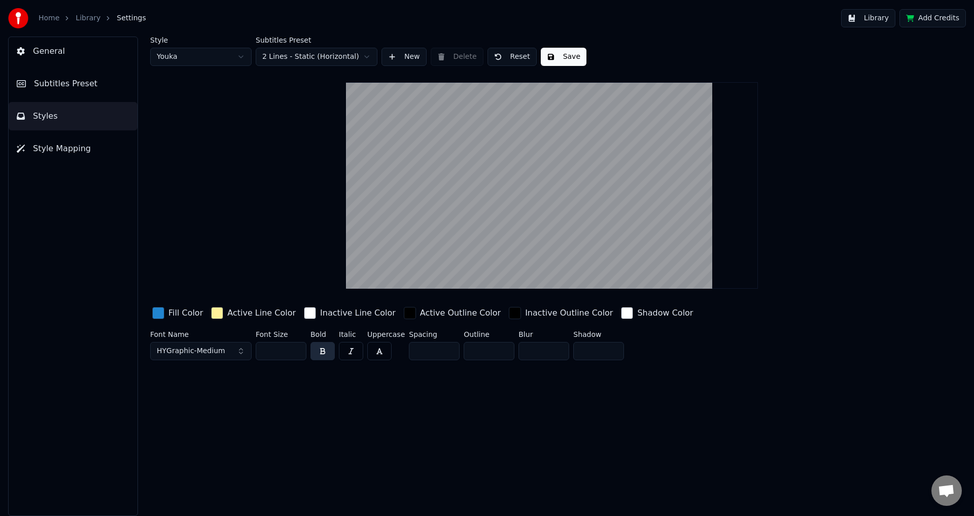
click at [555, 52] on button "Save" at bounding box center [564, 57] width 46 height 18
click at [90, 84] on span "Subtitles Preset" at bounding box center [65, 84] width 63 height 12
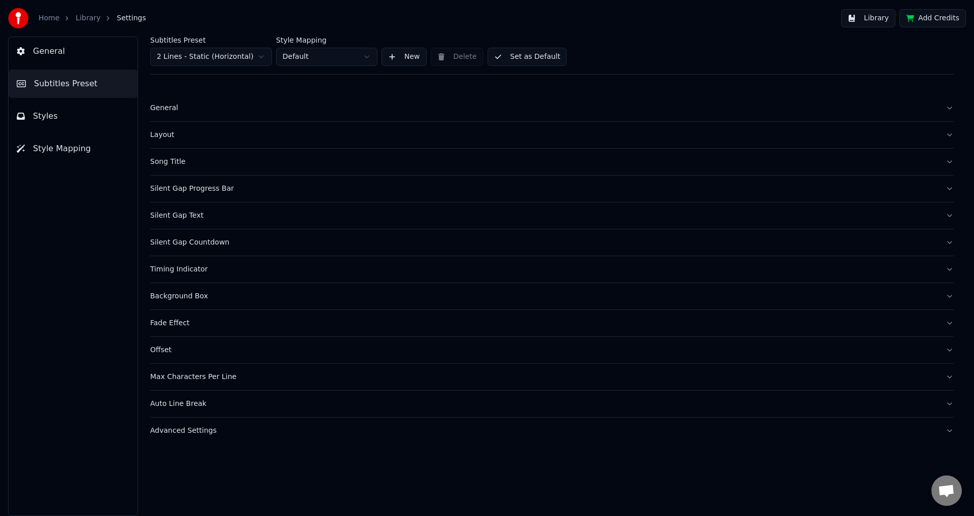
click at [184, 164] on div "Song Title" at bounding box center [543, 162] width 787 height 10
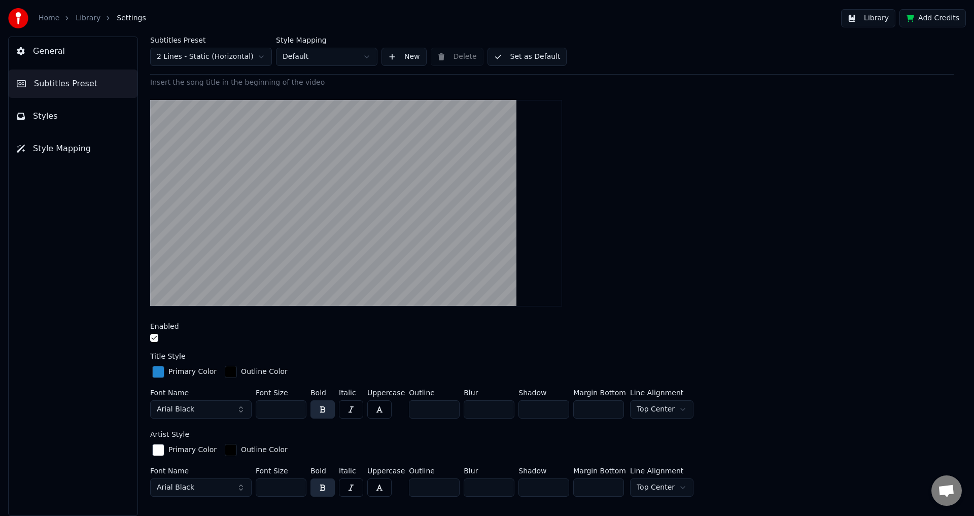
scroll to position [101, 0]
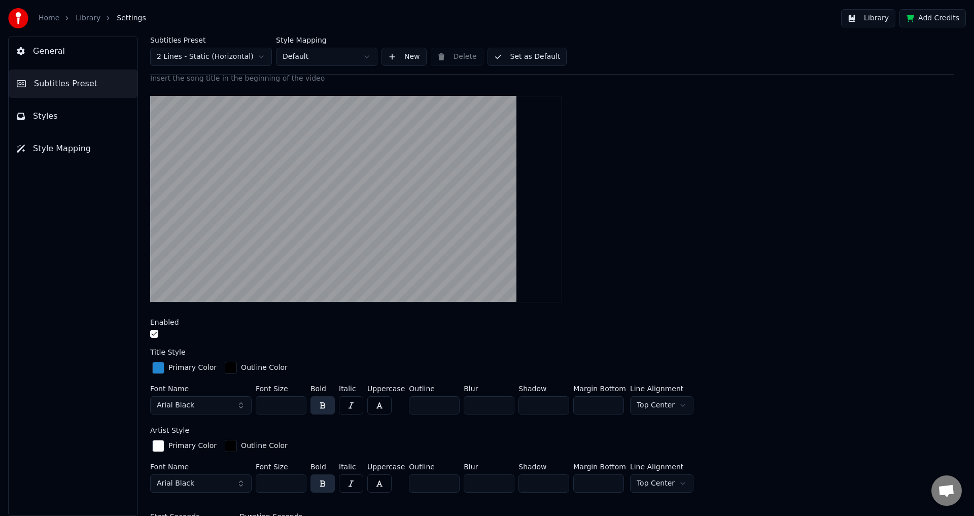
click at [241, 402] on button "Arial Black" at bounding box center [200, 405] width 101 height 18
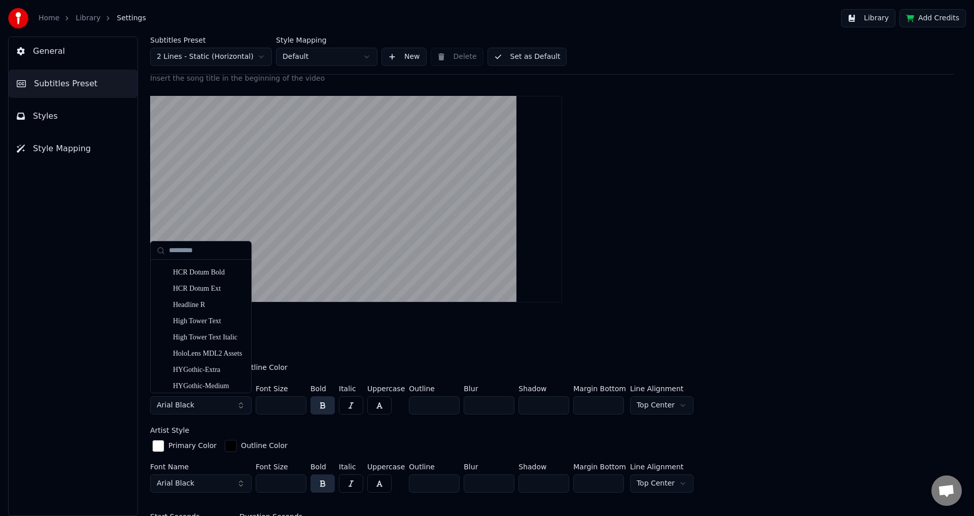
scroll to position [3128, 0]
click at [211, 319] on div "HYGothic-Medium" at bounding box center [209, 322] width 72 height 10
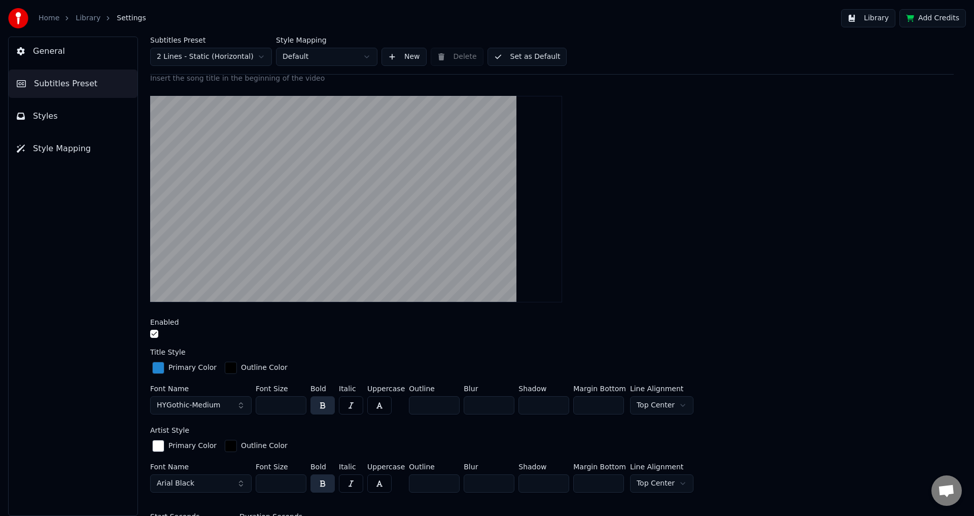
click at [241, 401] on button "HYGothic-Medium" at bounding box center [200, 405] width 101 height 18
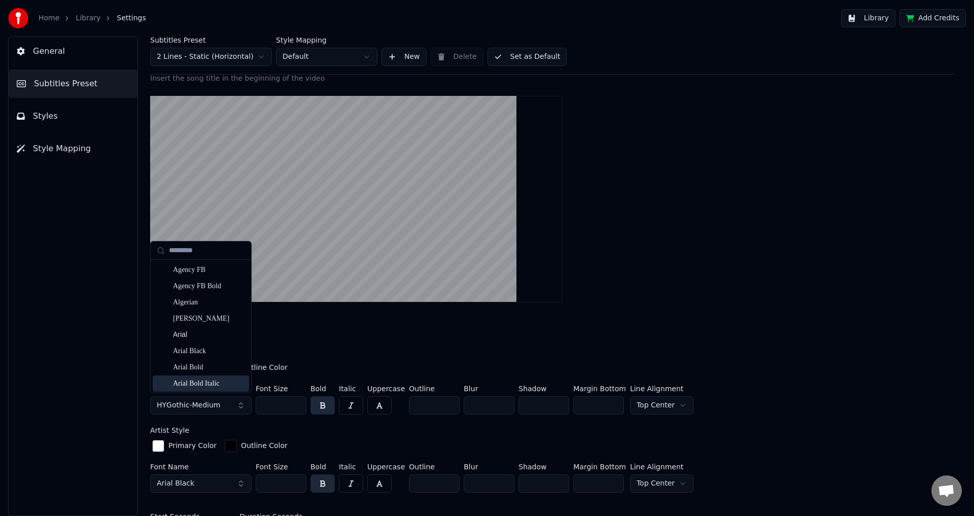
click at [298, 332] on div at bounding box center [552, 335] width 804 height 11
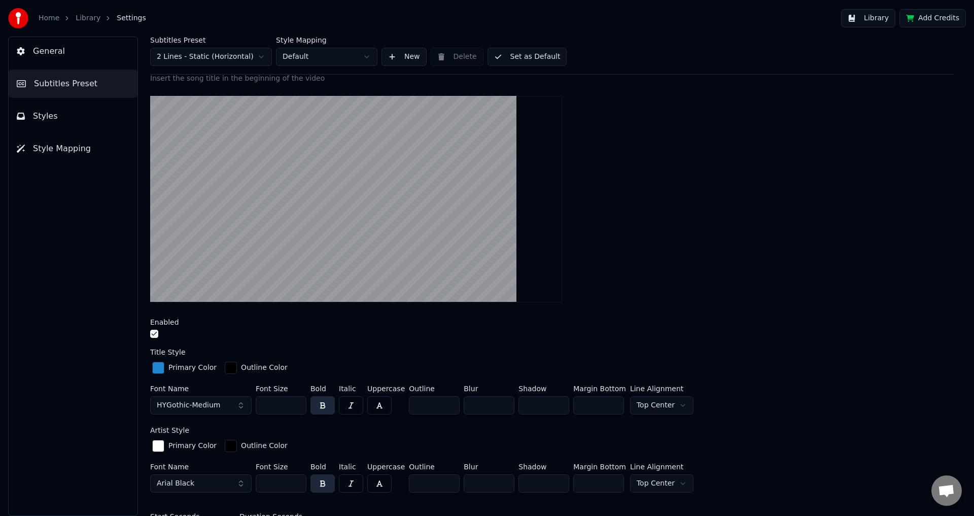
click at [231, 483] on button "Arial Black" at bounding box center [200, 483] width 101 height 18
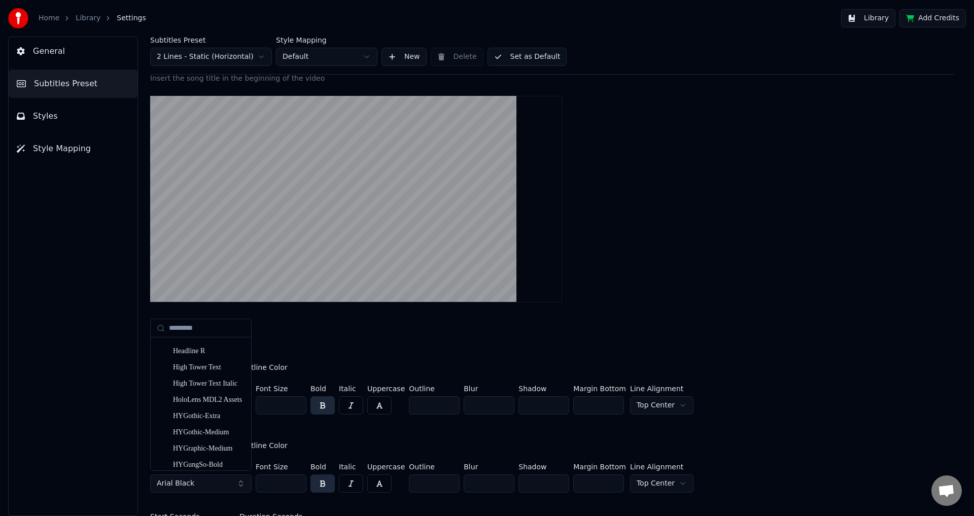
scroll to position [3160, 0]
click at [216, 400] on div "HYGungSo-Bold" at bounding box center [209, 401] width 72 height 10
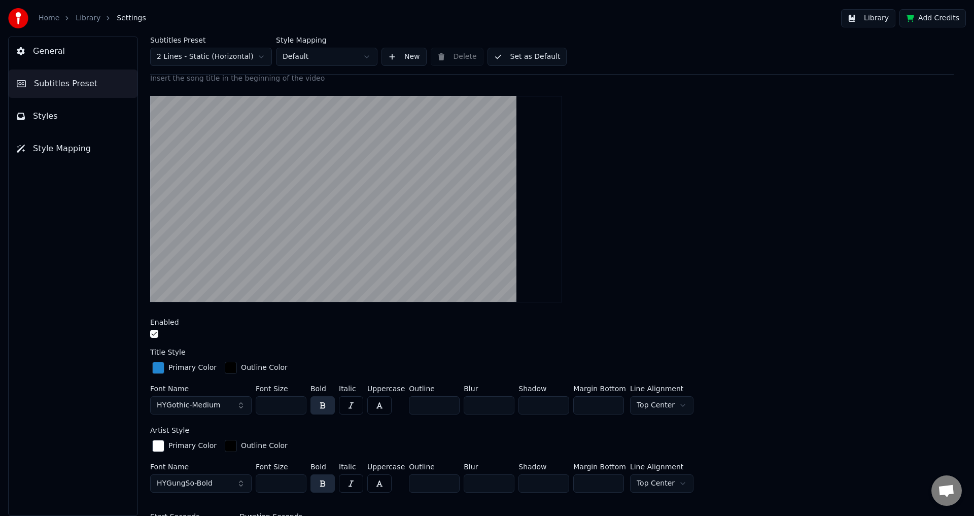
click at [628, 316] on div "Insert the song title in the beginning of the video Enabled Title Style Primary…" at bounding box center [552, 350] width 804 height 553
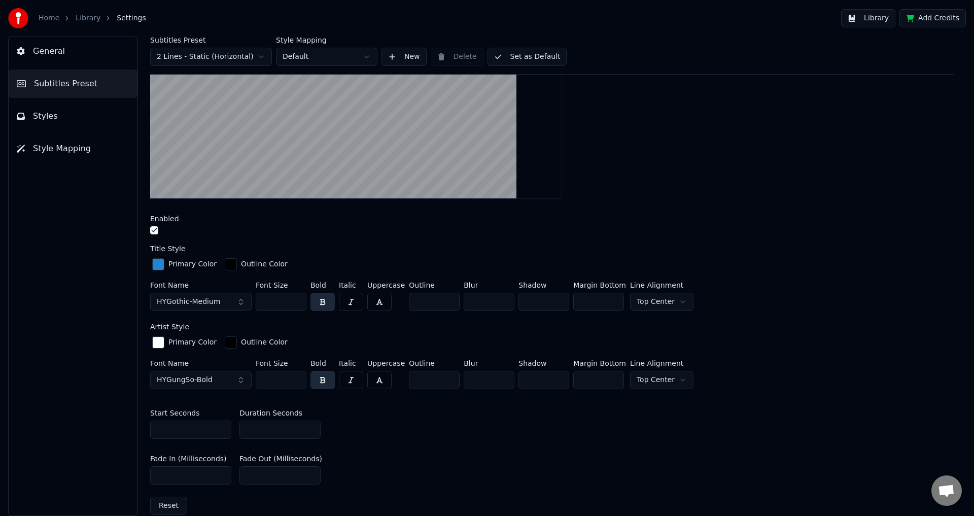
scroll to position [0, 0]
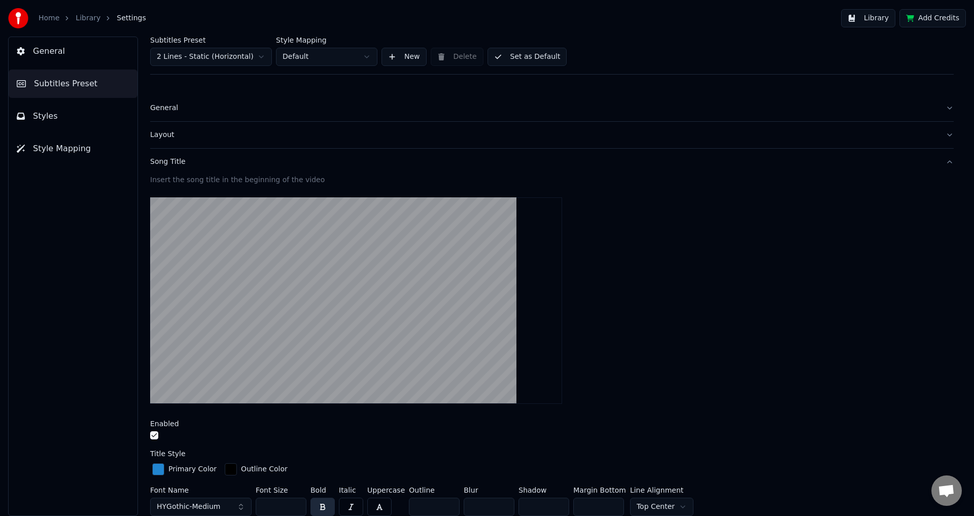
click at [531, 59] on button "Set as Default" at bounding box center [528, 57] width 80 height 18
click at [60, 51] on span "General" at bounding box center [49, 51] width 32 height 12
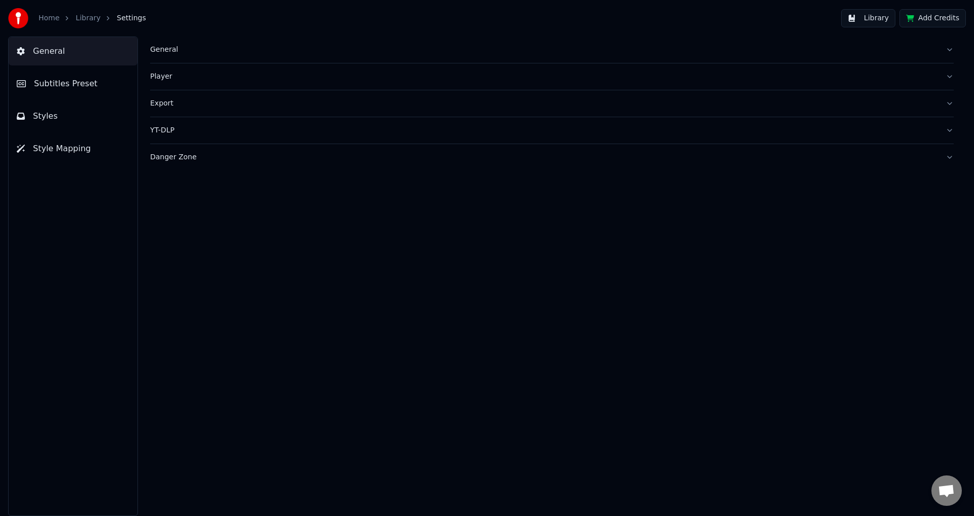
click at [881, 17] on button "Library" at bounding box center [868, 18] width 54 height 18
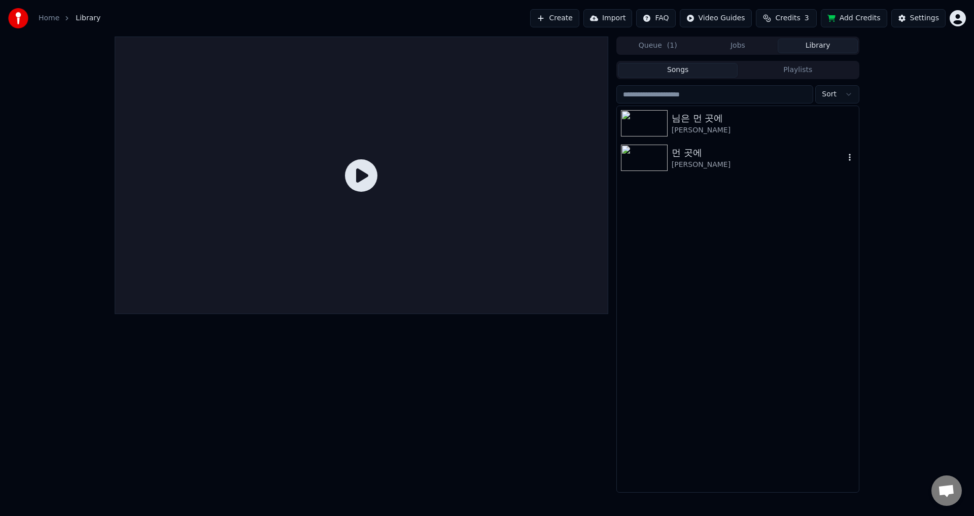
click at [695, 156] on div "먼 곳에" at bounding box center [758, 153] width 173 height 14
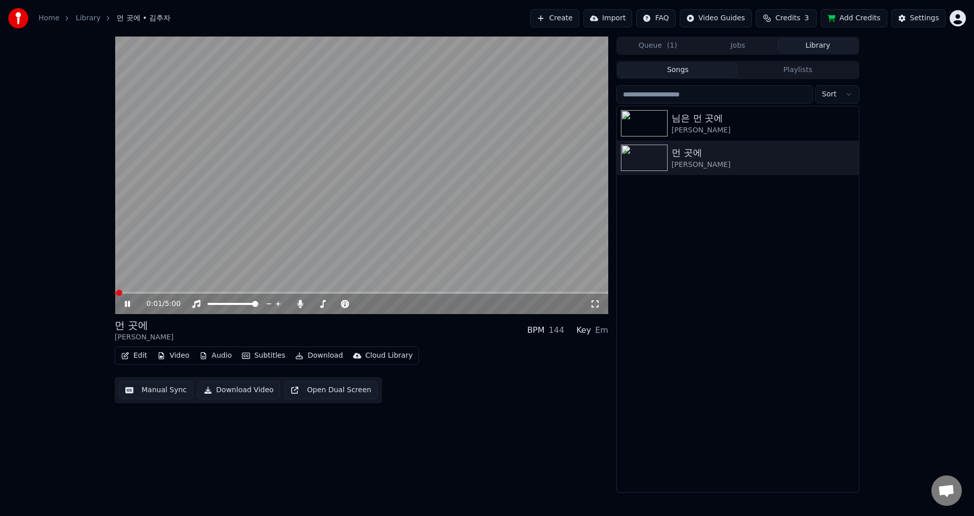
click at [334, 391] on button "Open Dual Screen" at bounding box center [331, 390] width 94 height 18
click at [284, 381] on button "Open Dual Screen" at bounding box center [331, 390] width 94 height 18
click at [126, 303] on icon at bounding box center [127, 304] width 5 height 6
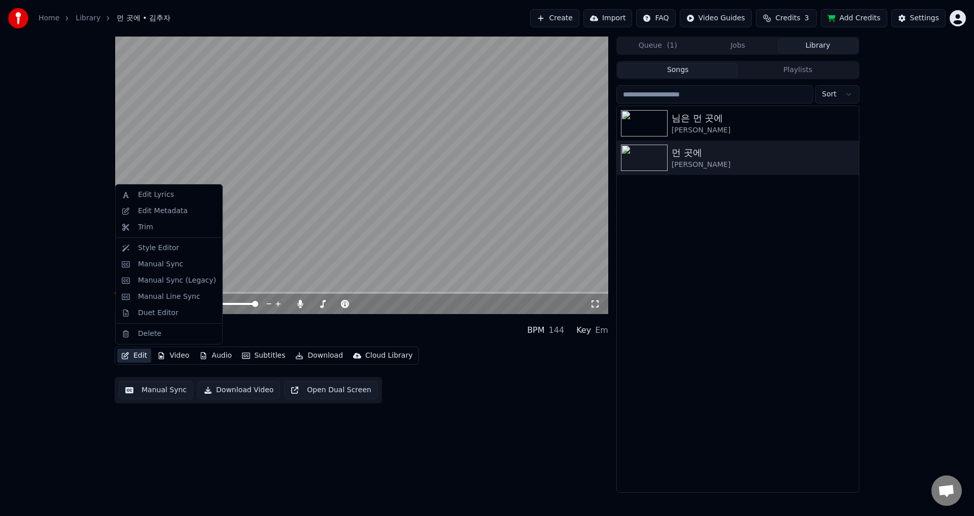
click at [135, 357] on button "Edit" at bounding box center [134, 356] width 34 height 14
click at [146, 200] on div "Edit Lyrics" at bounding box center [169, 195] width 102 height 16
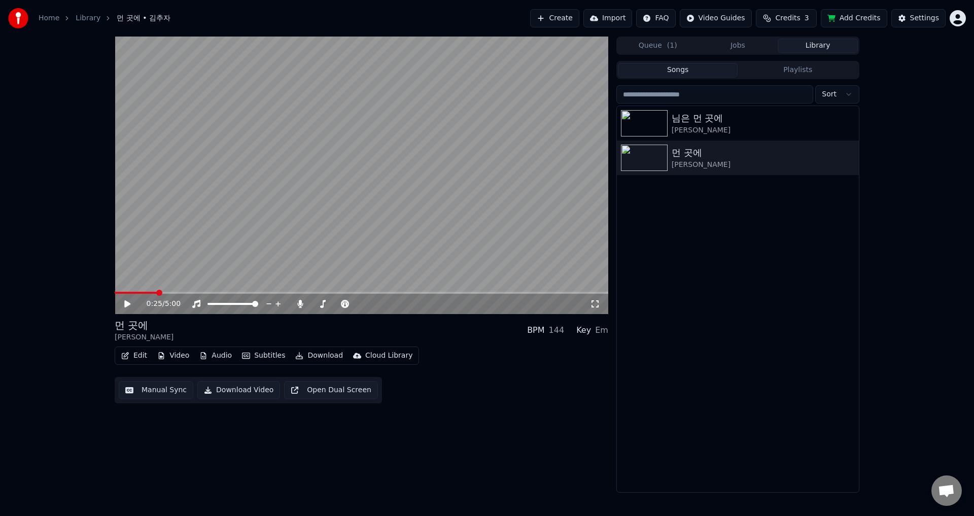
click at [136, 355] on button "Edit" at bounding box center [134, 356] width 34 height 14
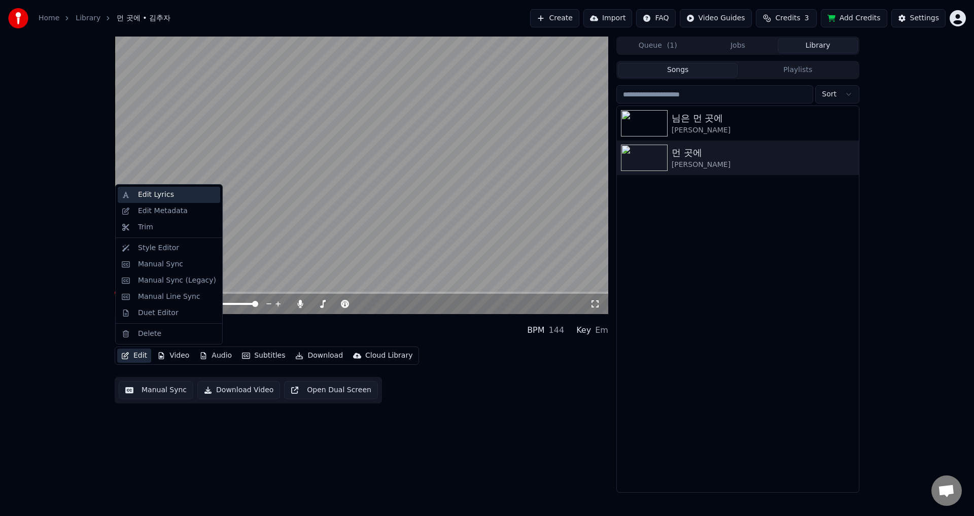
click at [160, 199] on div "Edit Lyrics" at bounding box center [156, 195] width 36 height 10
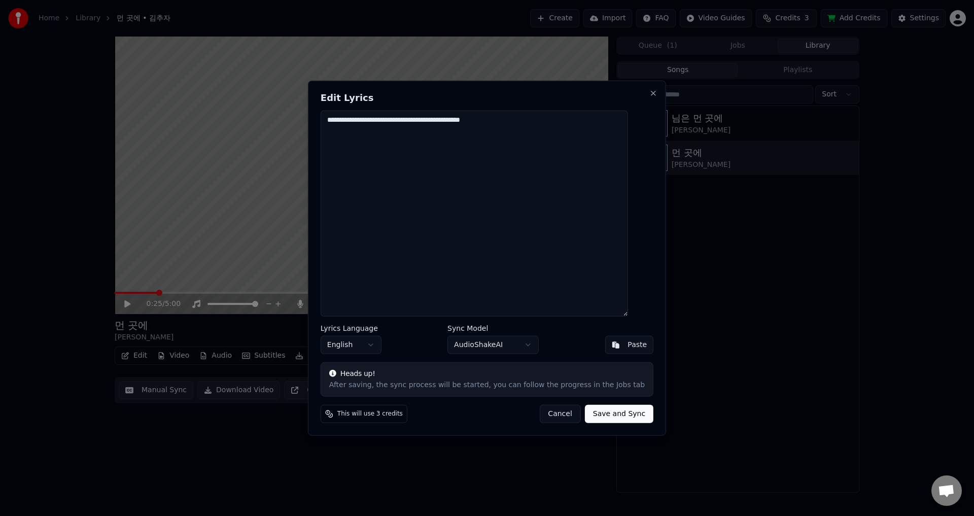
drag, startPoint x: 544, startPoint y: 119, endPoint x: 270, endPoint y: 120, distance: 274.5
click at [278, 120] on body "**********" at bounding box center [487, 258] width 974 height 516
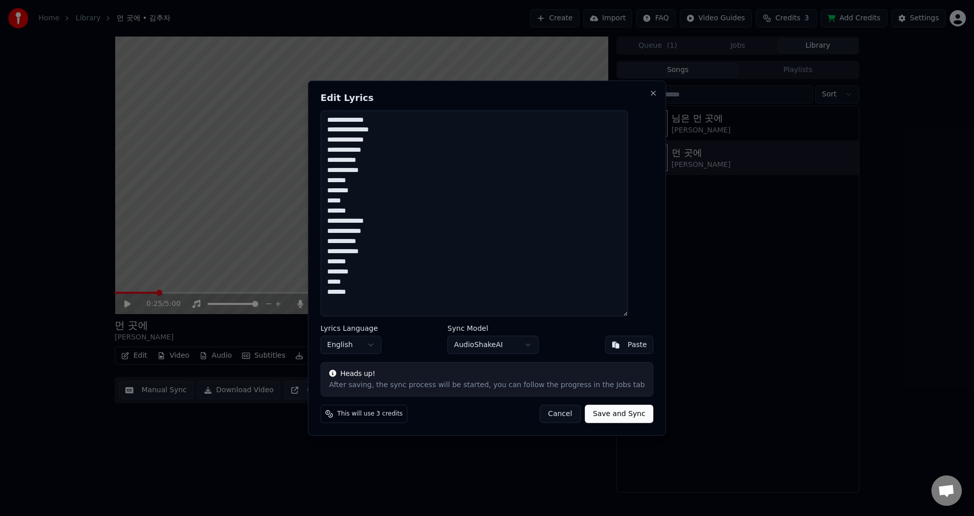
click at [492, 179] on textarea "**********" at bounding box center [474, 213] width 307 height 206
type textarea "**********"
click at [384, 347] on body "**********" at bounding box center [487, 258] width 974 height 516
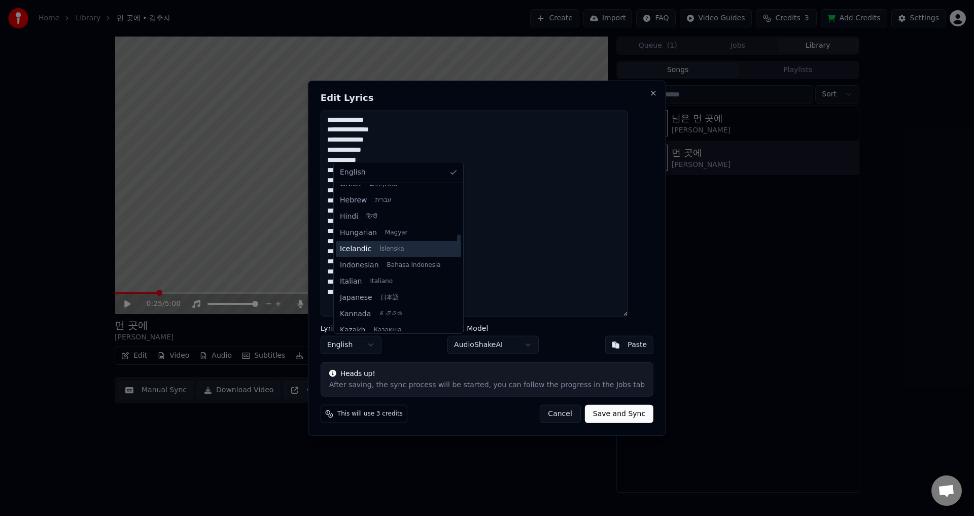
scroll to position [355, 0]
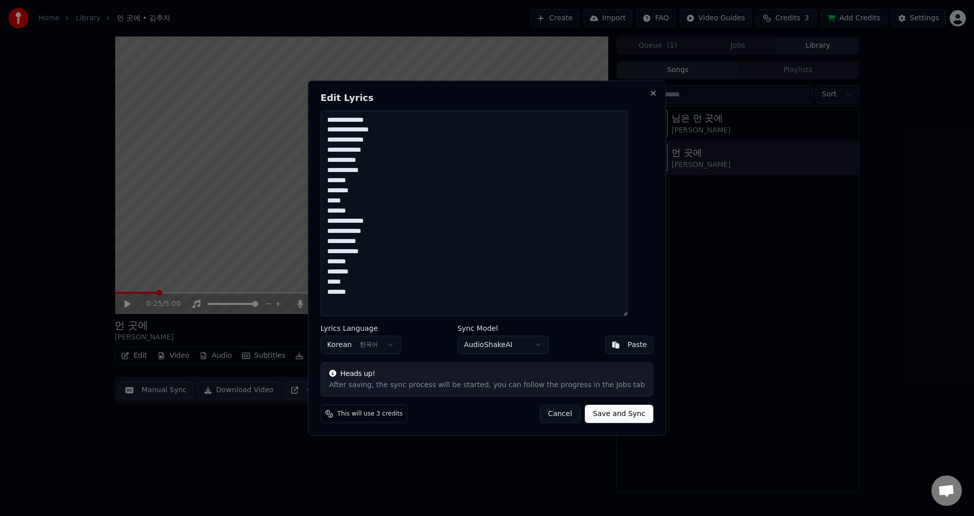
click at [594, 412] on button "Save and Sync" at bounding box center [619, 414] width 68 height 18
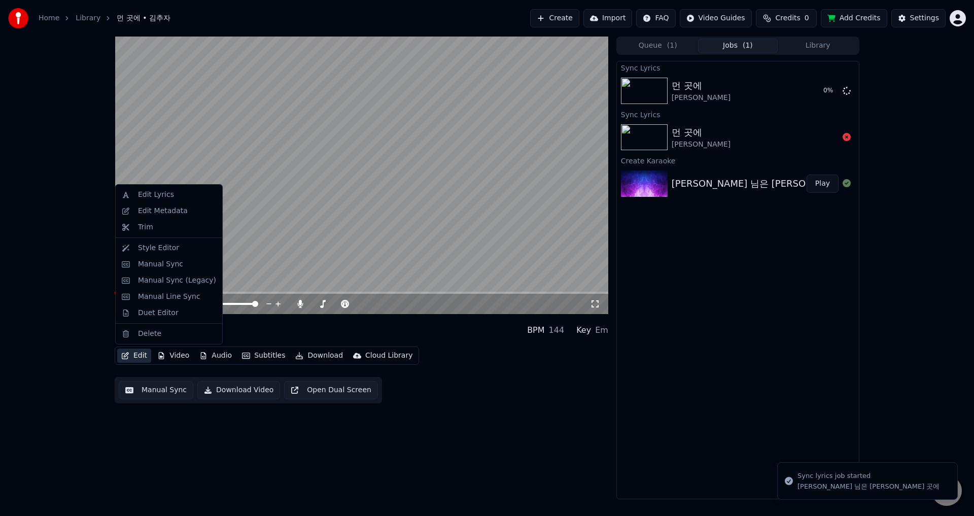
click at [134, 354] on button "Edit" at bounding box center [134, 356] width 34 height 14
click at [149, 211] on div "Edit Metadata" at bounding box center [163, 211] width 50 height 10
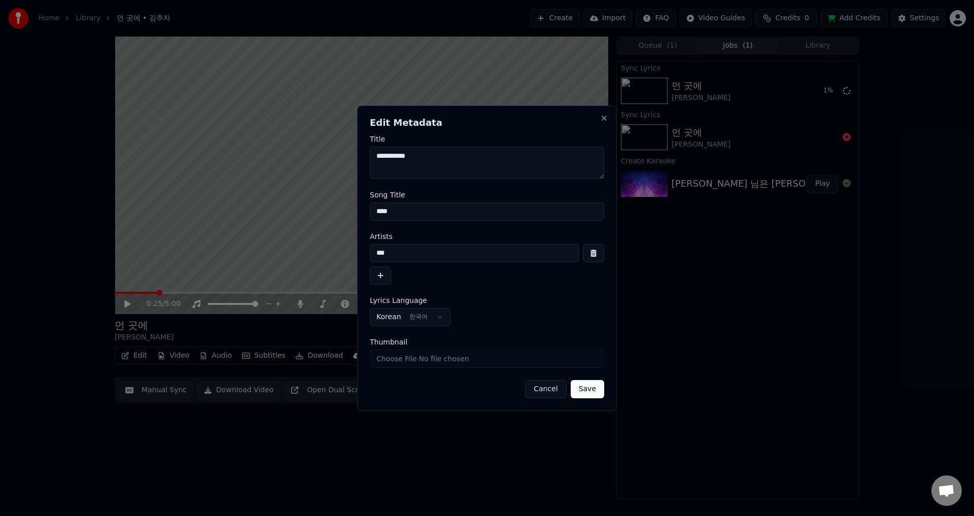
drag, startPoint x: 415, startPoint y: 212, endPoint x: 340, endPoint y: 213, distance: 74.6
click at [344, 211] on body "**********" at bounding box center [487, 258] width 974 height 516
type input "*******"
click at [583, 388] on button "Save" at bounding box center [587, 389] width 33 height 18
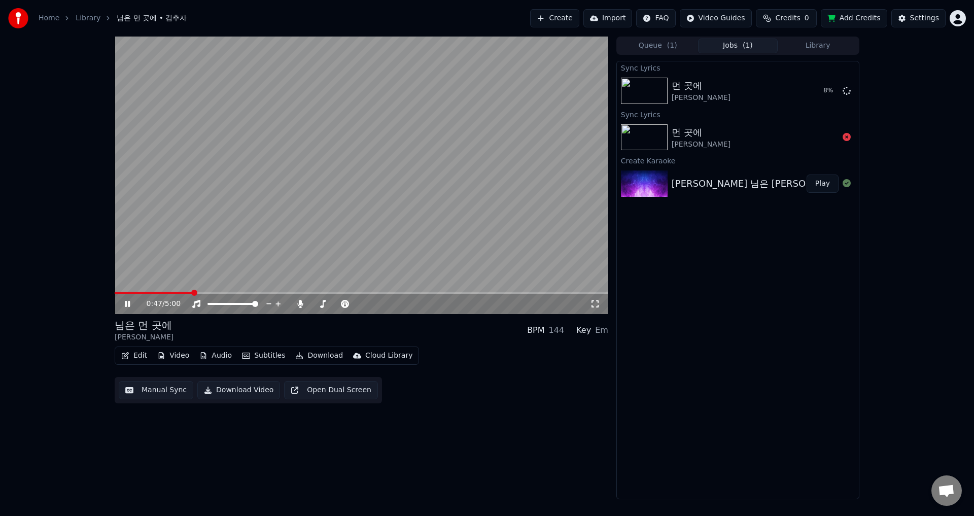
click at [129, 301] on icon at bounding box center [127, 304] width 5 height 6
click at [698, 88] on div "먼 곳에" at bounding box center [701, 86] width 59 height 14
click at [847, 137] on icon at bounding box center [847, 137] width 8 height 8
click at [660, 43] on button "Queue ( 1 )" at bounding box center [658, 46] width 80 height 15
click at [746, 41] on span "( 1 )" at bounding box center [748, 46] width 10 height 10
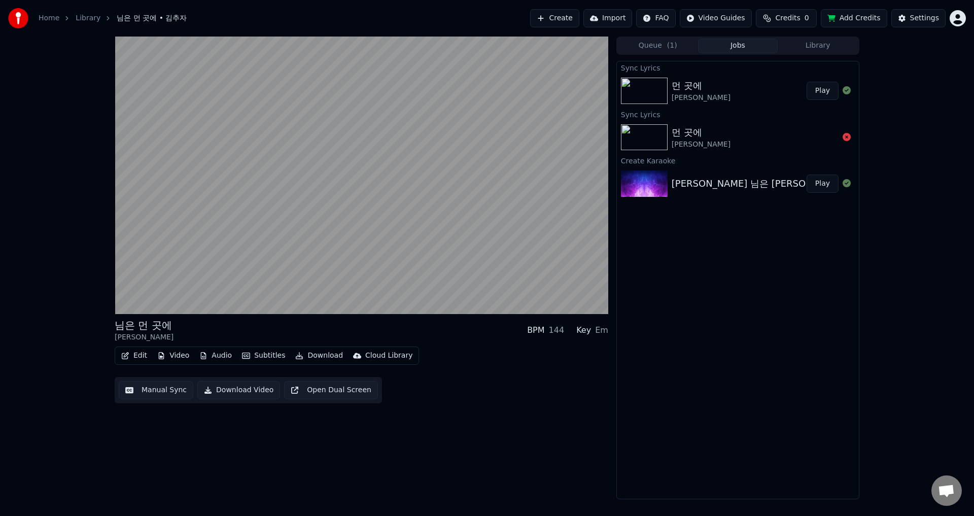
click at [665, 46] on button "Queue ( 1 )" at bounding box center [658, 46] width 80 height 15
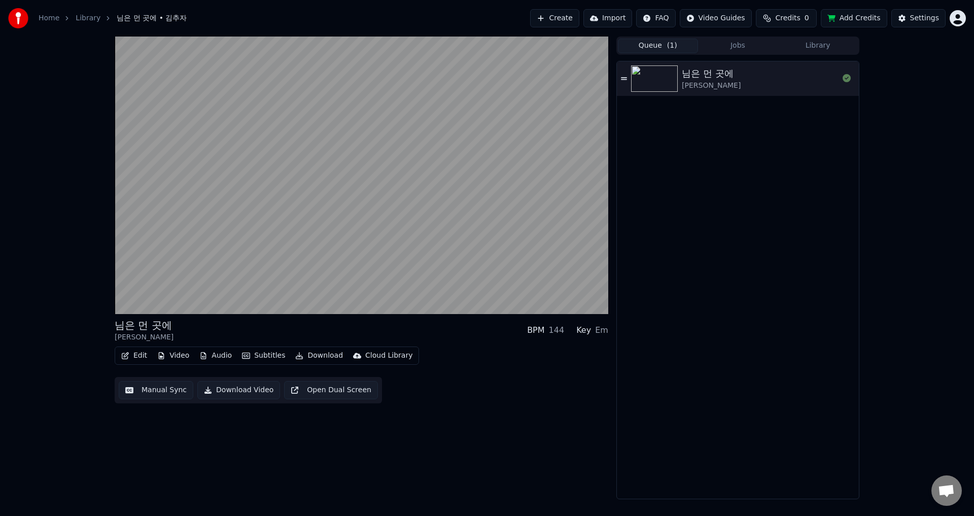
click at [730, 46] on button "Jobs" at bounding box center [738, 46] width 80 height 15
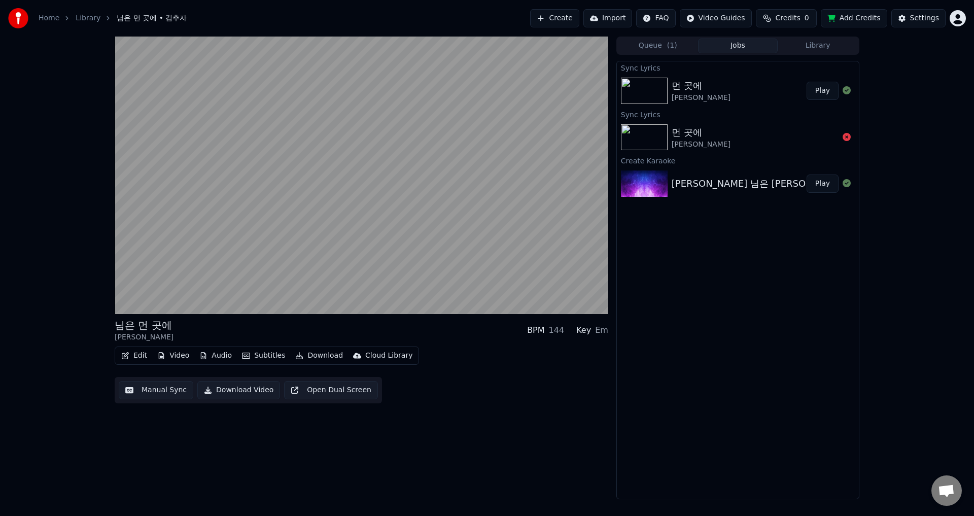
click at [819, 89] on button "Play" at bounding box center [823, 91] width 32 height 18
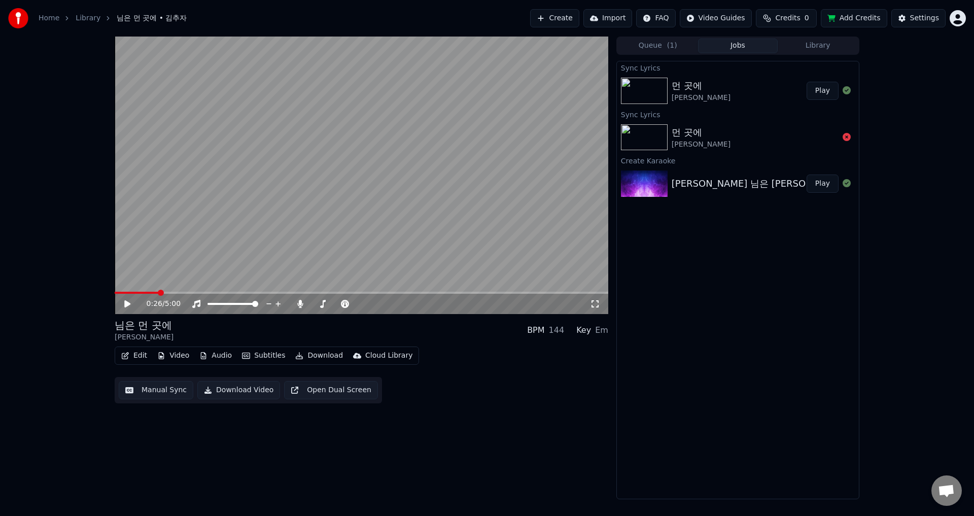
click at [807, 82] on button "Play" at bounding box center [823, 91] width 32 height 18
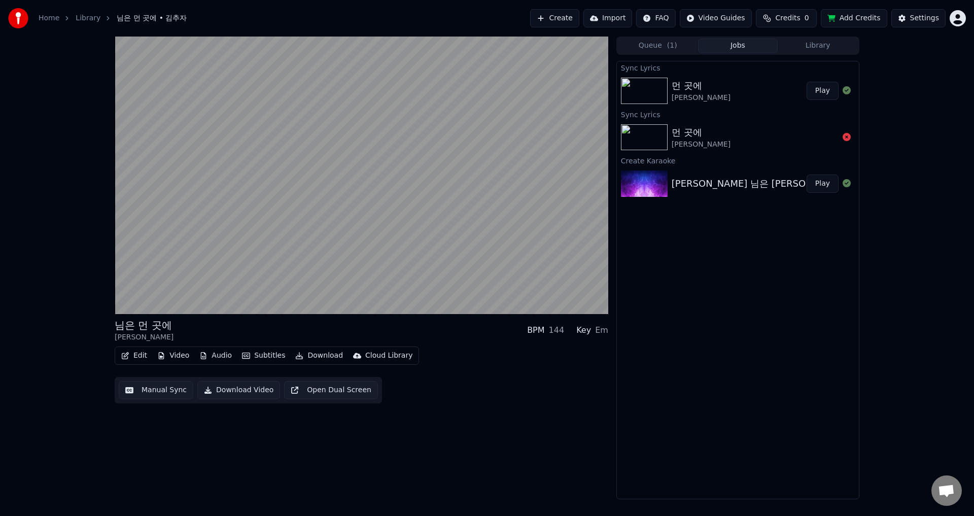
click at [142, 354] on button "Edit" at bounding box center [134, 356] width 34 height 14
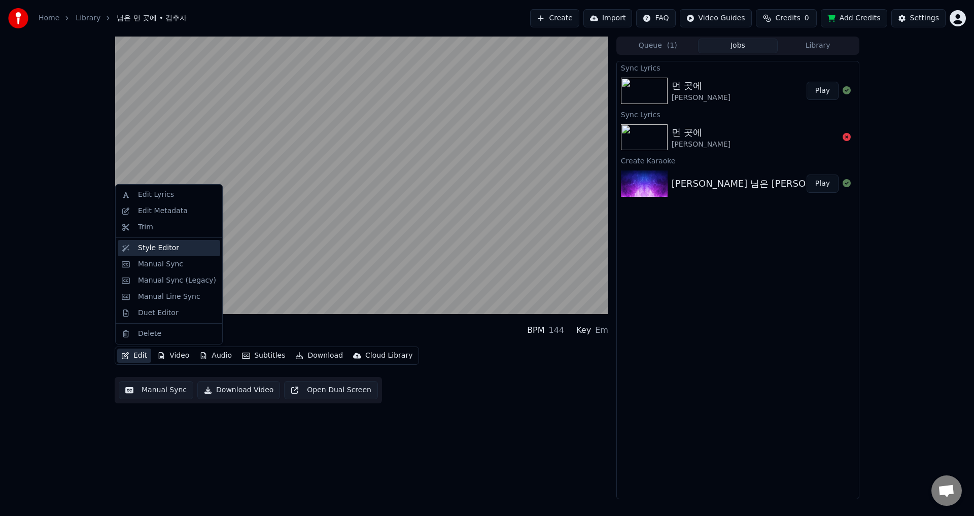
click at [159, 248] on div "Style Editor" at bounding box center [158, 248] width 41 height 10
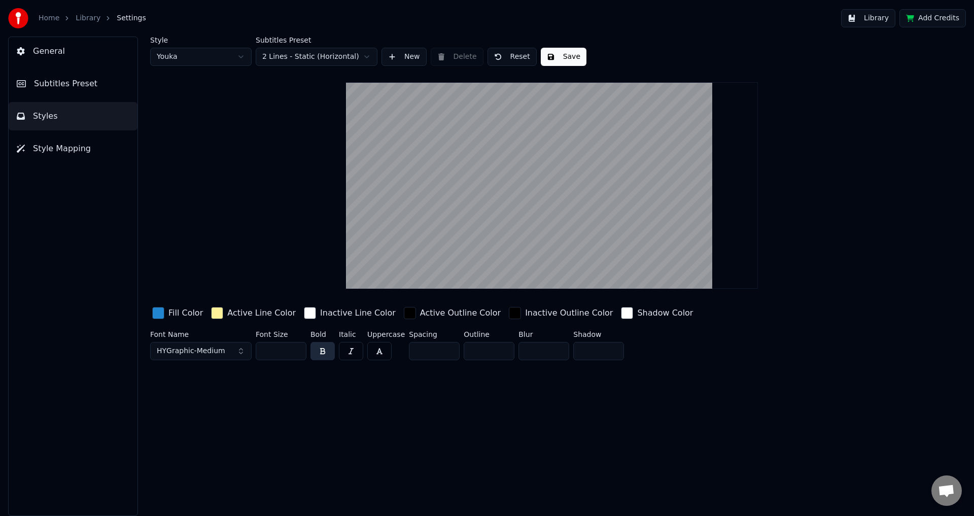
click at [871, 20] on button "Library" at bounding box center [868, 18] width 54 height 18
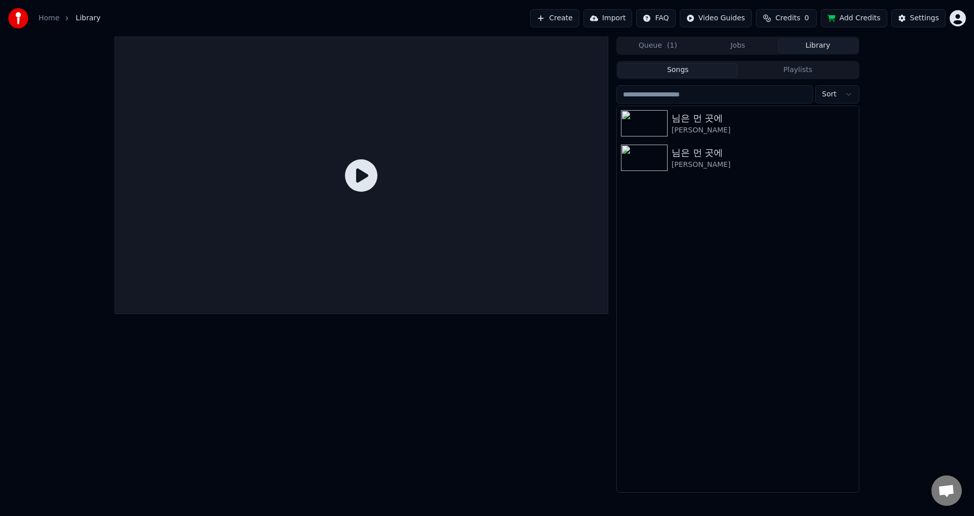
click at [802, 45] on button "Library" at bounding box center [818, 46] width 80 height 15
click at [742, 48] on button "Jobs" at bounding box center [738, 46] width 80 height 15
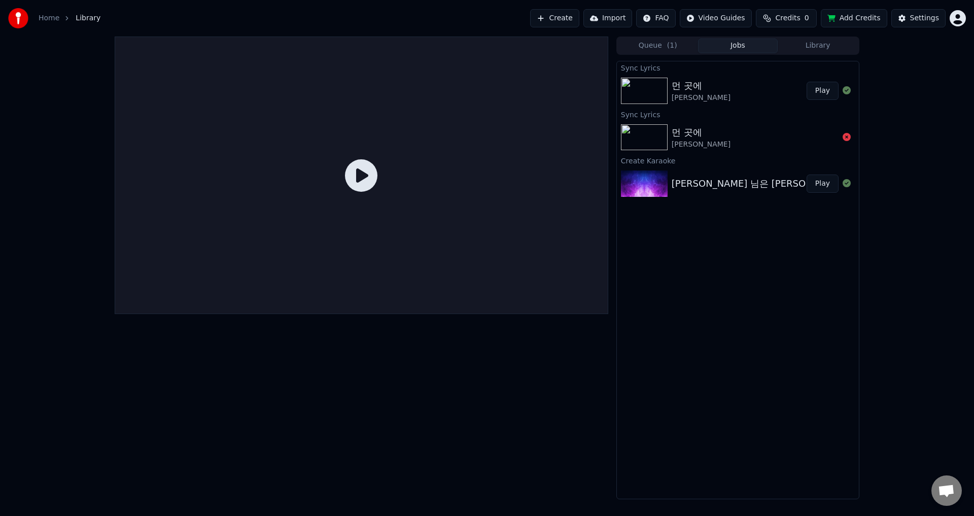
click at [699, 89] on div "먼 곳에" at bounding box center [701, 86] width 59 height 14
click at [823, 89] on button "Play" at bounding box center [823, 91] width 32 height 18
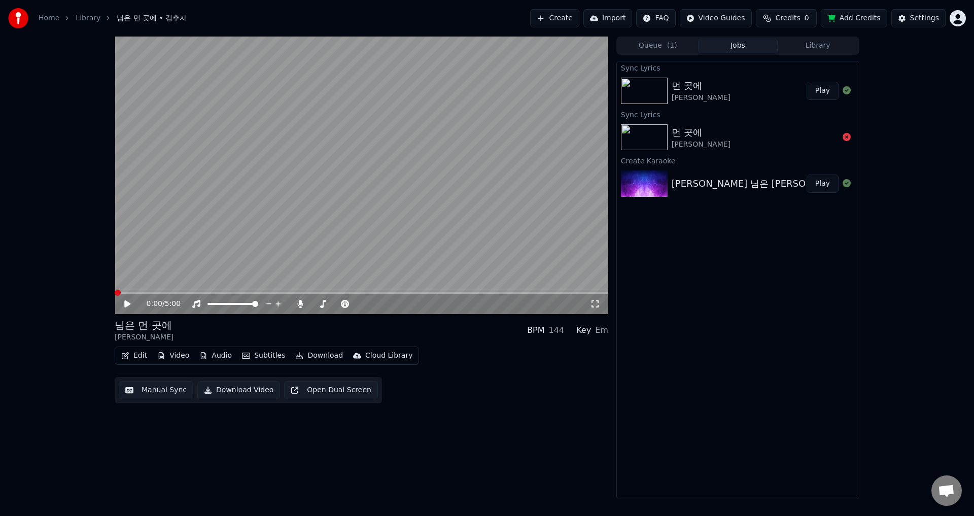
click at [807, 82] on button "Play" at bounding box center [823, 91] width 32 height 18
click at [238, 219] on video at bounding box center [362, 176] width 494 height 278
click at [126, 306] on icon at bounding box center [127, 303] width 6 height 7
click at [126, 303] on icon at bounding box center [127, 304] width 5 height 6
click at [132, 353] on button "Edit" at bounding box center [134, 356] width 34 height 14
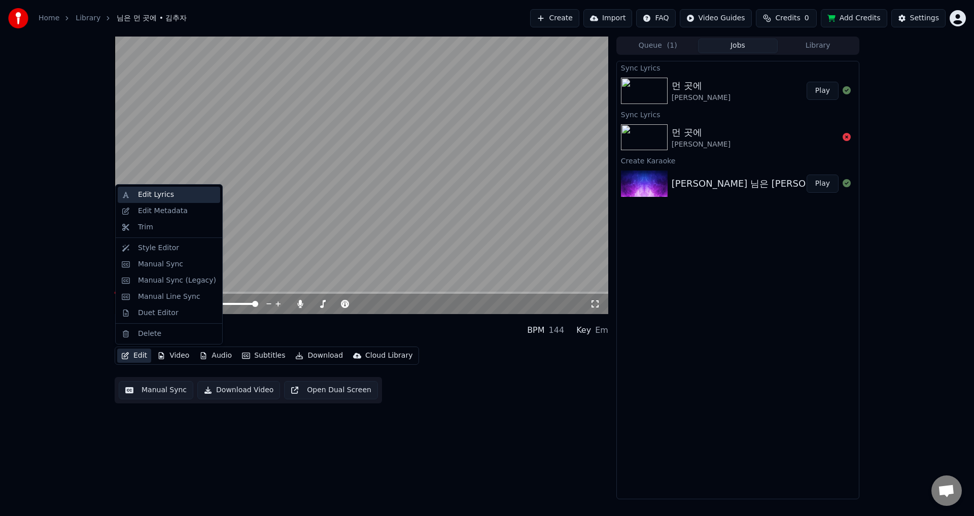
click at [158, 195] on div "Edit Lyrics" at bounding box center [156, 195] width 36 height 10
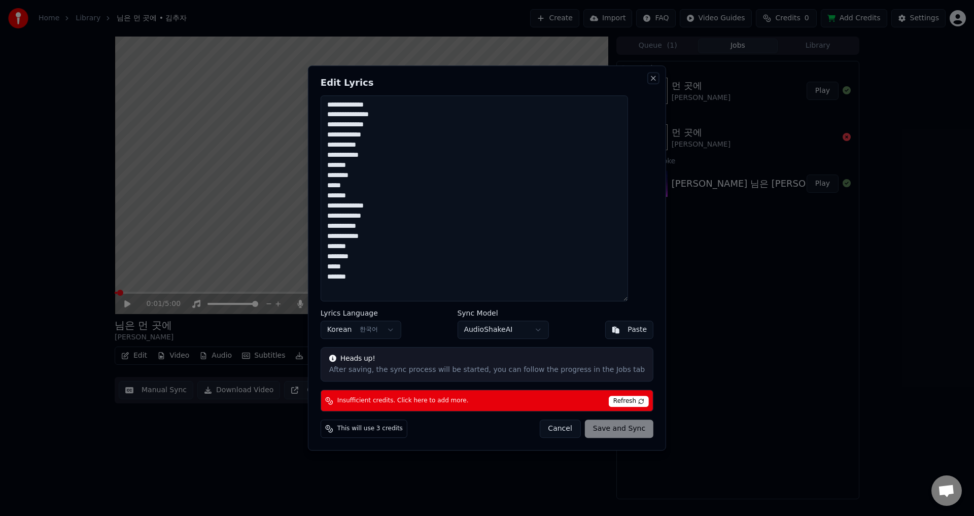
click at [649, 78] on button "Close" at bounding box center [653, 78] width 8 height 8
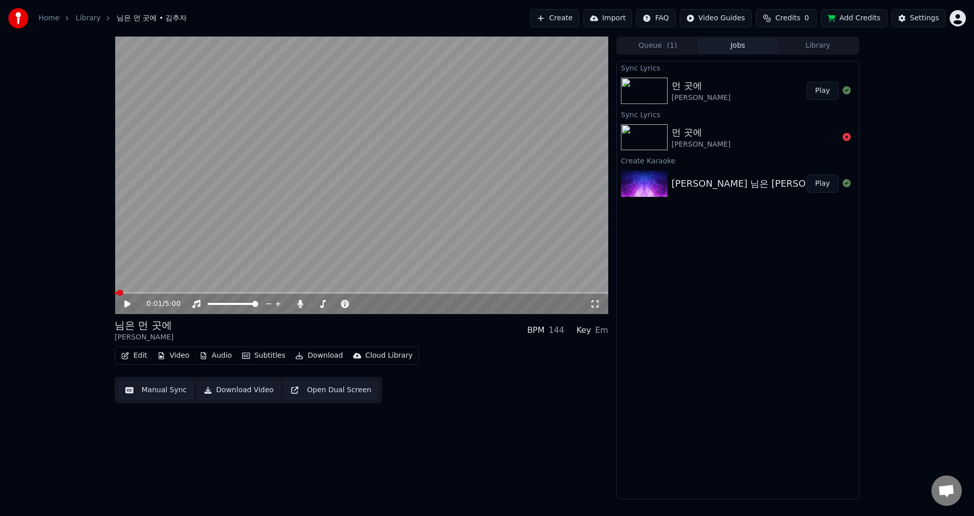
click at [133, 353] on button "Edit" at bounding box center [134, 356] width 34 height 14
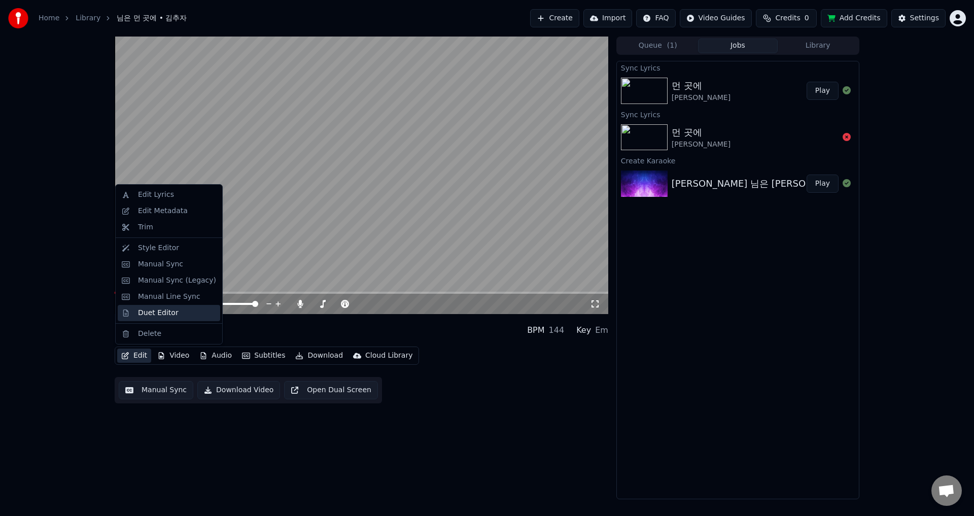
click at [149, 313] on div "Duet Editor" at bounding box center [158, 313] width 41 height 10
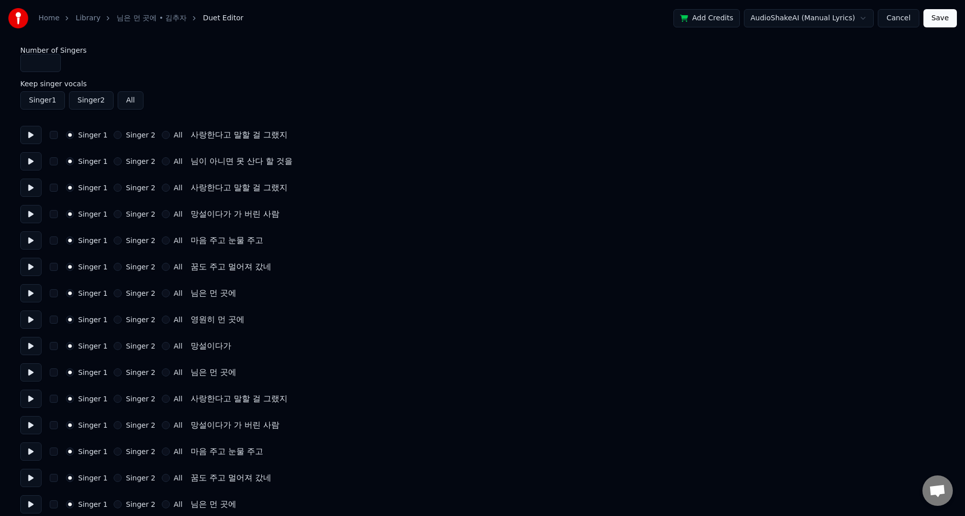
click at [895, 17] on button "Cancel" at bounding box center [898, 18] width 41 height 18
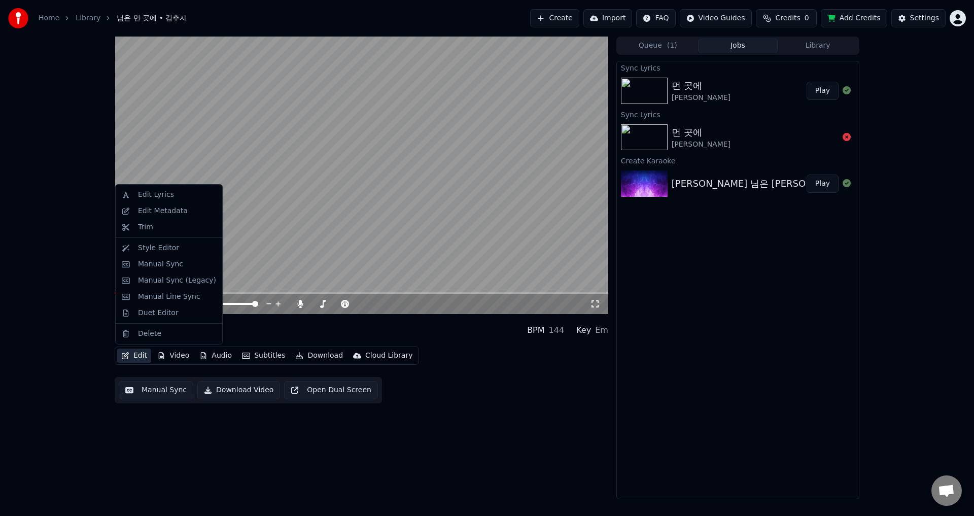
click at [136, 352] on button "Edit" at bounding box center [134, 356] width 34 height 14
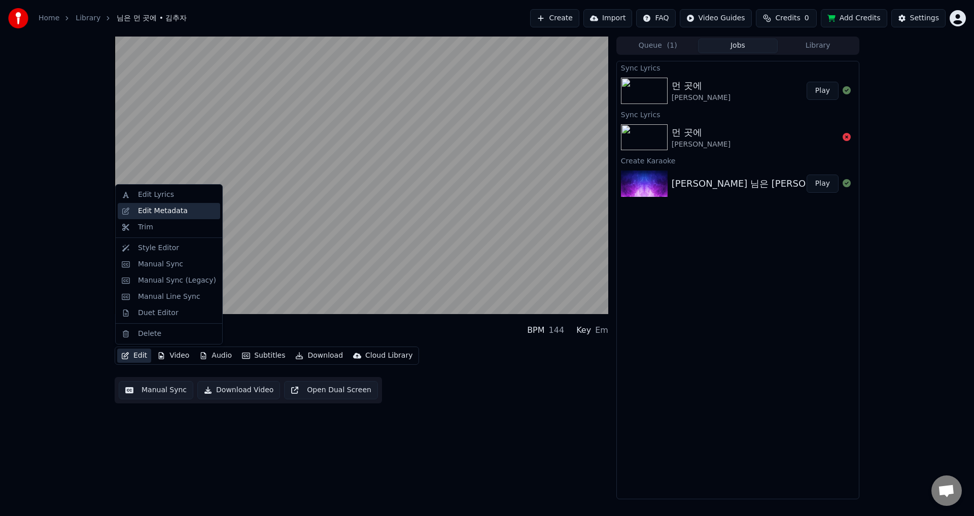
click at [165, 212] on div "Edit Metadata" at bounding box center [163, 211] width 50 height 10
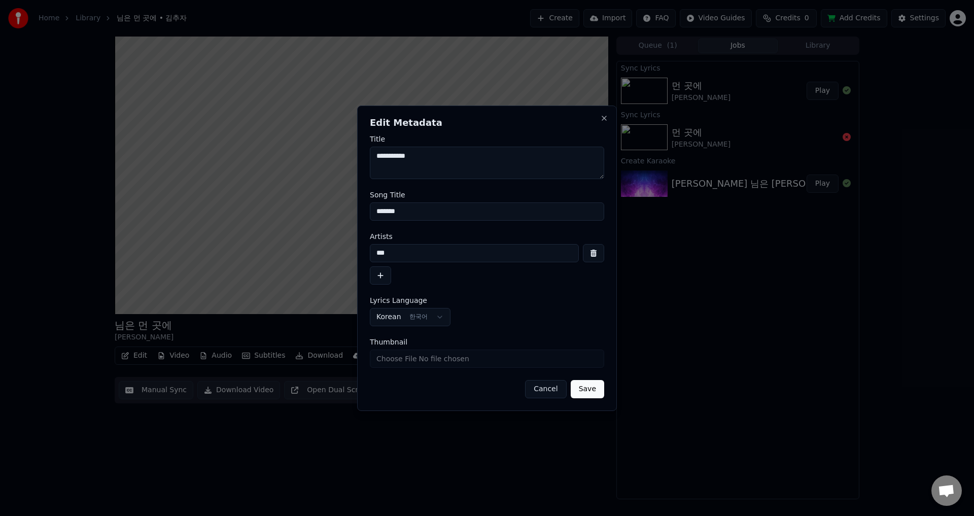
click at [435, 210] on input "*******" at bounding box center [487, 211] width 234 height 18
click at [580, 387] on button "Save" at bounding box center [587, 389] width 33 height 18
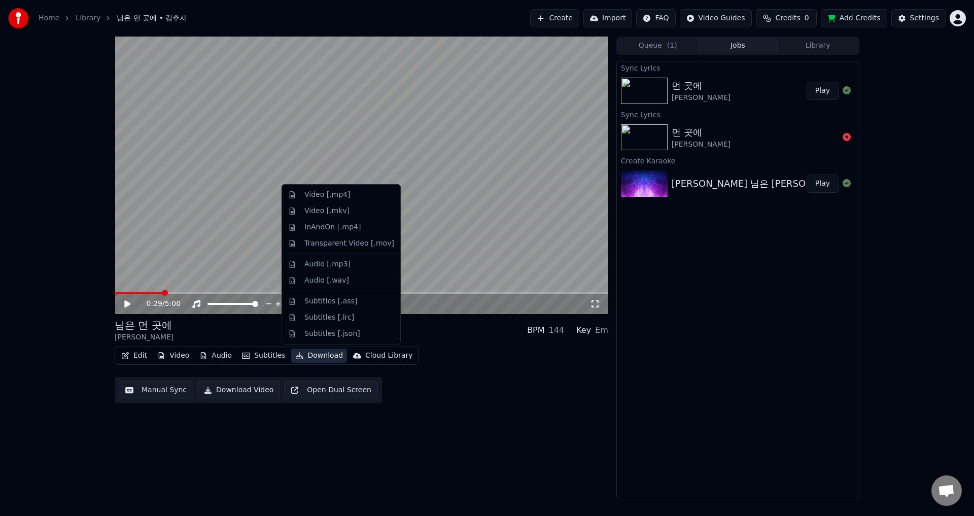
click at [314, 355] on button "Download" at bounding box center [319, 356] width 56 height 14
click at [340, 198] on div "Video [.mp4]" at bounding box center [327, 195] width 46 height 10
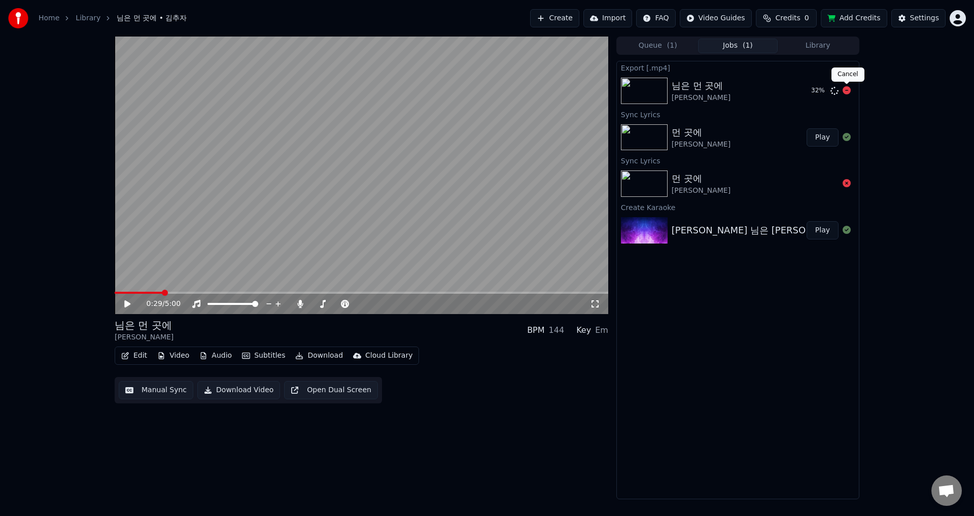
drag, startPoint x: 825, startPoint y: 90, endPoint x: 844, endPoint y: 87, distance: 18.4
click at [844, 87] on div "32 %" at bounding box center [829, 91] width 44 height 12
click at [844, 87] on icon at bounding box center [847, 90] width 8 height 8
click at [752, 230] on div "[PERSON_NAME] 님은 [PERSON_NAME] 곳에" at bounding box center [770, 230] width 197 height 14
click at [818, 227] on button "Play" at bounding box center [823, 230] width 32 height 18
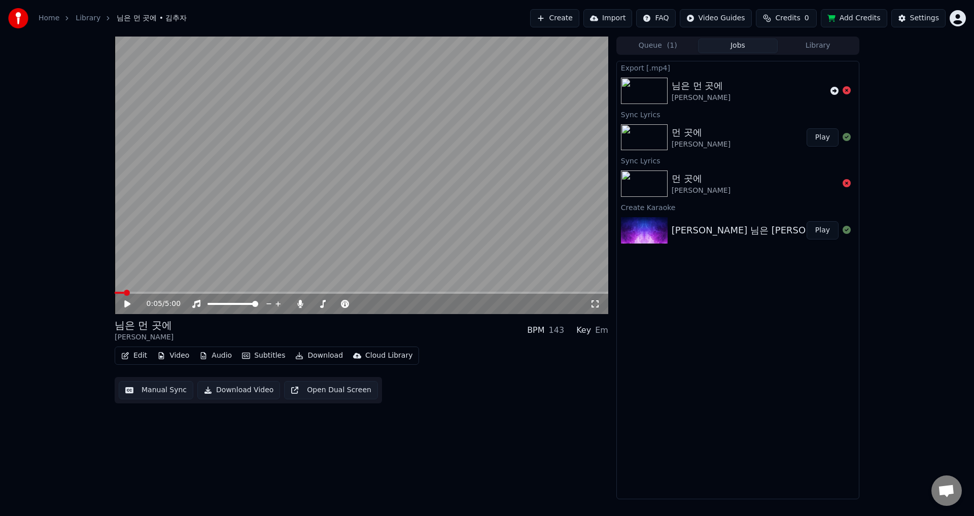
click at [807, 221] on button "Play" at bounding box center [823, 230] width 32 height 18
click at [315, 356] on button "Download" at bounding box center [319, 356] width 56 height 14
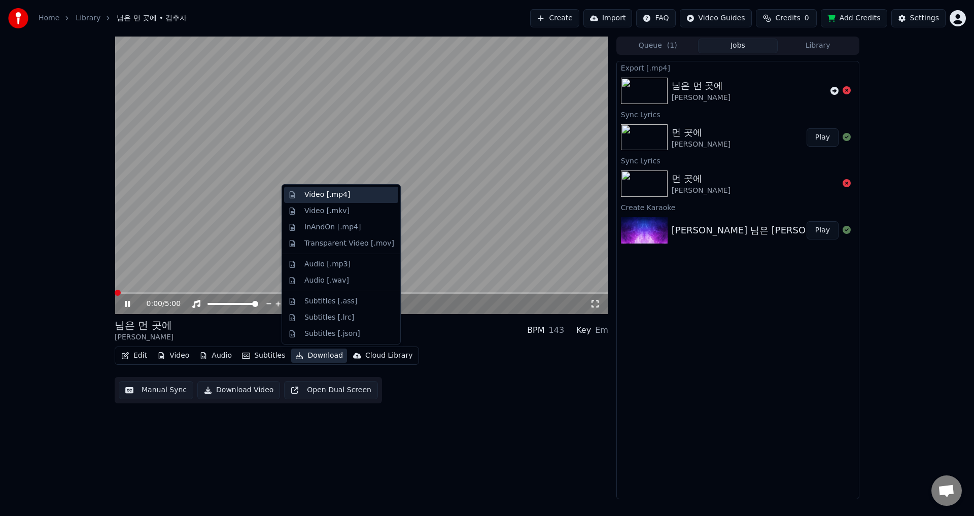
click at [334, 202] on div "Video [.mp4]" at bounding box center [341, 195] width 114 height 16
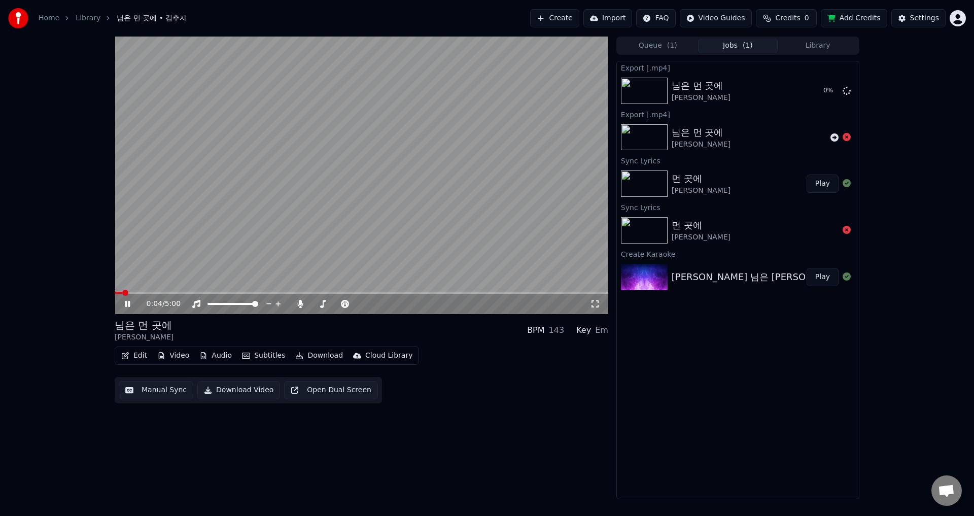
click at [126, 303] on icon at bounding box center [127, 304] width 5 height 6
click at [239, 390] on button "Download Video" at bounding box center [238, 390] width 83 height 18
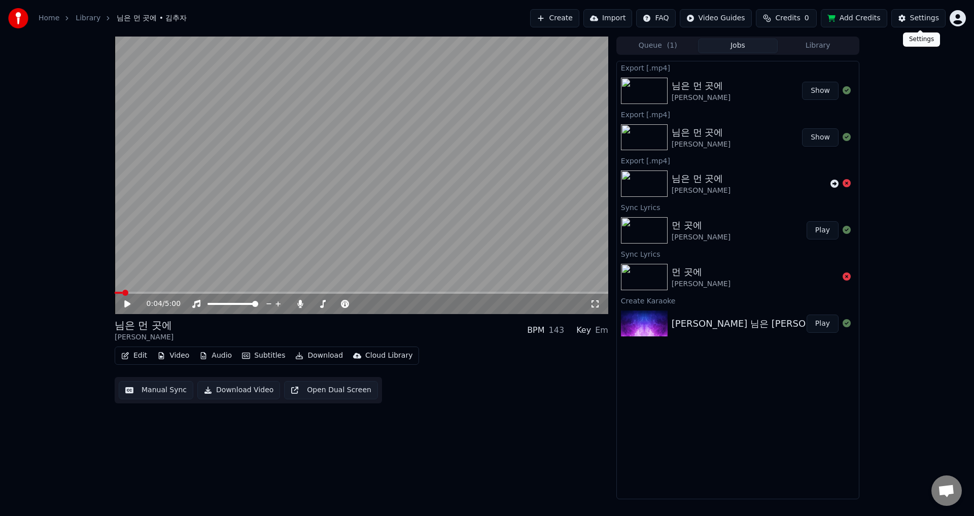
click at [920, 19] on div "Settings" at bounding box center [924, 18] width 29 height 10
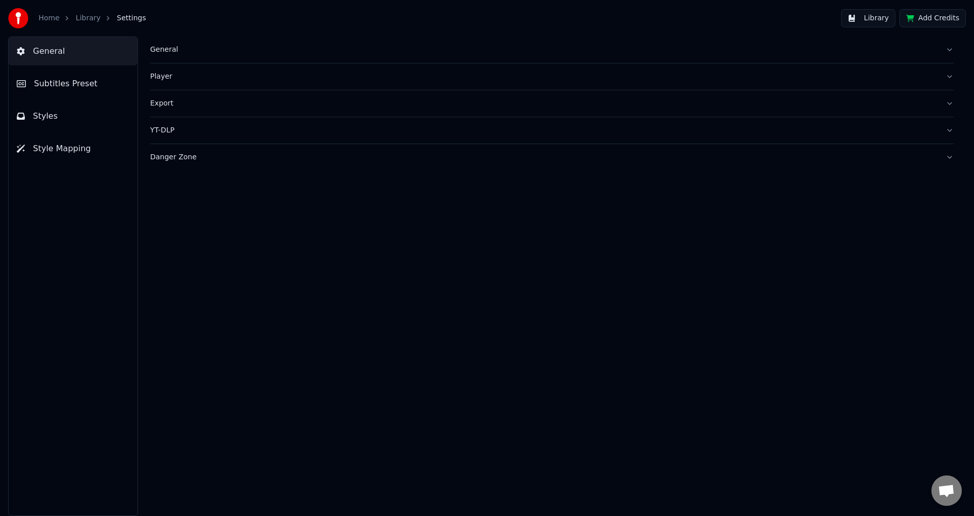
click at [164, 53] on div "General" at bounding box center [543, 50] width 787 height 10
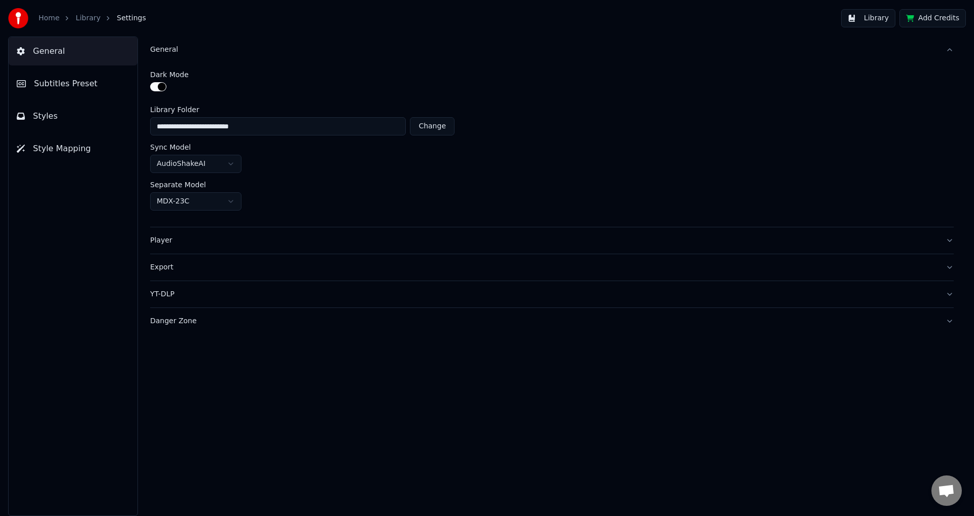
click at [170, 270] on div "Export" at bounding box center [543, 267] width 787 height 10
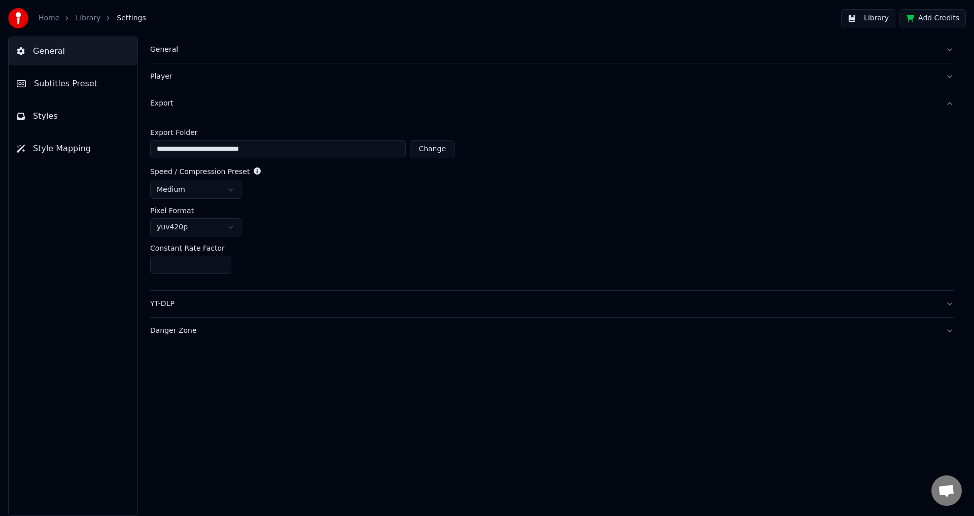
click at [435, 147] on button "Change" at bounding box center [432, 149] width 45 height 18
type input "*****"
click at [654, 162] on div "Export Folder ***** Change Reset Speed / Compression Preset medium Pixel Format…" at bounding box center [552, 204] width 804 height 174
